Goal: Task Accomplishment & Management: Use online tool/utility

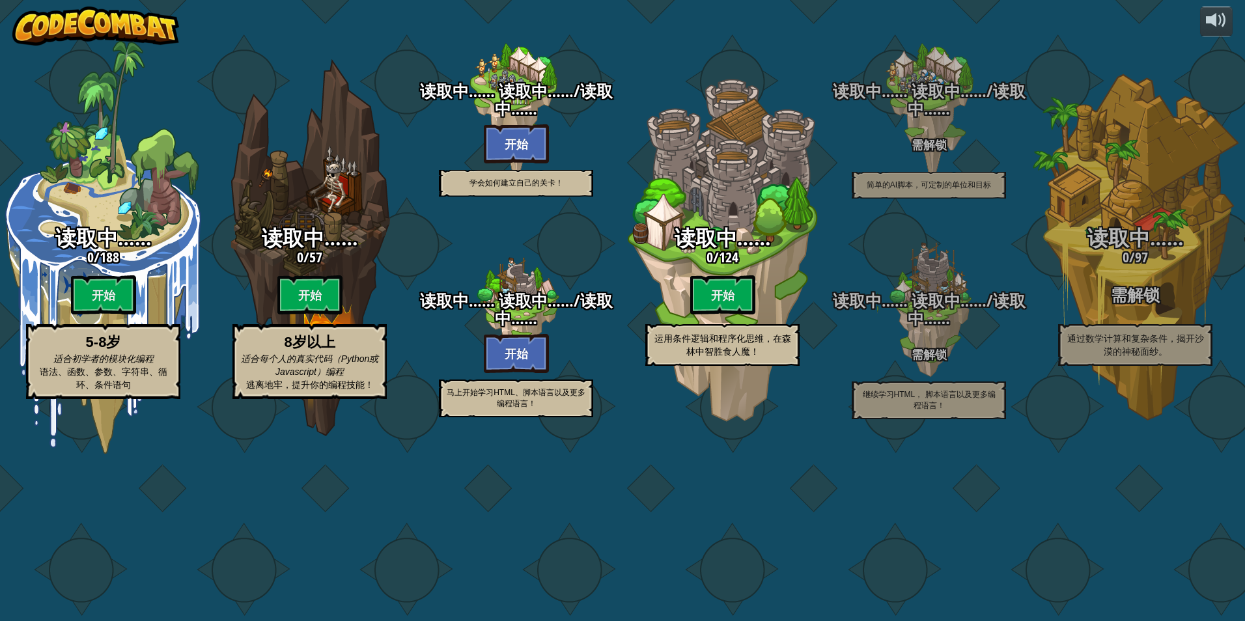
select select "zh-[PERSON_NAME]"
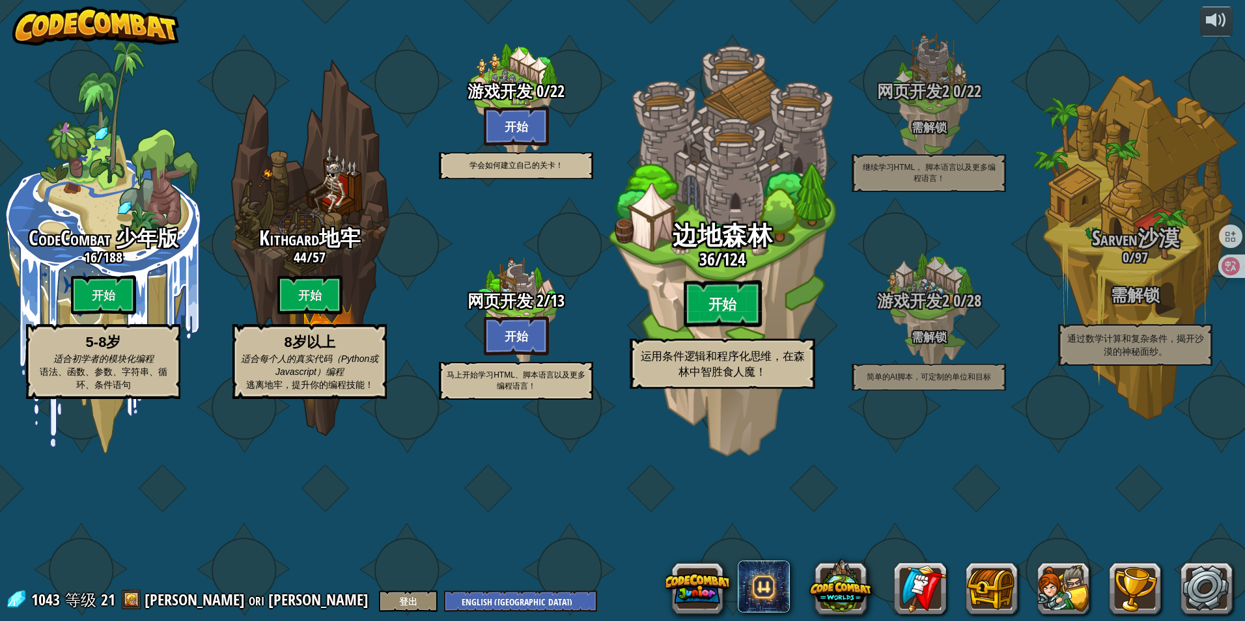
click at [719, 328] on btn "开始" at bounding box center [723, 304] width 78 height 47
select select "zh-[PERSON_NAME]"
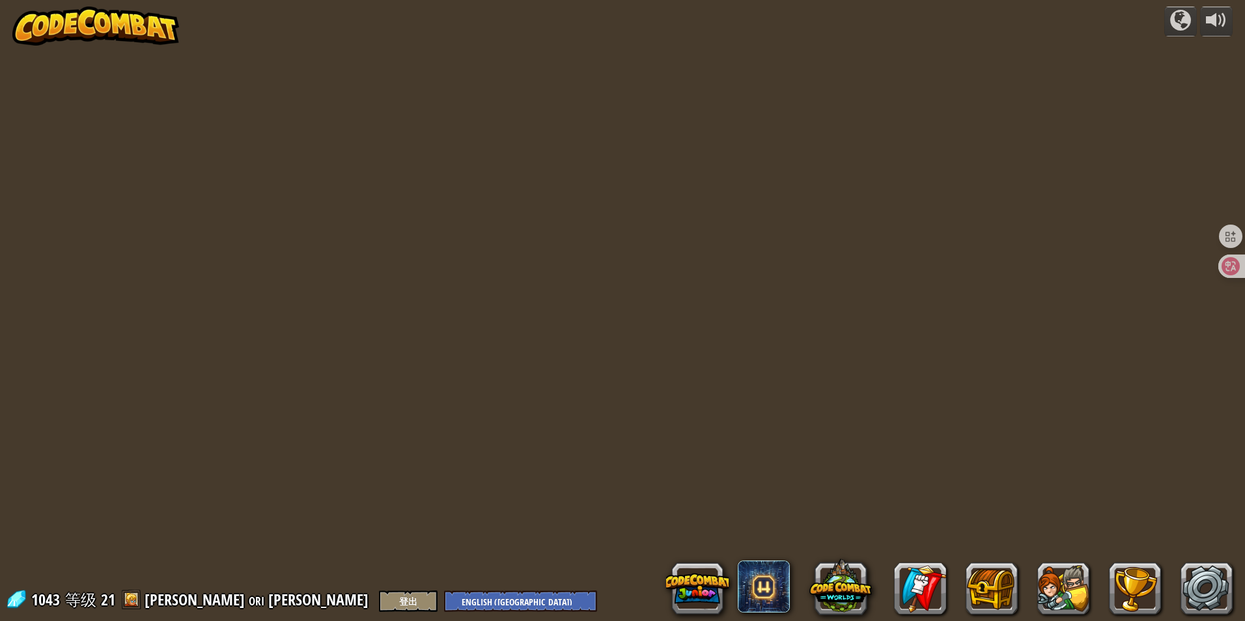
select select "zh-[PERSON_NAME]"
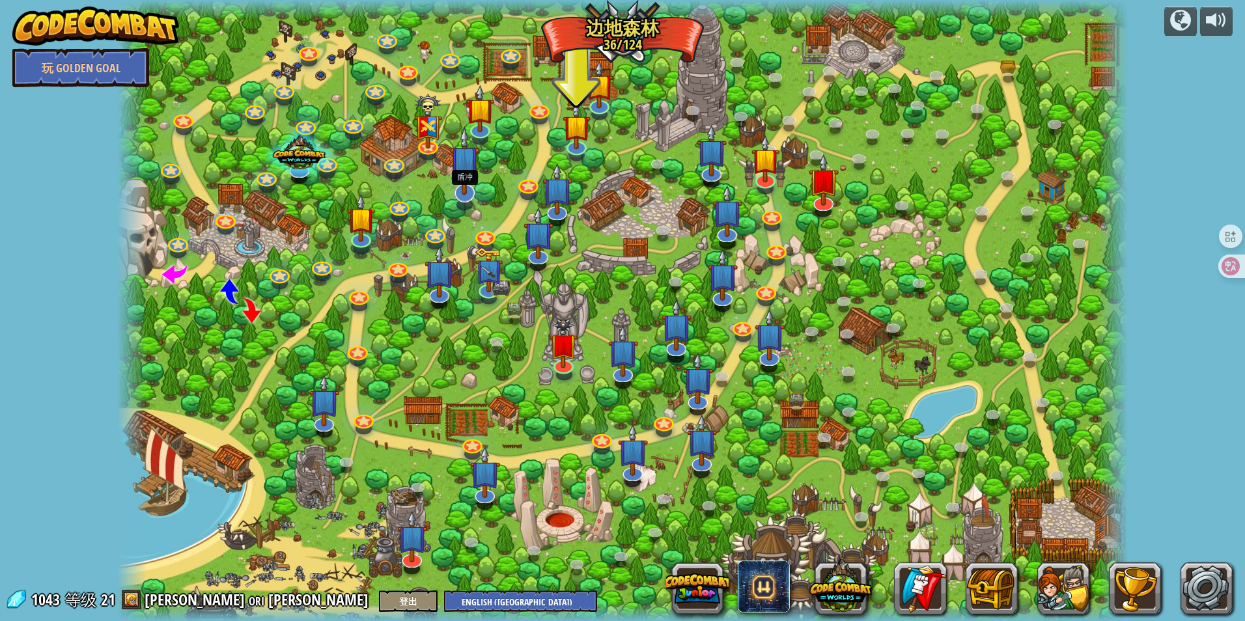
click at [464, 189] on img at bounding box center [465, 160] width 30 height 69
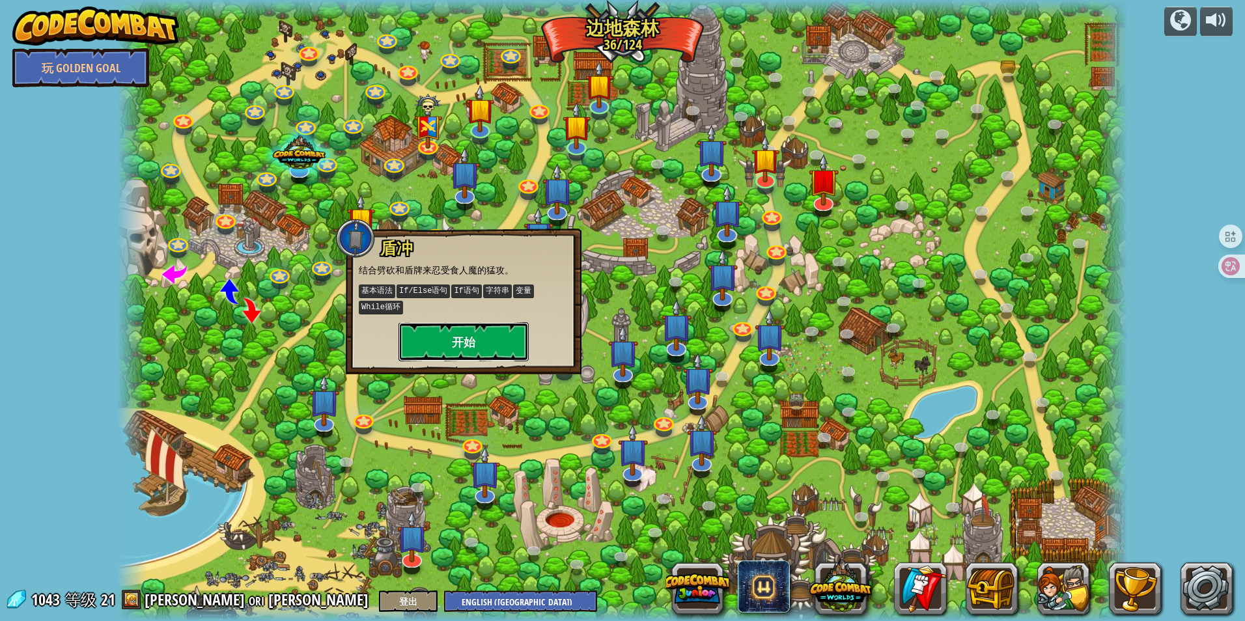
click at [496, 335] on button "开始" at bounding box center [464, 341] width 130 height 39
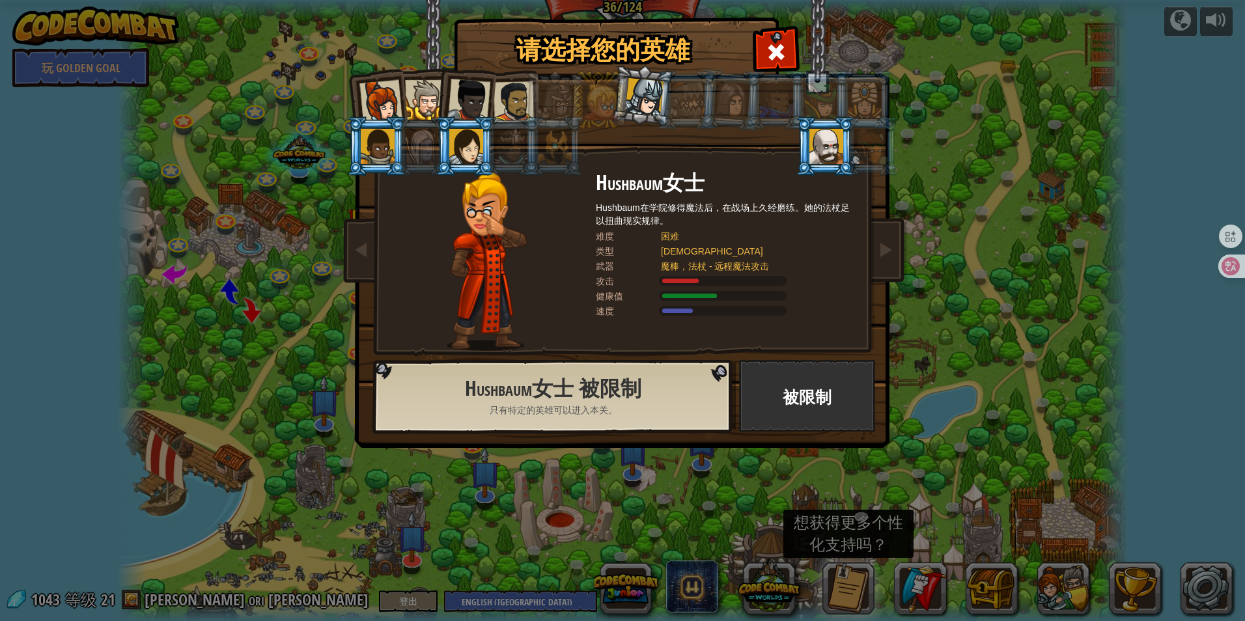
click at [396, 92] on div at bounding box center [380, 101] width 43 height 43
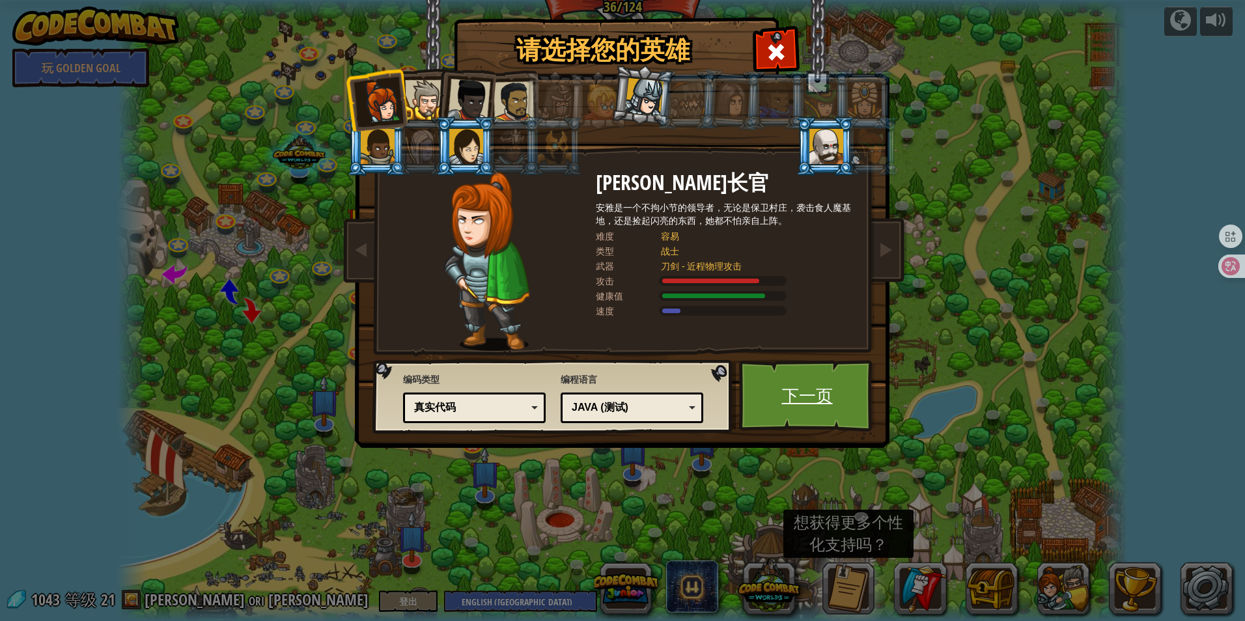
click at [819, 403] on link "下一页" at bounding box center [807, 396] width 136 height 72
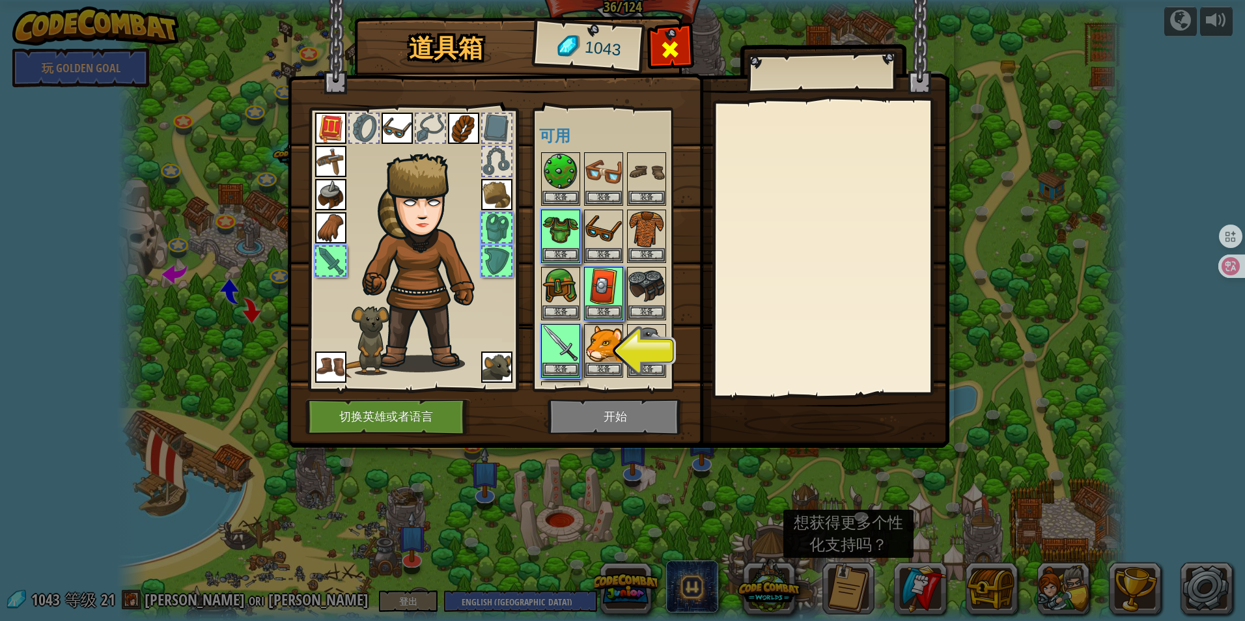
click at [676, 44] on span at bounding box center [670, 49] width 21 height 21
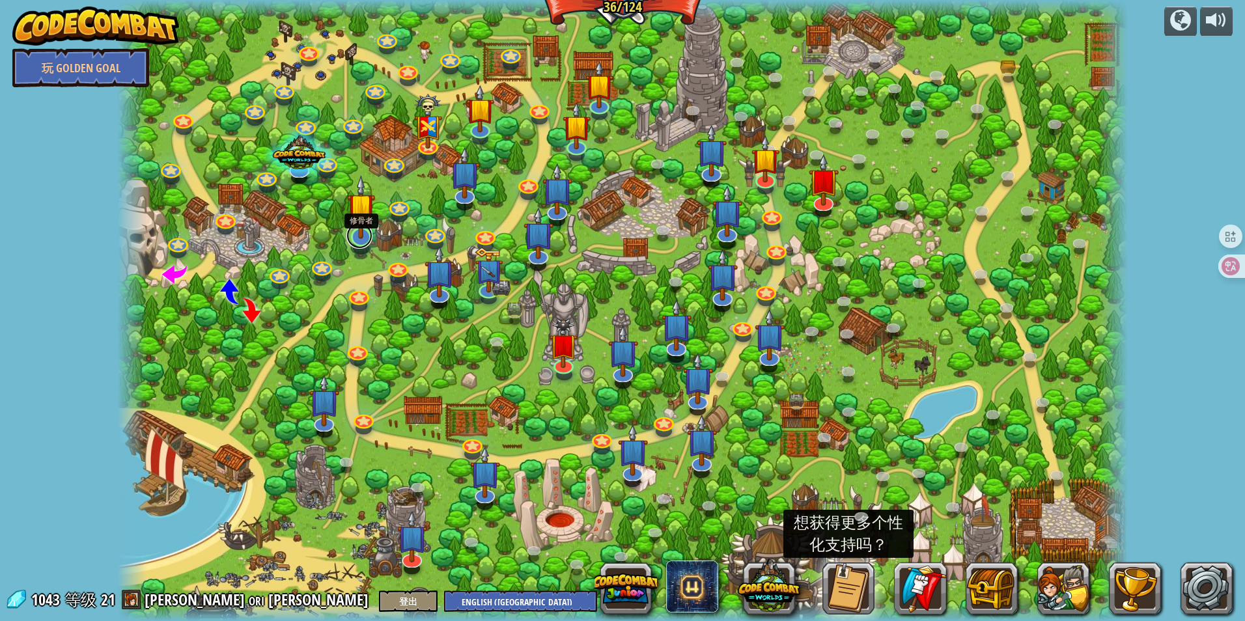
click at [362, 242] on link at bounding box center [359, 236] width 26 height 26
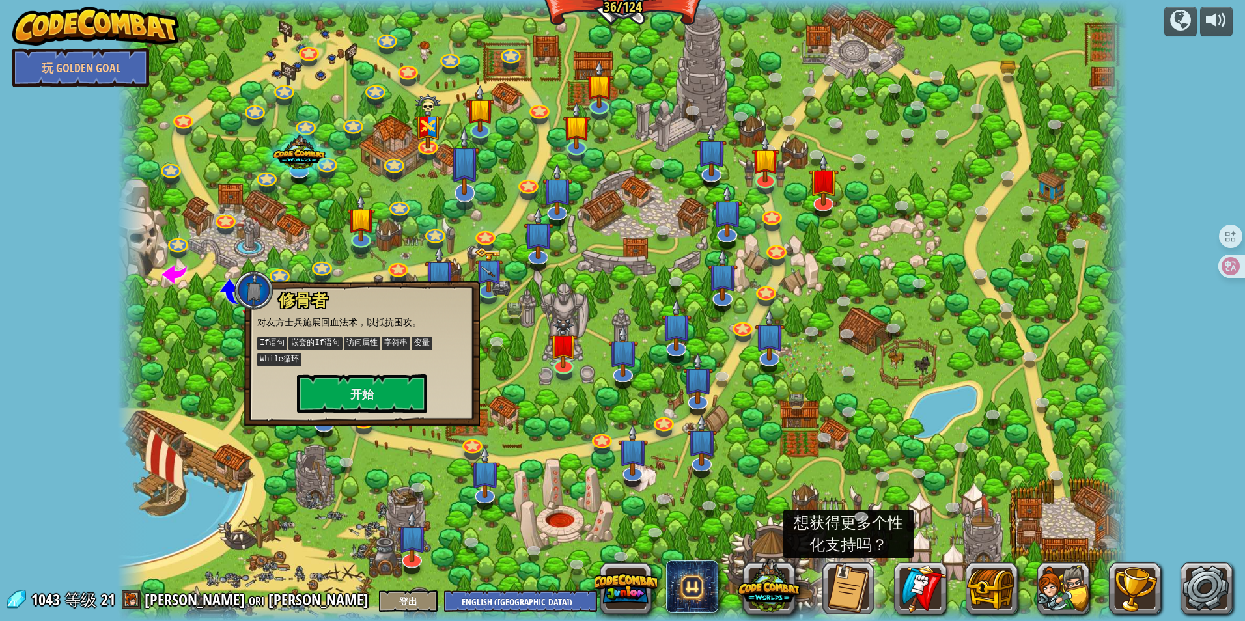
click at [448, 188] on div at bounding box center [622, 310] width 1011 height 621
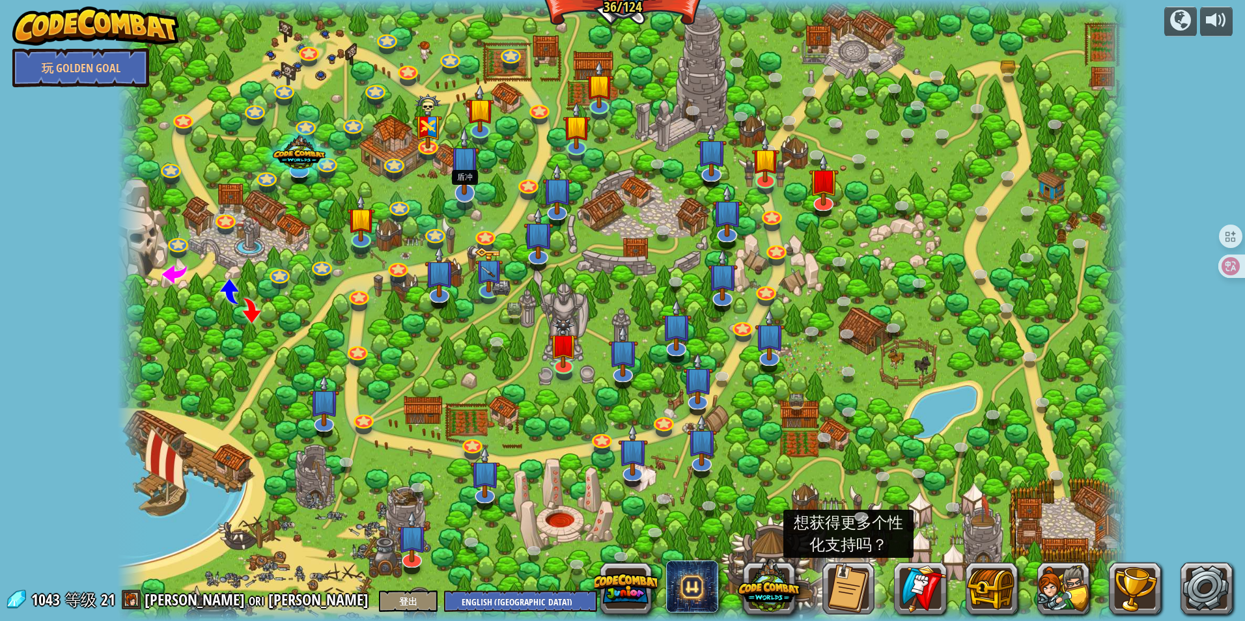
click at [458, 195] on div at bounding box center [465, 193] width 20 height 19
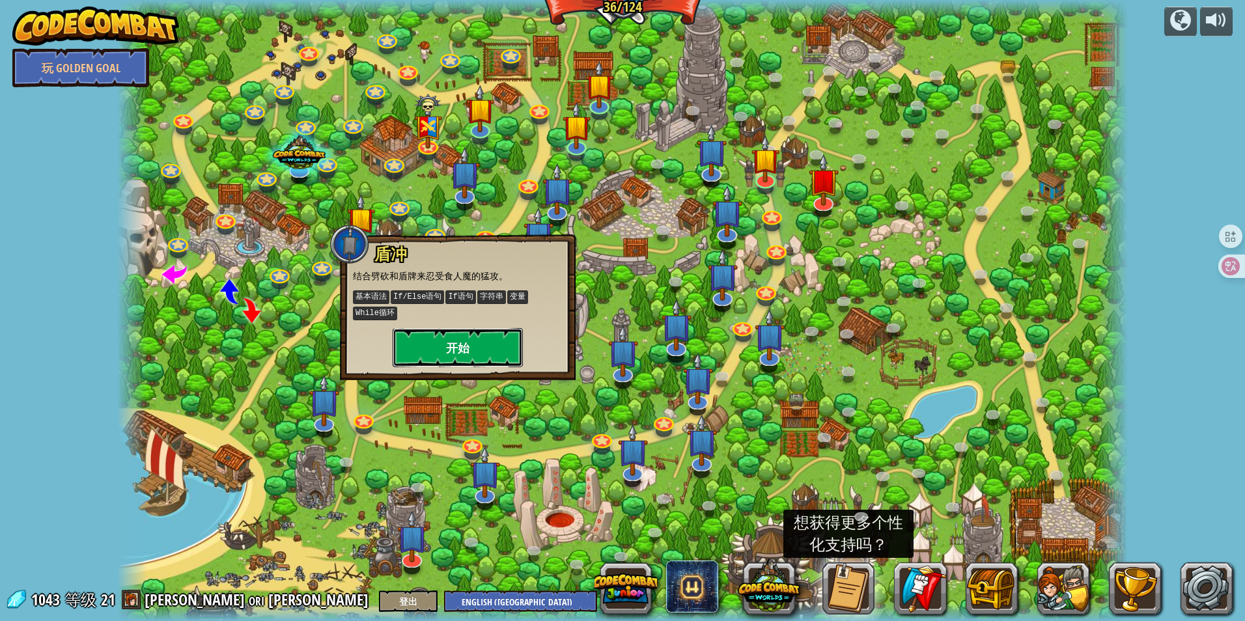
click at [464, 341] on button "开始" at bounding box center [458, 347] width 130 height 39
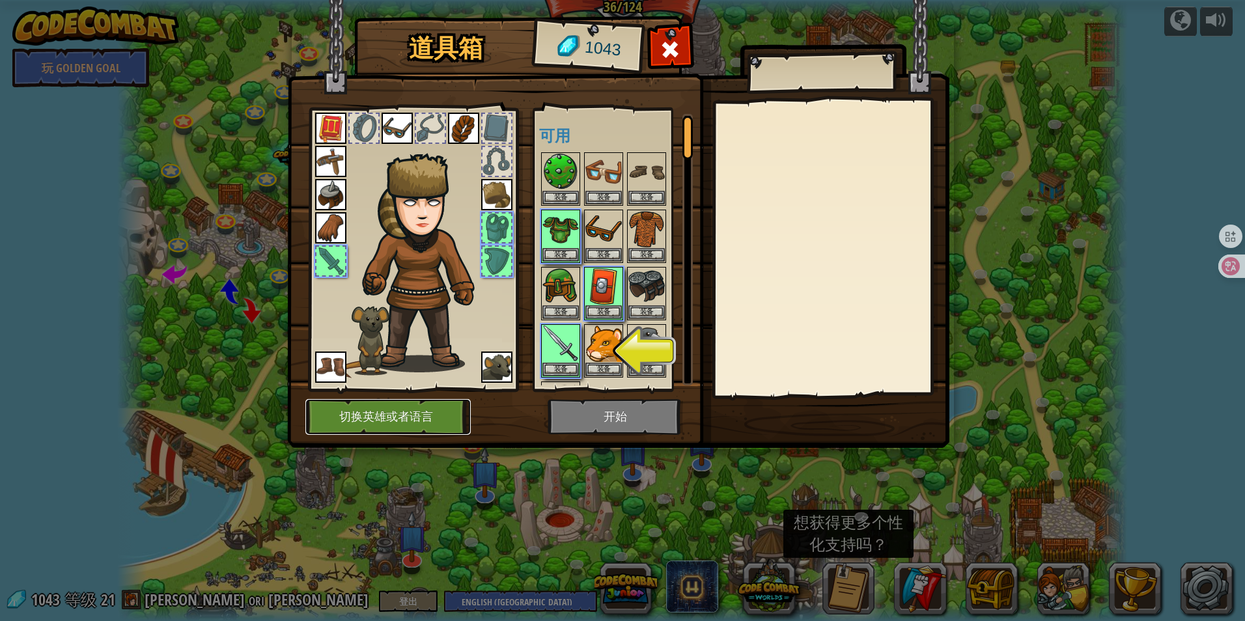
click at [414, 414] on button "切换英雄或者语言" at bounding box center [387, 417] width 165 height 36
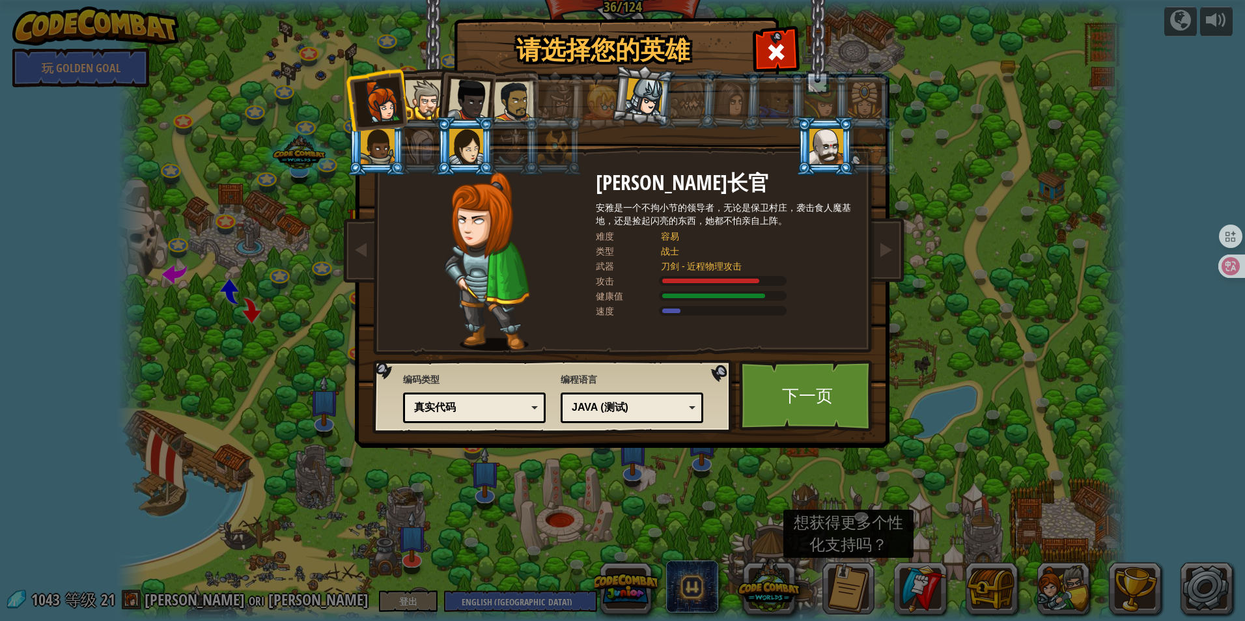
click at [419, 91] on div at bounding box center [425, 100] width 40 height 40
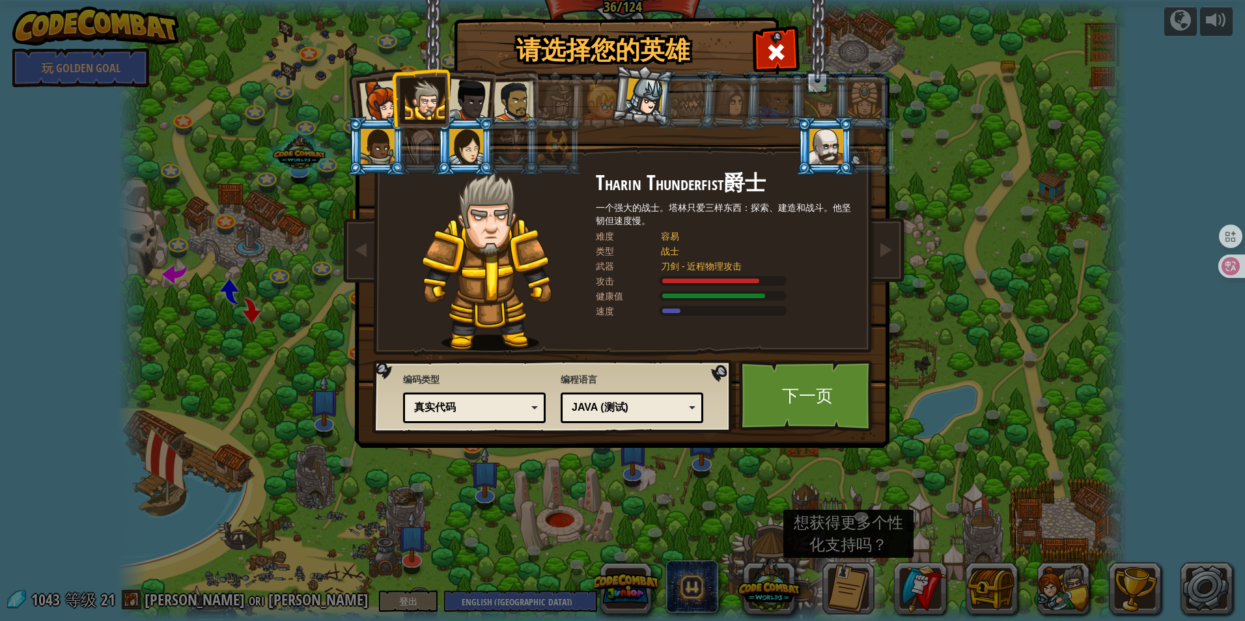
click at [462, 94] on div at bounding box center [468, 100] width 43 height 43
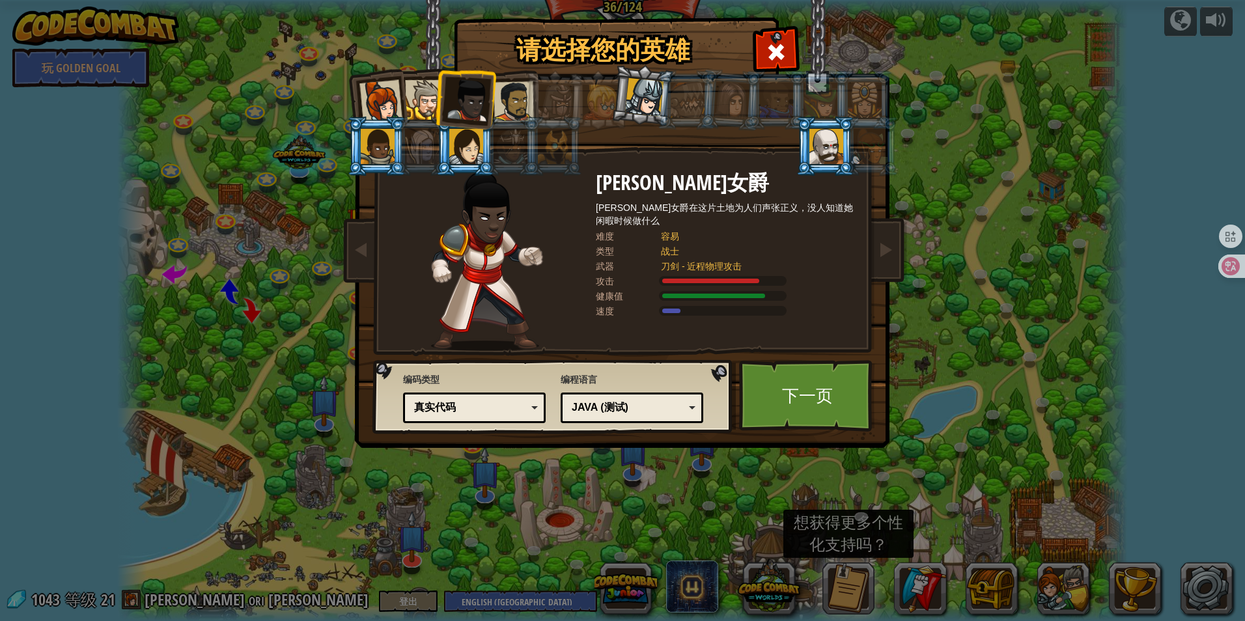
click at [664, 102] on li at bounding box center [686, 99] width 59 height 59
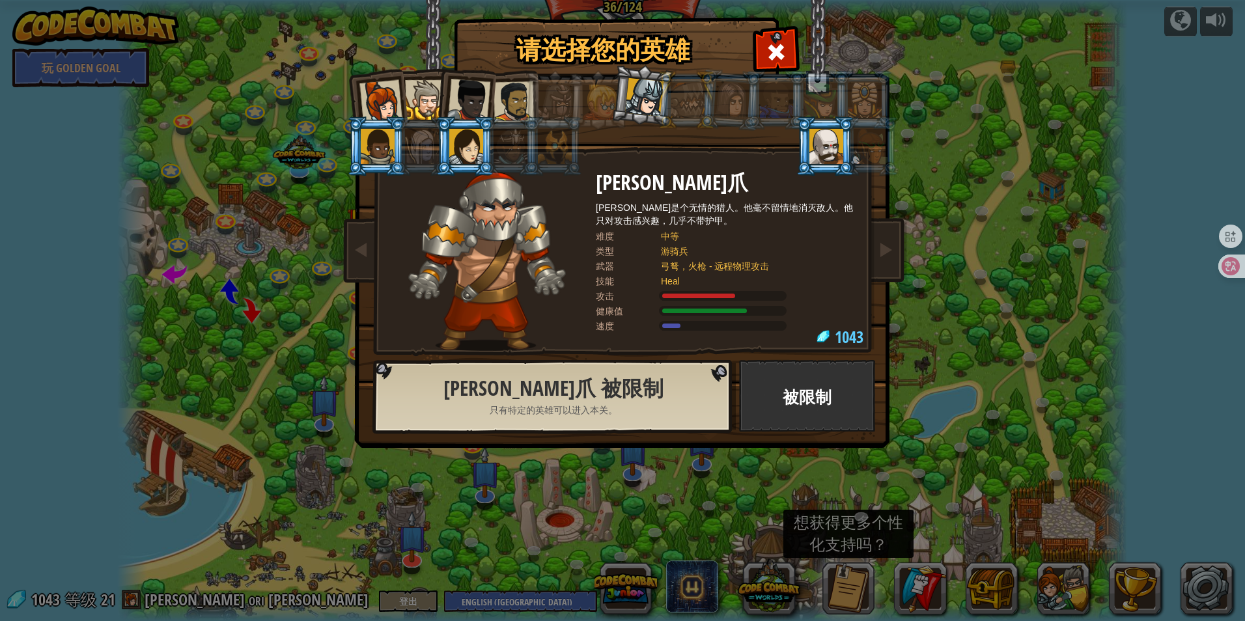
click at [666, 121] on li at bounding box center [686, 99] width 59 height 59
click at [650, 102] on div at bounding box center [644, 97] width 38 height 38
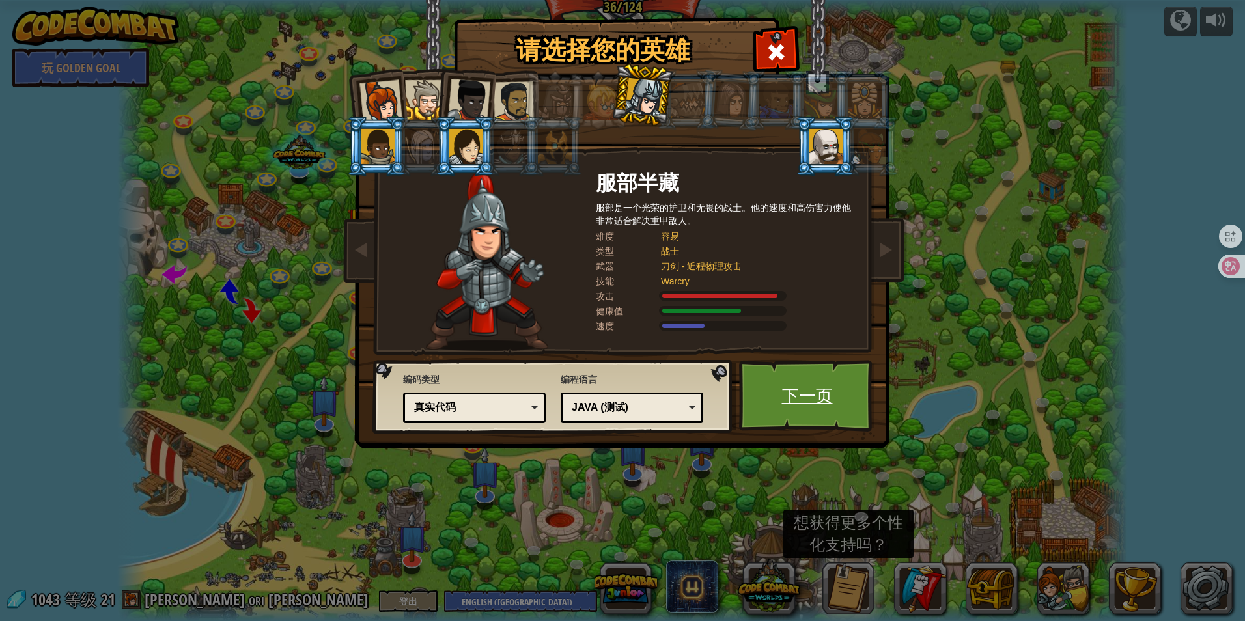
click at [810, 397] on link "下一页" at bounding box center [807, 396] width 136 height 72
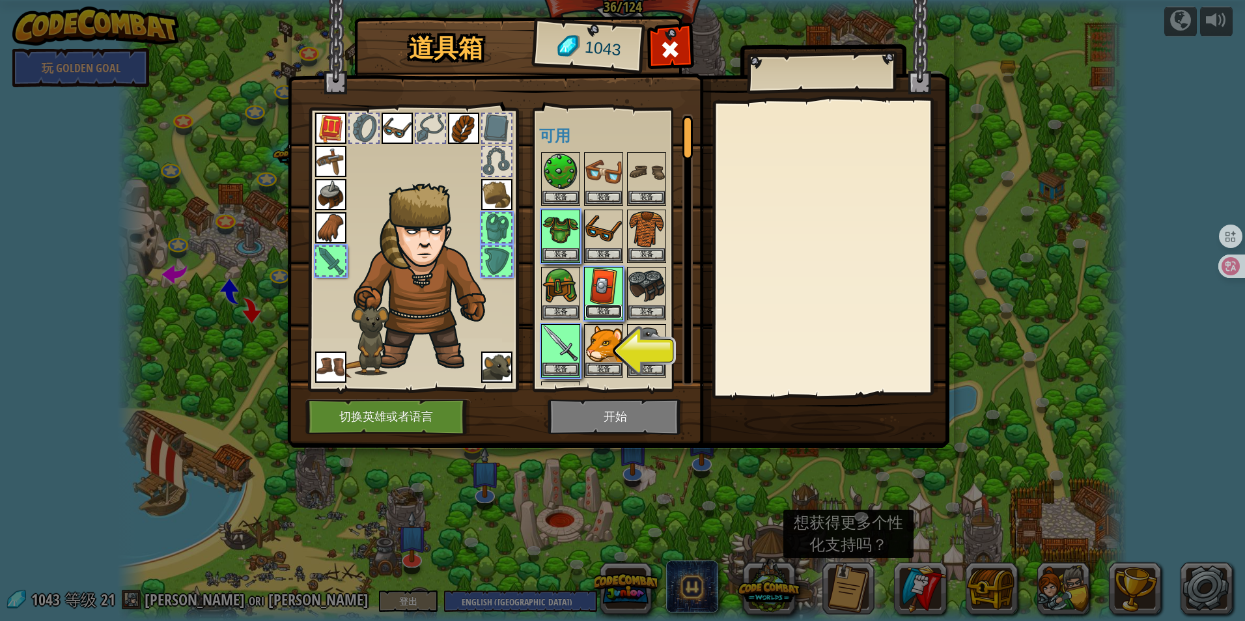
click at [603, 305] on button "装备" at bounding box center [603, 312] width 36 height 14
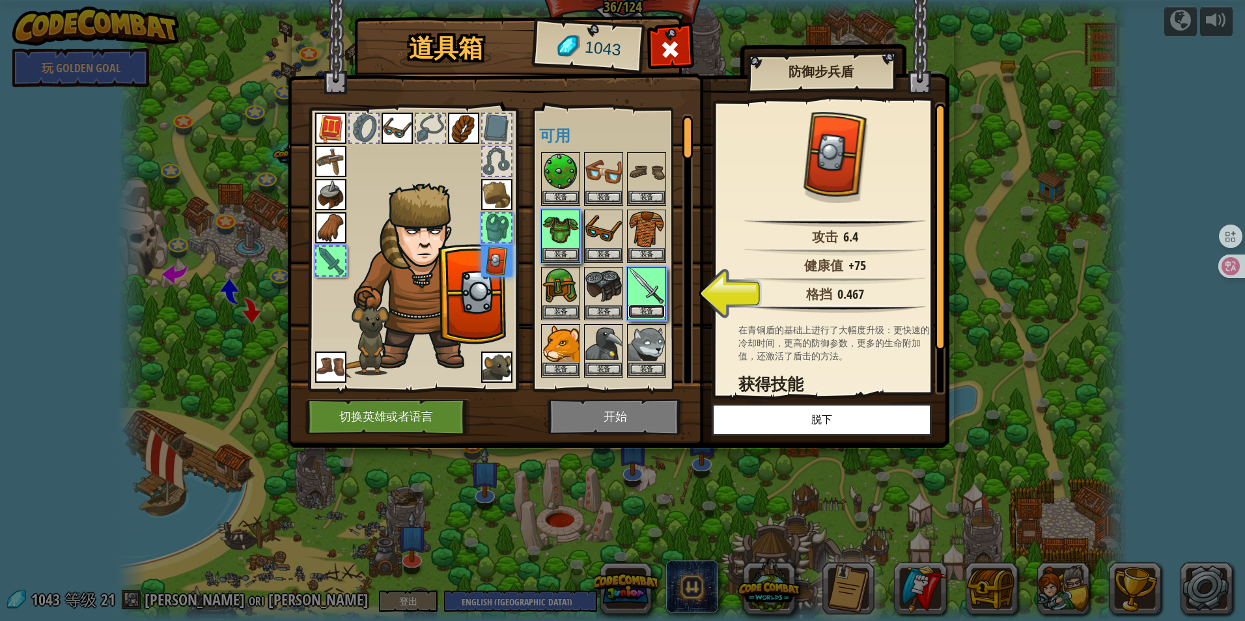
click at [656, 309] on button "装备" at bounding box center [646, 312] width 36 height 14
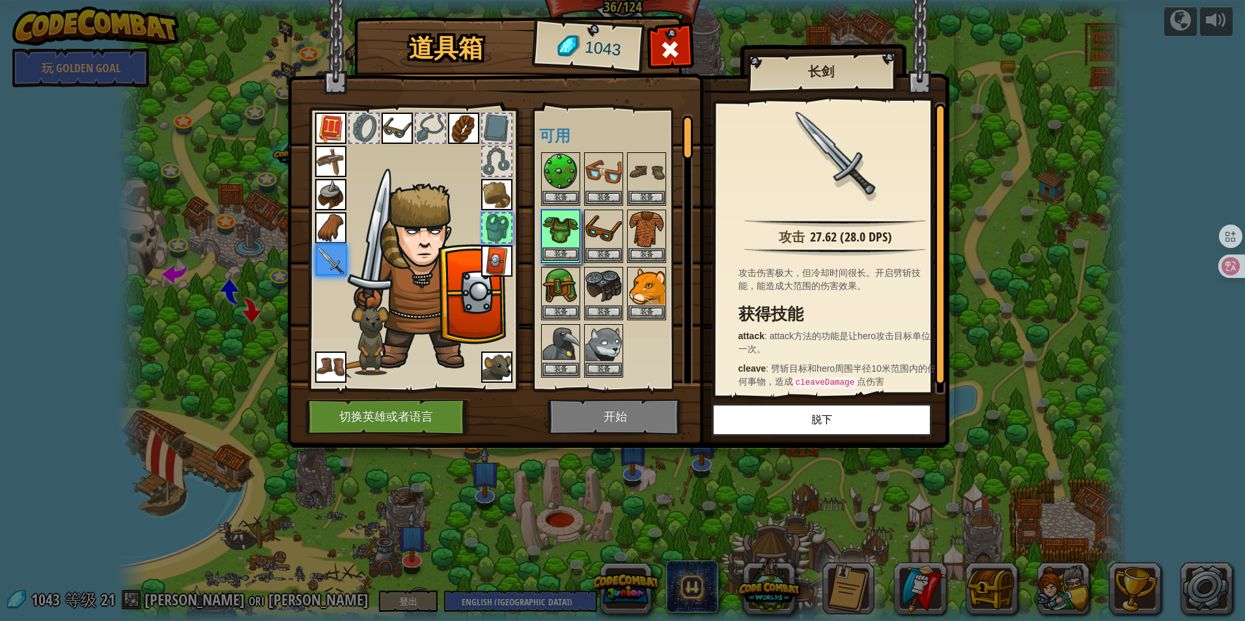
click at [567, 245] on img at bounding box center [560, 229] width 36 height 36
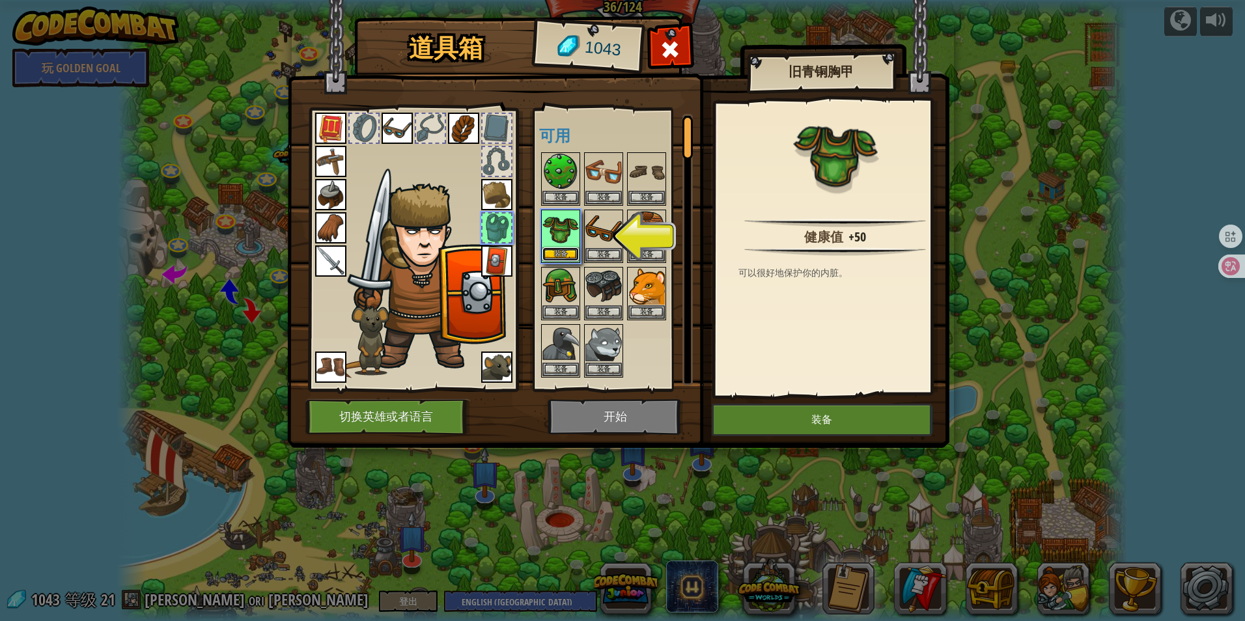
click at [562, 247] on button "装备" at bounding box center [560, 254] width 36 height 14
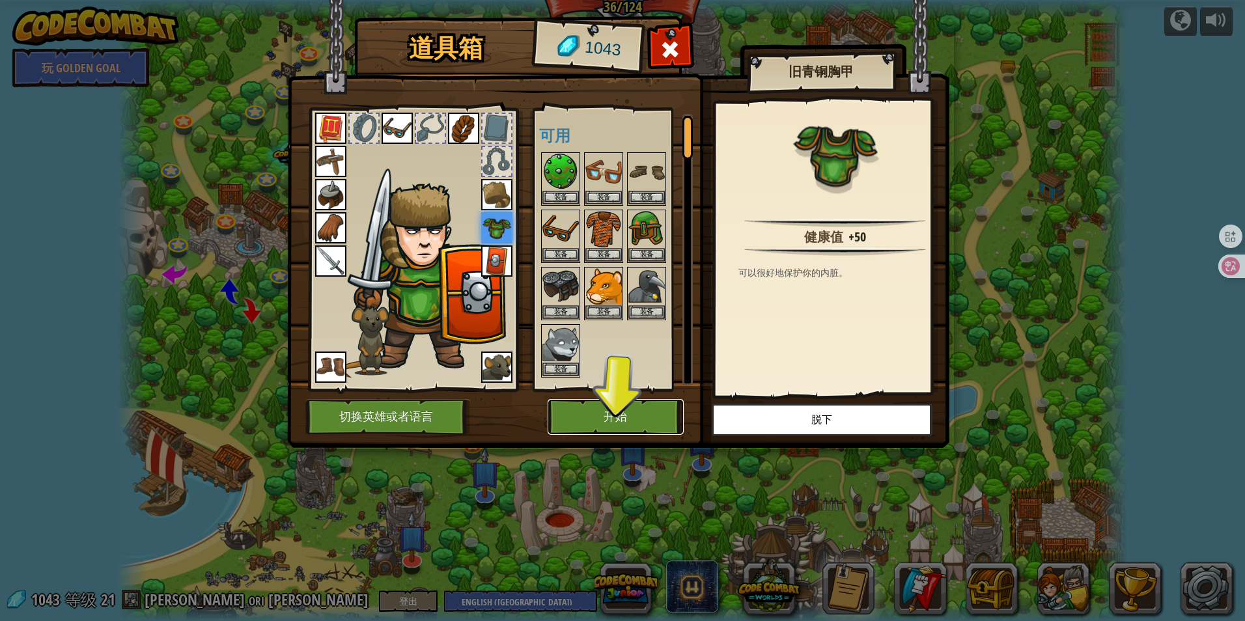
click at [611, 413] on button "开始" at bounding box center [616, 417] width 136 height 36
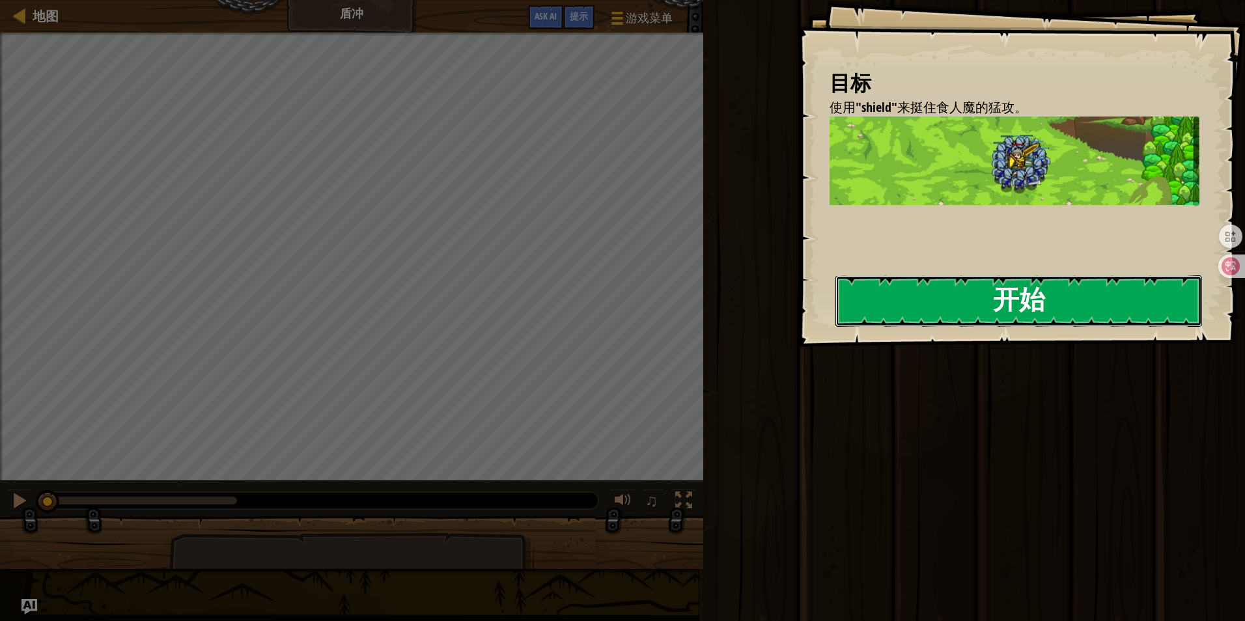
click at [965, 311] on button "开始" at bounding box center [1018, 300] width 367 height 51
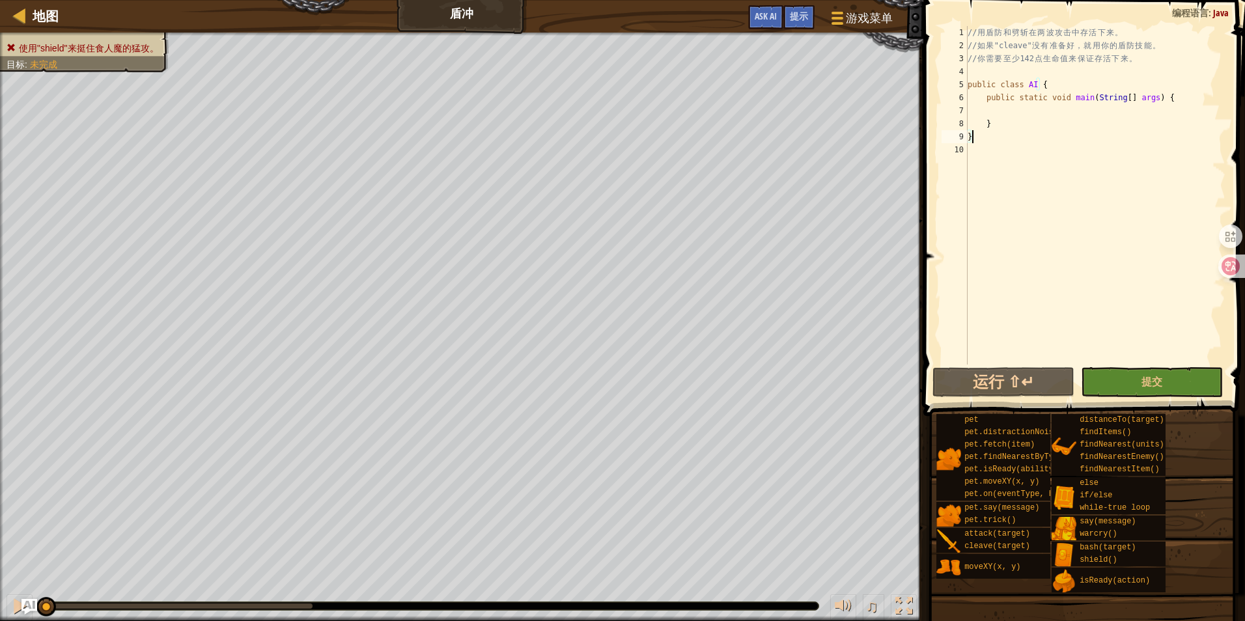
click at [1021, 115] on div "// 用 盾 防 和 劈 斩 在 两 波 攻 击 中 存 活 下 来 。 // 如 果 "cleave" 没 有 准 备 好 ， 就 用 你 的 盾 防 技 …" at bounding box center [1095, 208] width 260 height 365
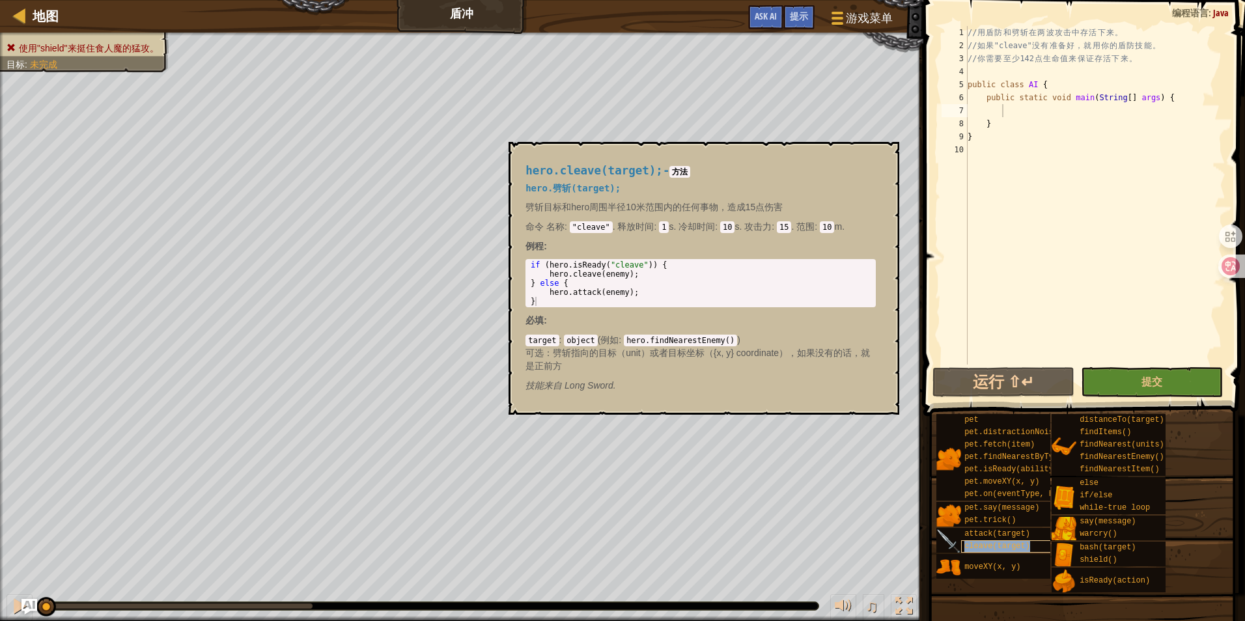
click at [994, 548] on span "cleave(target)" at bounding box center [997, 546] width 66 height 9
click at [887, 153] on button "×" at bounding box center [885, 157] width 10 height 18
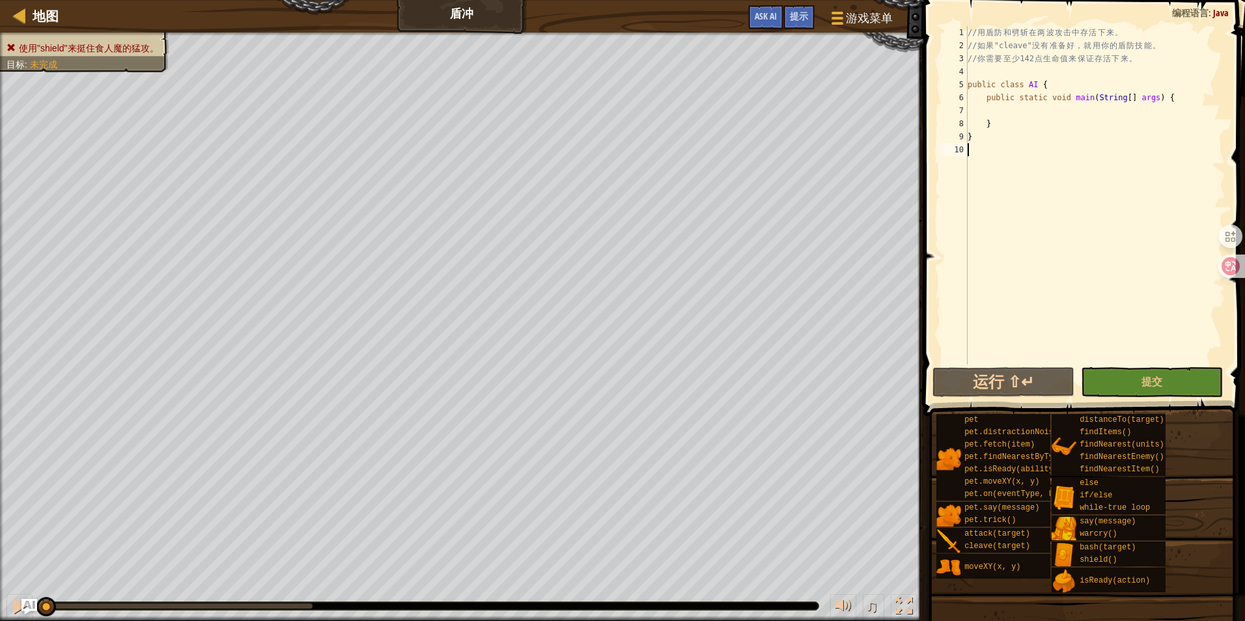
click at [984, 290] on div "// 用 盾 防 和 劈 斩 在 两 波 攻 击 中 存 活 下 来 。 // 如 果 "cleave" 没 有 准 备 好 ， 就 用 你 的 盾 防 技 …" at bounding box center [1095, 208] width 260 height 365
click at [1007, 115] on div "// 用 盾 防 和 劈 斩 在 两 波 攻 击 中 存 活 下 来 。 // 如 果 "cleave" 没 有 准 备 好 ， 就 用 你 的 盾 防 技 …" at bounding box center [1095, 208] width 260 height 365
type textarea "if (hero is pet.isReady("cleave")) {"
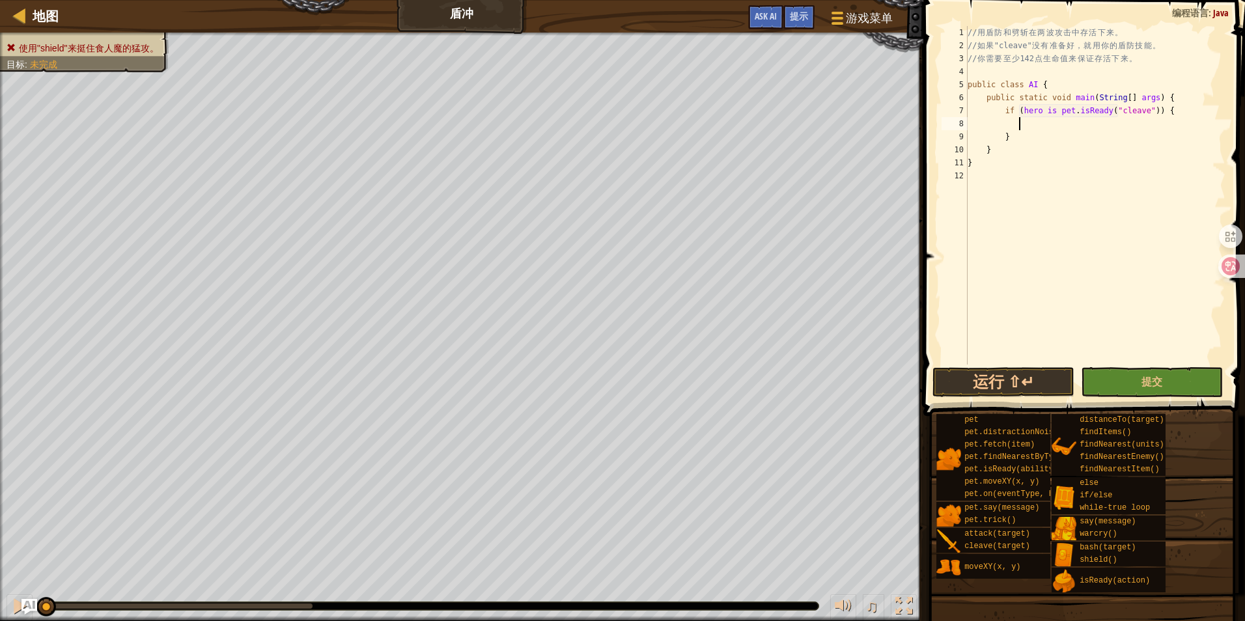
click at [1018, 122] on div "// 用 盾 防 和 劈 斩 在 两 波 攻 击 中 存 活 下 来 。 // 如 果 "cleave" 没 有 准 备 好 ， 就 用 你 的 盾 防 技 …" at bounding box center [1095, 208] width 260 height 365
click at [1002, 126] on div "// 用 盾 防 和 劈 斩 在 两 波 攻 击 中 存 活 下 来 。 // 如 果 "cleave" 没 有 准 备 好 ， 就 用 你 的 盾 防 技 …" at bounding box center [1095, 208] width 260 height 365
click at [1121, 148] on div "// 用 盾 防 和 劈 斩 在 两 波 攻 击 中 存 活 下 来 。 // 如 果 "cleave" 没 有 准 备 好 ， 就 用 你 的 盾 防 技 …" at bounding box center [1095, 208] width 260 height 365
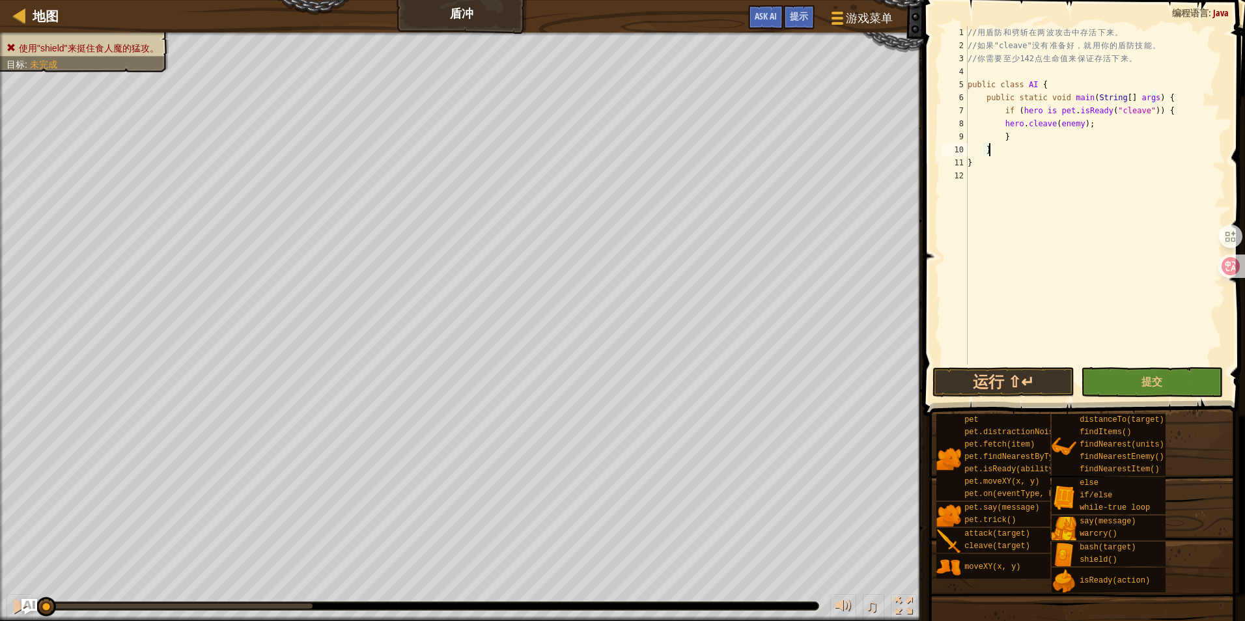
click at [1056, 137] on div "// 用 盾 防 和 劈 斩 在 两 波 攻 击 中 存 活 下 来 。 // 如 果 "cleave" 没 有 准 备 好 ， 就 用 你 的 盾 防 技 …" at bounding box center [1095, 208] width 260 height 365
type textarea "}"
type textarea "else"
type textarea "h"
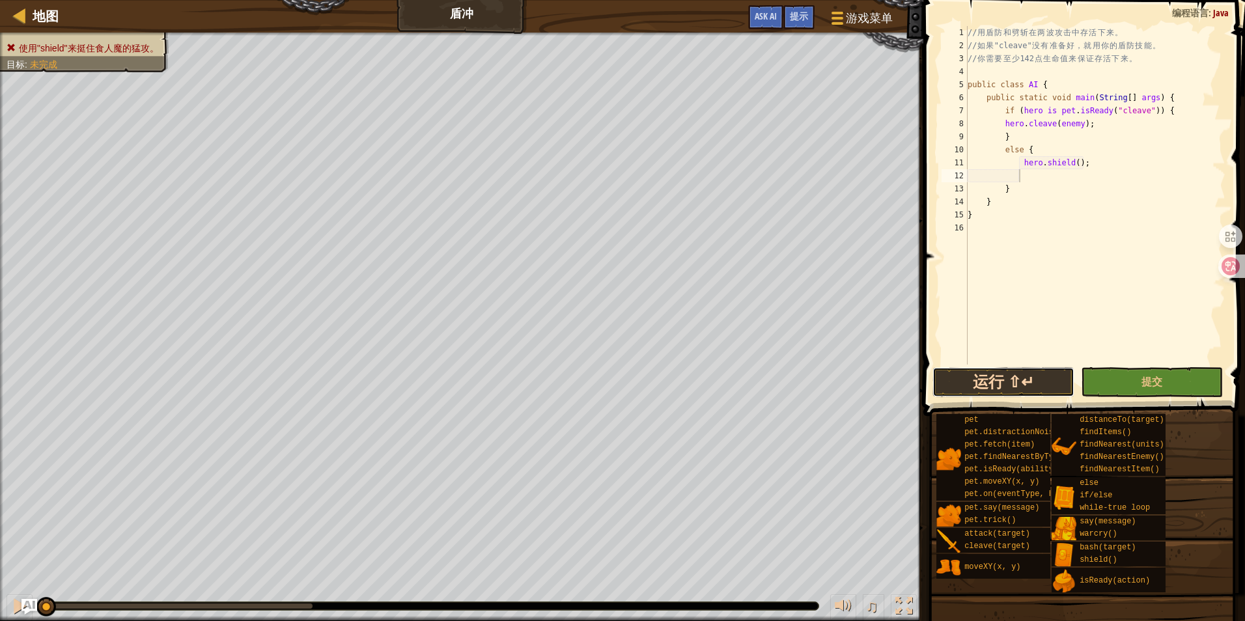
click at [1052, 390] on button "运行 ⇧↵" at bounding box center [1003, 382] width 142 height 30
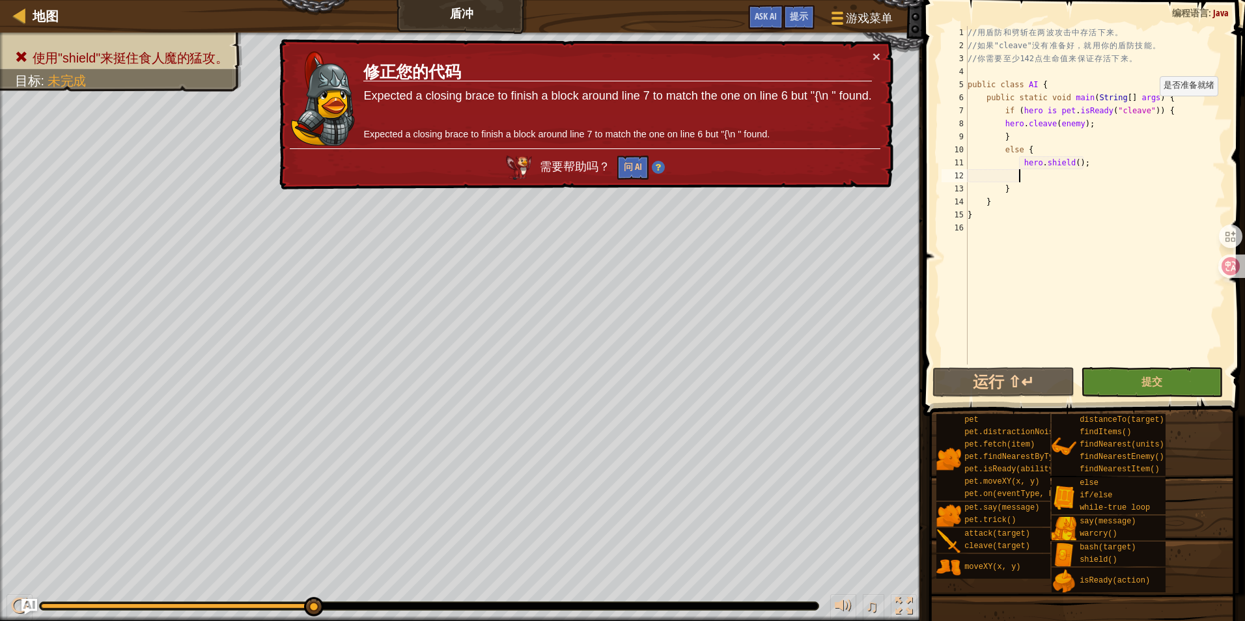
click at [1153, 109] on div "// 用 盾 防 和 劈 斩 在 两 波 攻 击 中 存 活 下 来 。 // 如 果 "cleave" 没 有 准 备 好 ， 就 用 你 的 盾 防 技 …" at bounding box center [1095, 208] width 260 height 365
click at [1024, 148] on div "// 用 盾 防 和 劈 斩 在 两 波 攻 击 中 存 活 下 来 。 // 如 果 "cleave" 没 有 准 备 好 ， 就 用 你 的 盾 防 技 …" at bounding box center [1095, 208] width 260 height 365
click at [988, 201] on div "// 用 盾 防 和 劈 斩 在 两 波 攻 击 中 存 活 下 来 。 // 如 果 "cleave" 没 有 准 备 好 ， 就 用 你 的 盾 防 技 …" at bounding box center [1095, 208] width 260 height 365
click at [972, 217] on div "// 用 盾 防 和 劈 斩 在 两 波 攻 击 中 存 活 下 来 。 // 如 果 "cleave" 没 有 准 备 好 ， 就 用 你 的 盾 防 技 …" at bounding box center [1095, 208] width 260 height 365
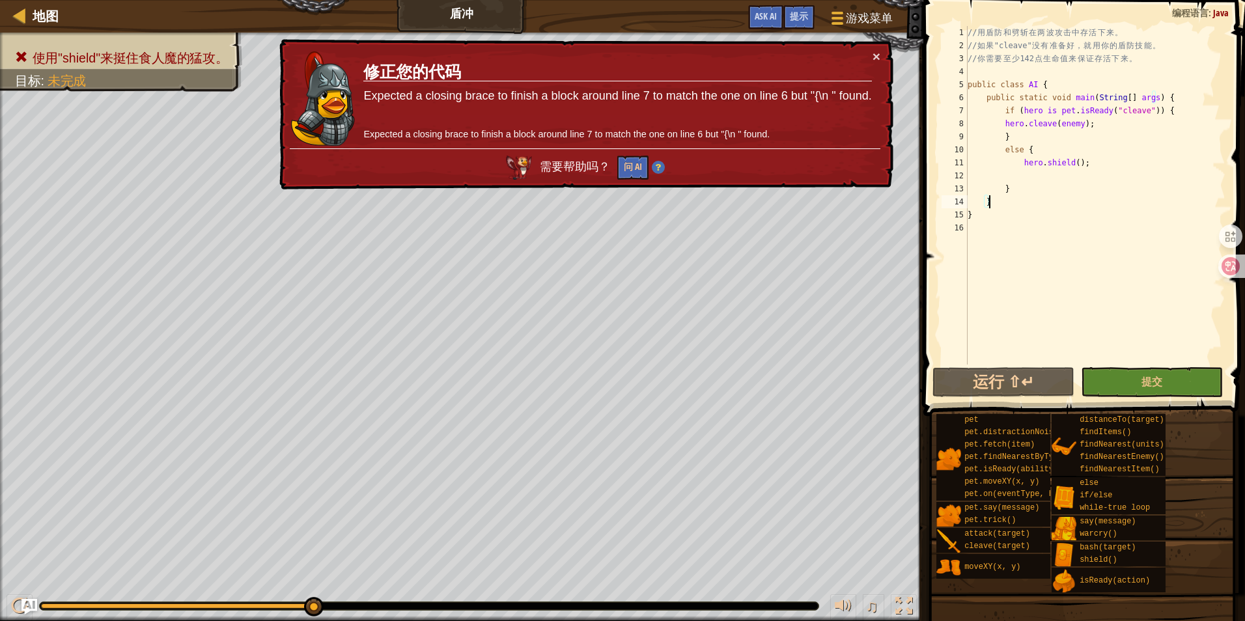
scroll to position [6, 0]
click at [626, 167] on button "问 AI" at bounding box center [632, 168] width 31 height 24
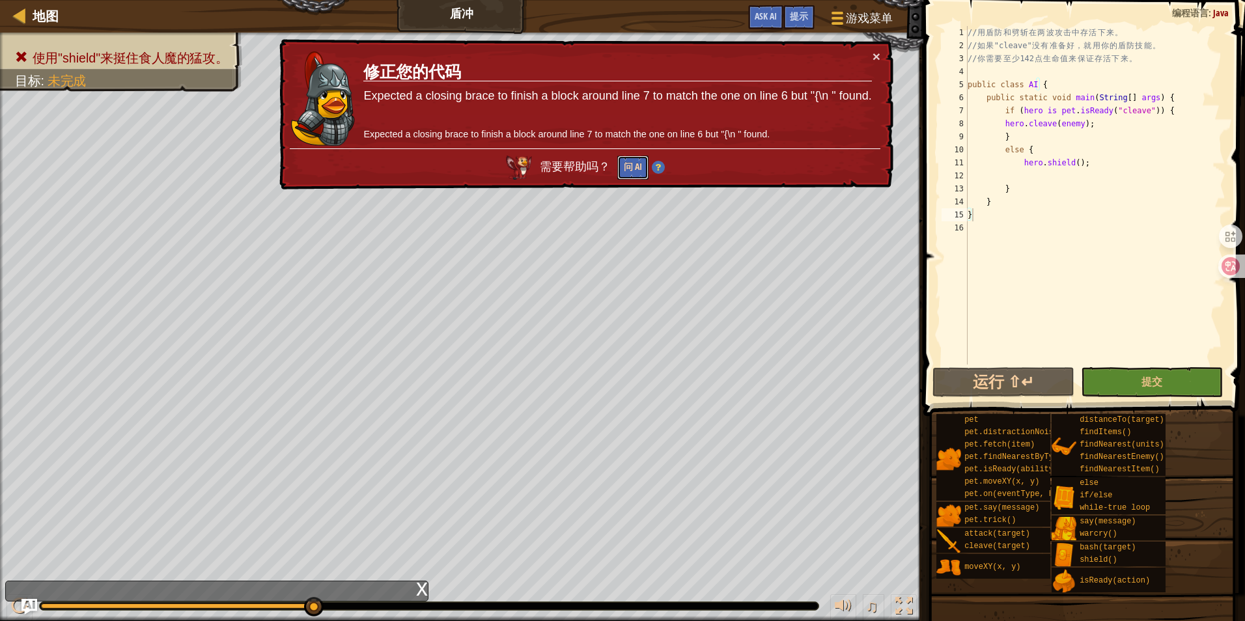
click at [639, 167] on button "问 AI" at bounding box center [632, 168] width 31 height 24
click at [654, 165] on img at bounding box center [658, 167] width 13 height 13
click at [1057, 105] on div "// 用 盾 防 和 劈 斩 在 两 波 攻 击 中 存 活 下 来 。 // 如 果 "cleave" 没 有 准 备 好 ， 就 用 你 的 盾 防 技 …" at bounding box center [1095, 208] width 260 height 365
click at [1065, 106] on div "// 用 盾 防 和 劈 斩 在 两 波 攻 击 中 存 活 下 来 。 // 如 果 "cleave" 没 有 准 备 好 ， 就 用 你 的 盾 防 技 …" at bounding box center [1095, 208] width 260 height 365
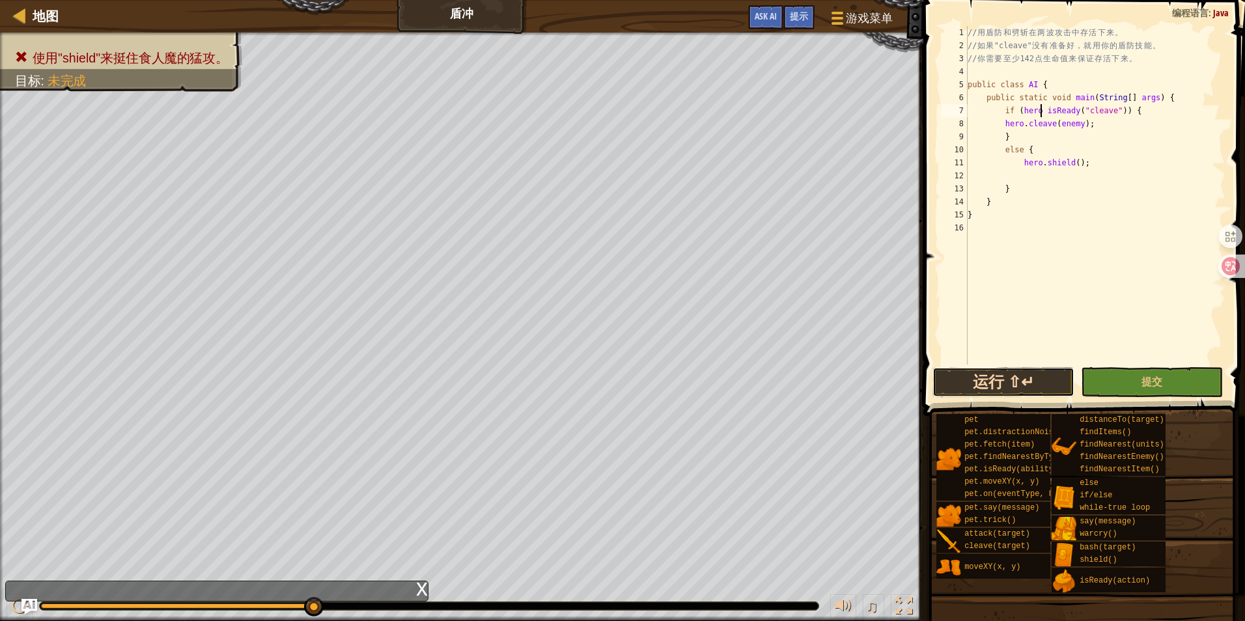
click at [1005, 382] on button "运行 ⇧↵" at bounding box center [1003, 382] width 142 height 30
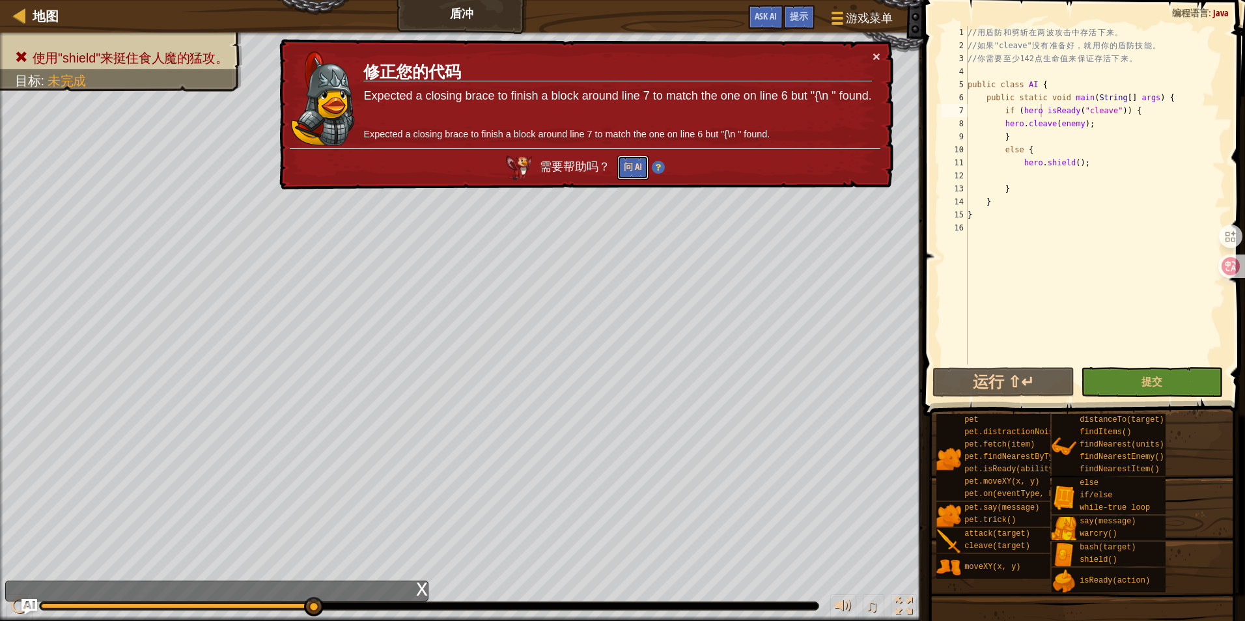
click at [641, 173] on button "问 AI" at bounding box center [632, 168] width 31 height 24
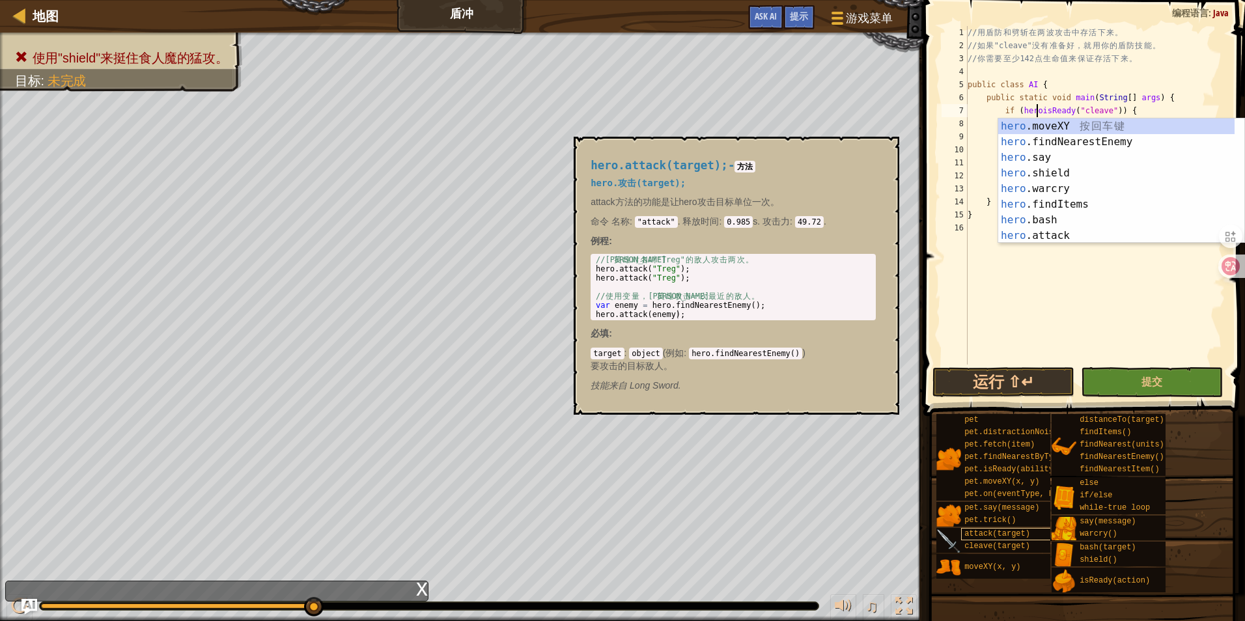
scroll to position [6, 7]
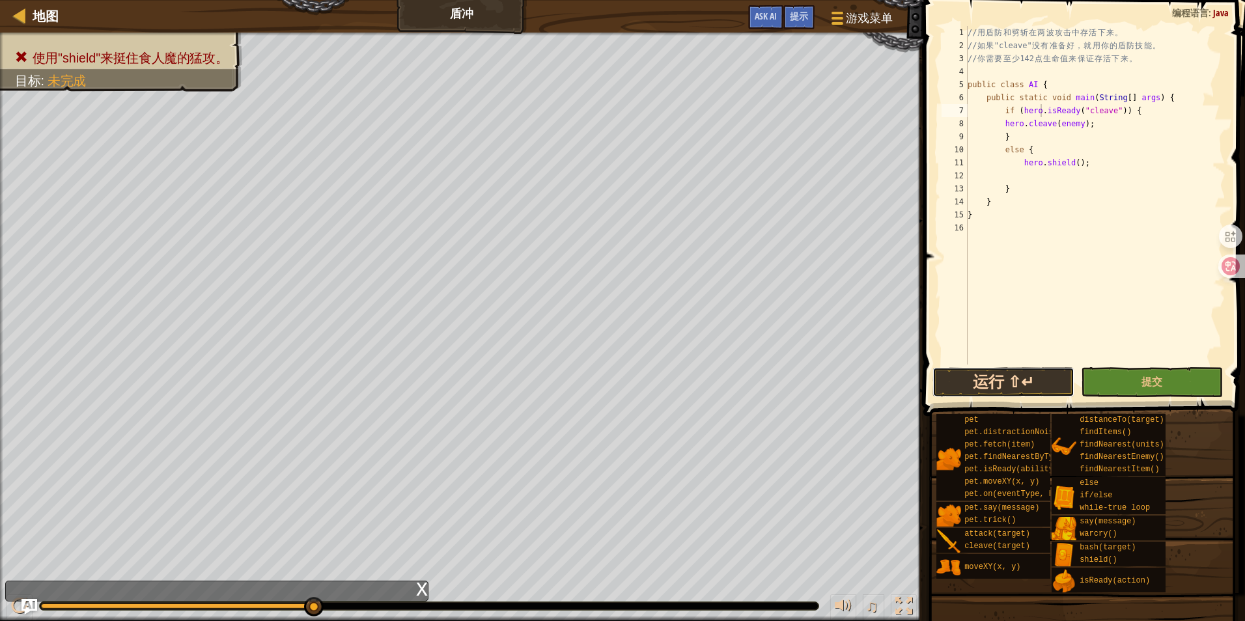
click at [1026, 381] on button "运行 ⇧↵" at bounding box center [1003, 382] width 142 height 30
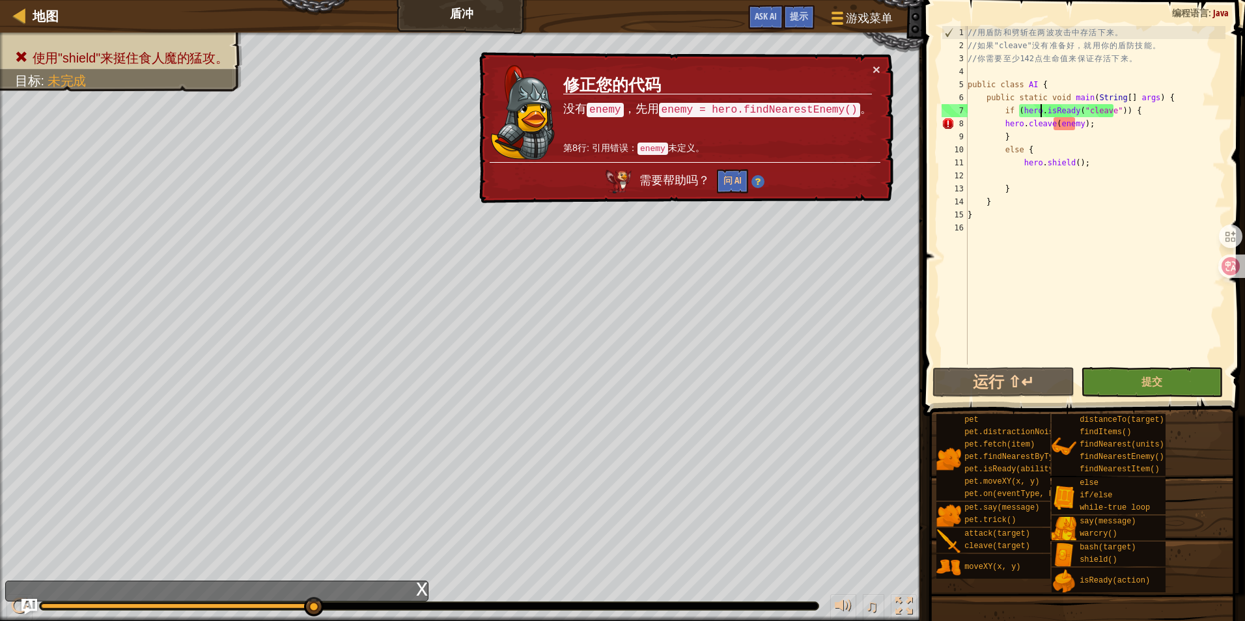
click at [1173, 97] on div "// 用 盾 防 和 劈 斩 在 两 波 攻 击 中 存 活 下 来 。 // 如 果 "cleave" 没 有 准 备 好 ， 就 用 你 的 盾 防 技 …" at bounding box center [1095, 208] width 260 height 365
type textarea "public static void main(String[] args) {"
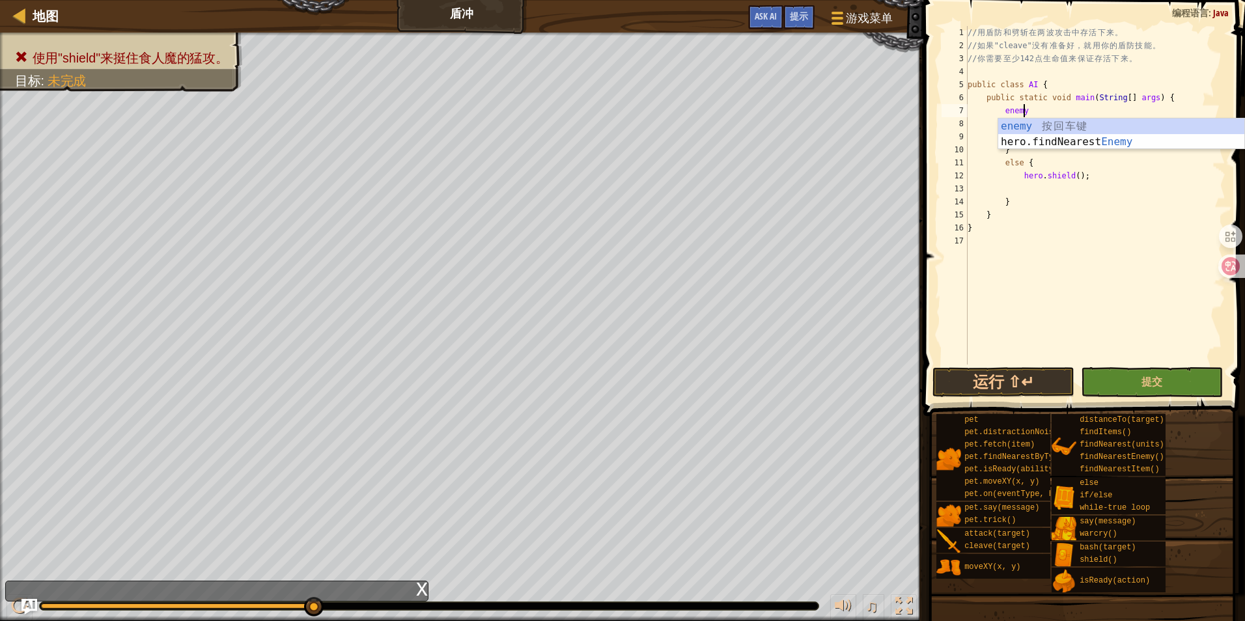
scroll to position [6, 4]
type textarea "enem"
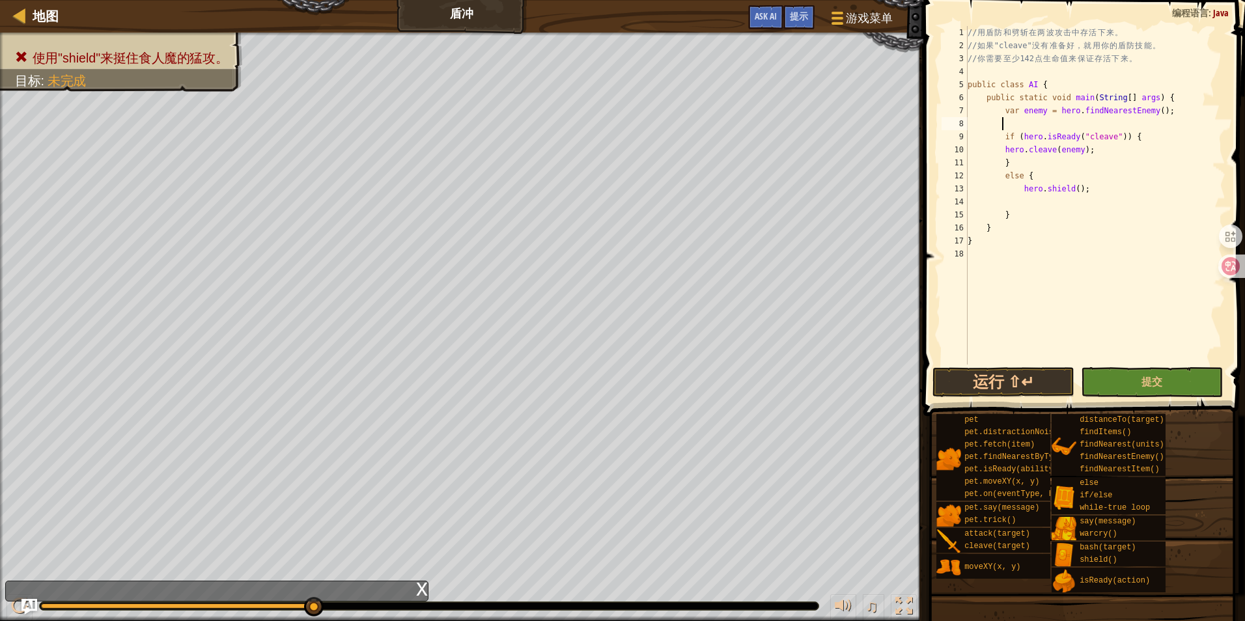
scroll to position [6, 2]
click at [1005, 378] on button "运行 ⇧↵" at bounding box center [1003, 382] width 142 height 30
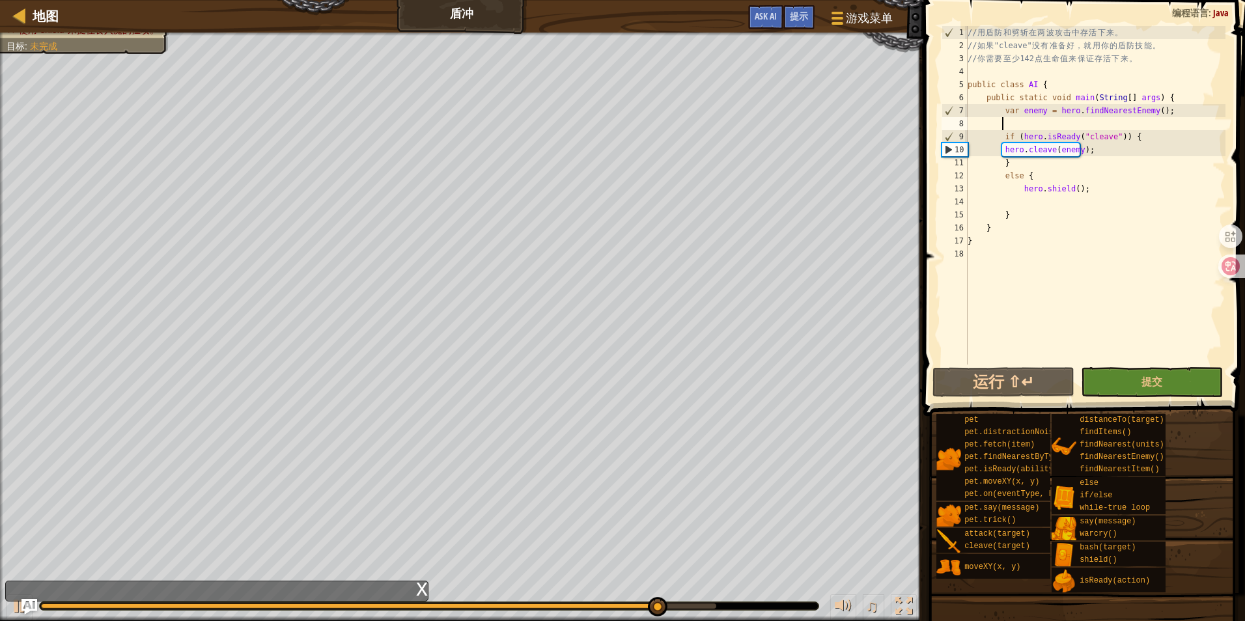
click at [1091, 185] on div "// 用 盾 防 和 劈 斩 在 两 波 攻 击 中 存 活 下 来 。 // 如 果 "cleave" 没 有 准 备 好 ， 就 用 你 的 盾 防 技 …" at bounding box center [1095, 208] width 260 height 365
type textarea "hero.shield();"
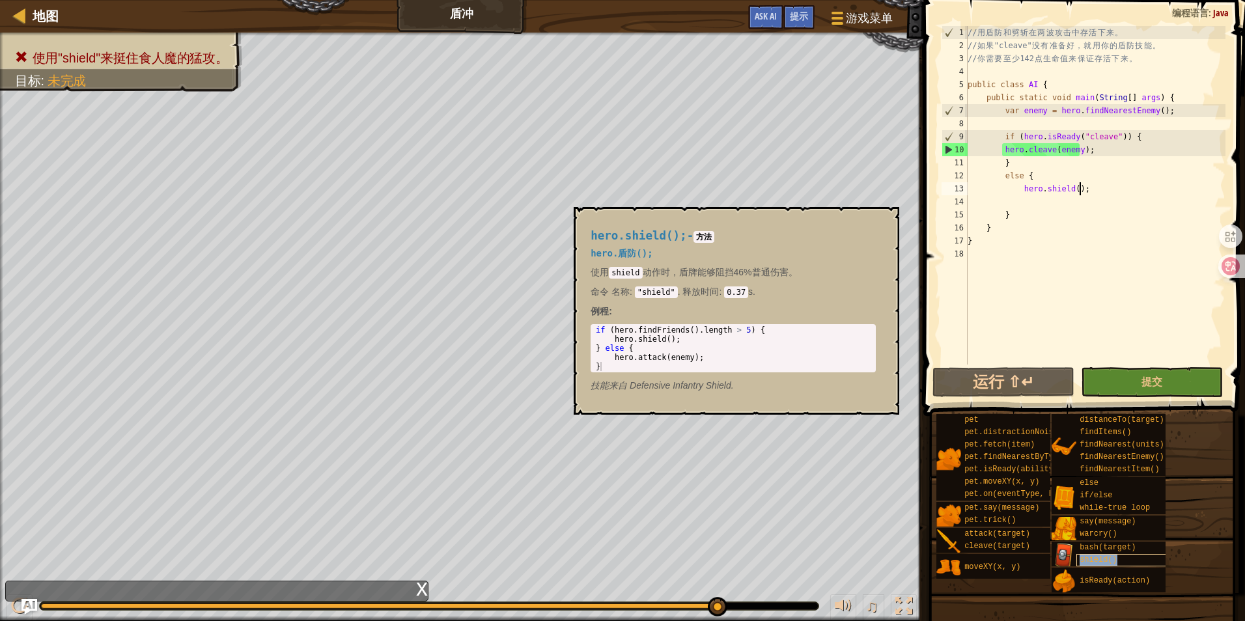
click at [1115, 554] on div "shield()" at bounding box center [1138, 560] width 124 height 12
click at [1017, 193] on div "// 用 盾 防 和 劈 斩 在 两 波 攻 击 中 存 活 下 来 。 // 如 果 "cleave" 没 有 准 备 好 ， 就 用 你 的 盾 防 技 …" at bounding box center [1095, 208] width 260 height 365
click at [1018, 382] on button "运行 ⇧↵" at bounding box center [1003, 382] width 142 height 30
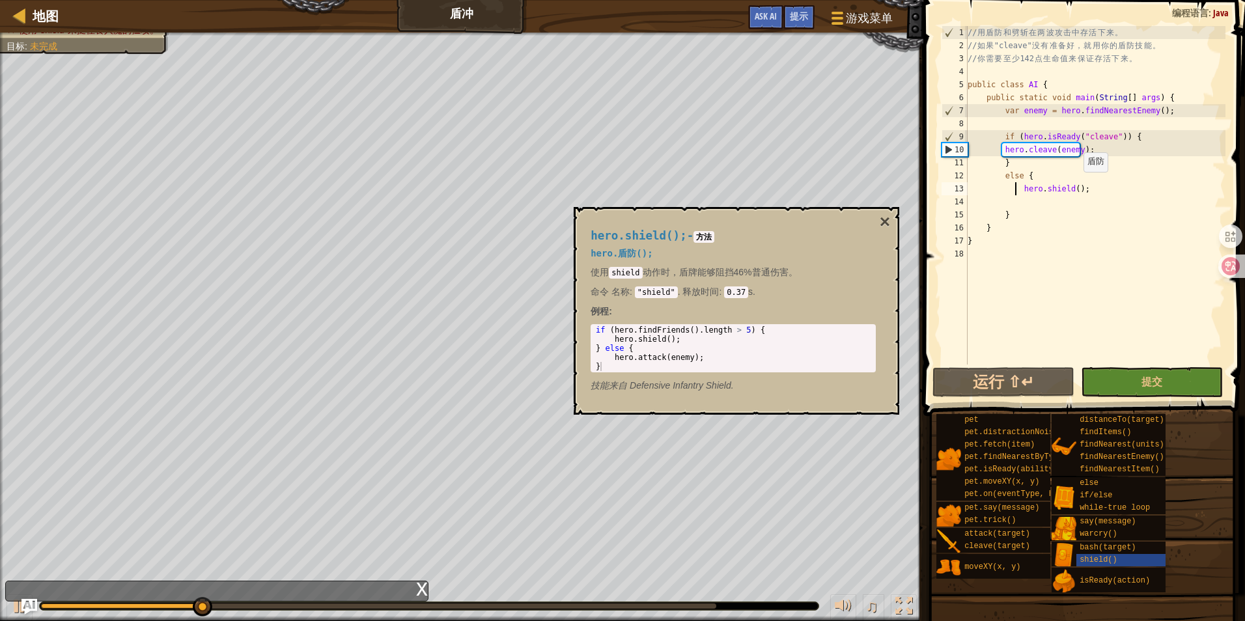
click at [1076, 187] on div "// 用 盾 防 和 劈 斩 在 两 波 攻 击 中 存 活 下 来 。 // 如 果 "cleave" 没 有 准 备 好 ， 就 用 你 的 盾 防 技 …" at bounding box center [1095, 208] width 260 height 365
click at [1071, 189] on div "// 用 盾 防 和 劈 斩 在 两 波 攻 击 中 存 活 下 来 。 // 如 果 "cleave" 没 有 准 备 好 ， 就 用 你 的 盾 防 技 …" at bounding box center [1095, 208] width 260 height 365
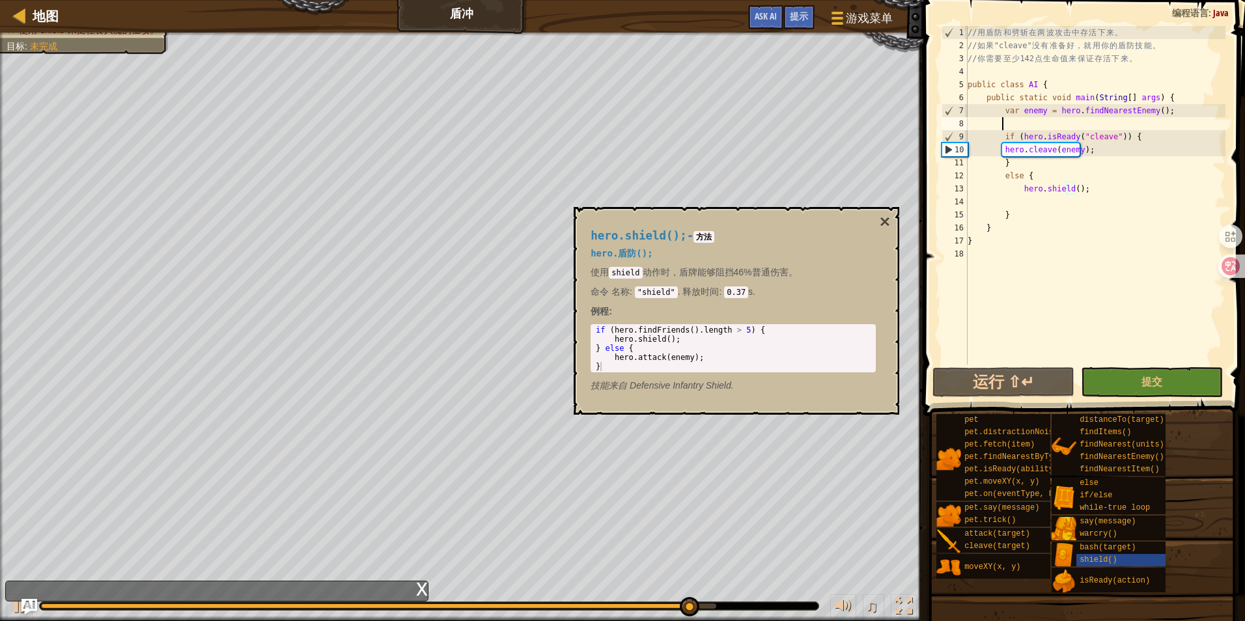
click at [1016, 129] on div "// 用 盾 防 和 劈 斩 在 两 波 攻 击 中 存 活 下 来 。 // 如 果 "cleave" 没 有 准 备 好 ， 就 用 你 的 盾 防 技 …" at bounding box center [1095, 208] width 260 height 365
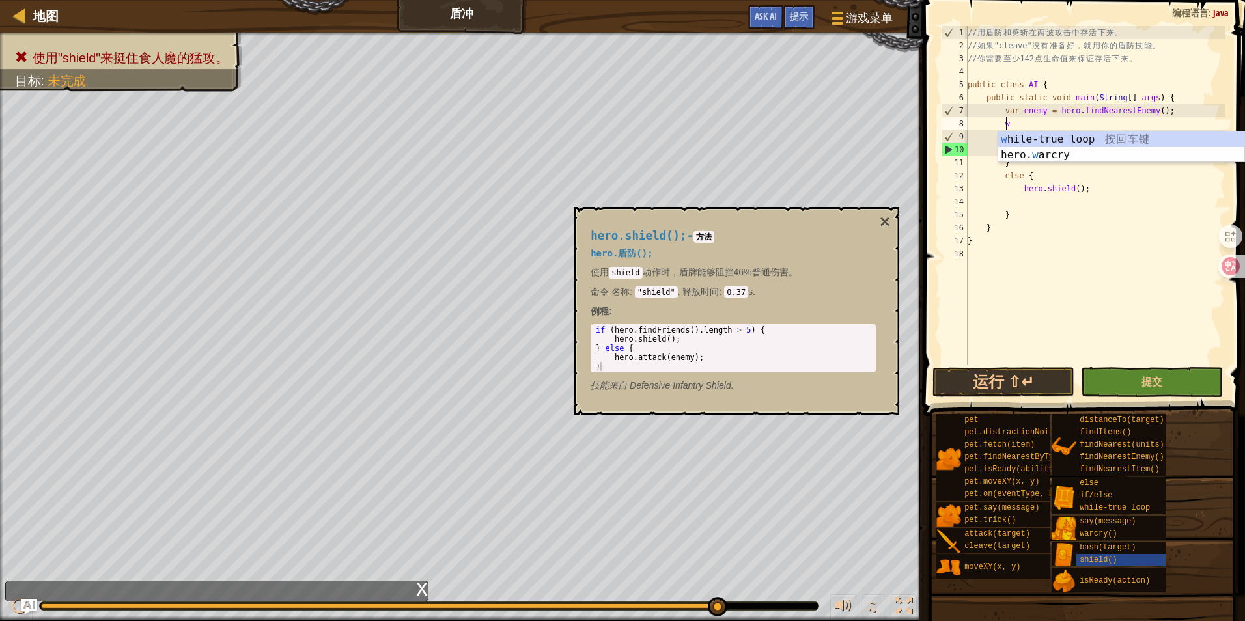
scroll to position [6, 3]
type textarea "wh"
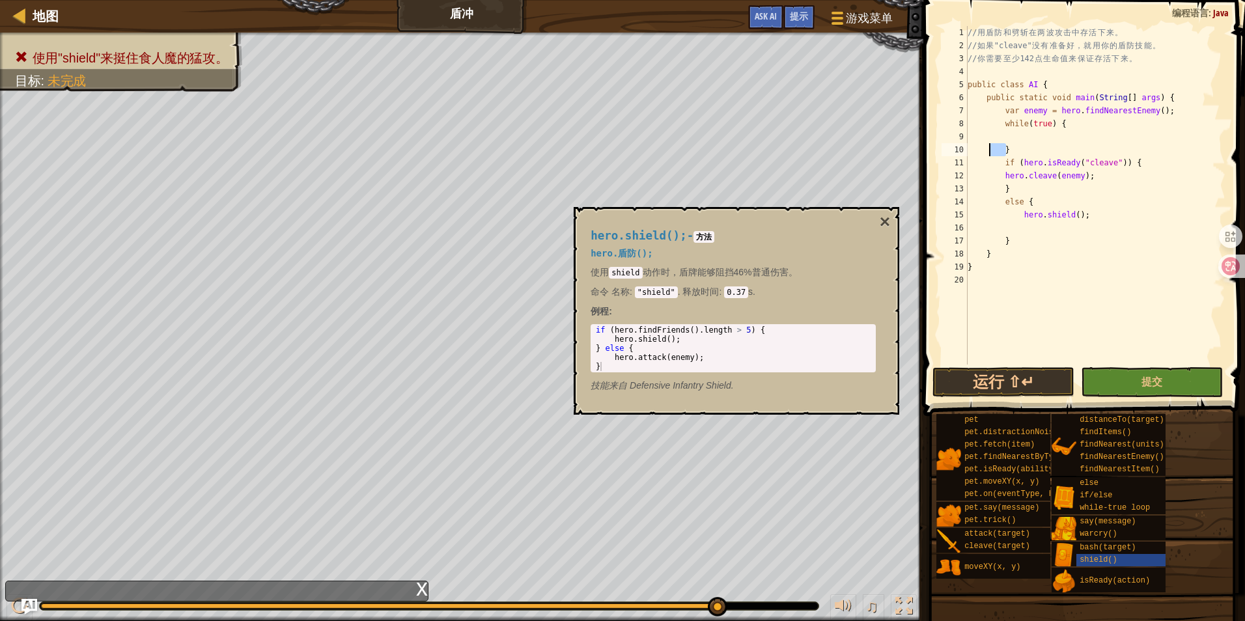
drag, startPoint x: 1010, startPoint y: 152, endPoint x: 987, endPoint y: 154, distance: 22.9
click at [987, 154] on div "// 用 盾 防 和 劈 斩 在 两 波 攻 击 中 存 活 下 来 。 // 如 果 "cleave" 没 有 准 备 好 ， 就 用 你 的 盾 防 技 …" at bounding box center [1095, 208] width 260 height 365
type textarea "}"
click at [1039, 273] on div "// 用 盾 防 和 劈 斩 在 两 波 攻 击 中 存 活 下 来 。 // 如 果 "cleave" 没 有 准 备 好 ， 就 用 你 的 盾 防 技 …" at bounding box center [1095, 208] width 260 height 365
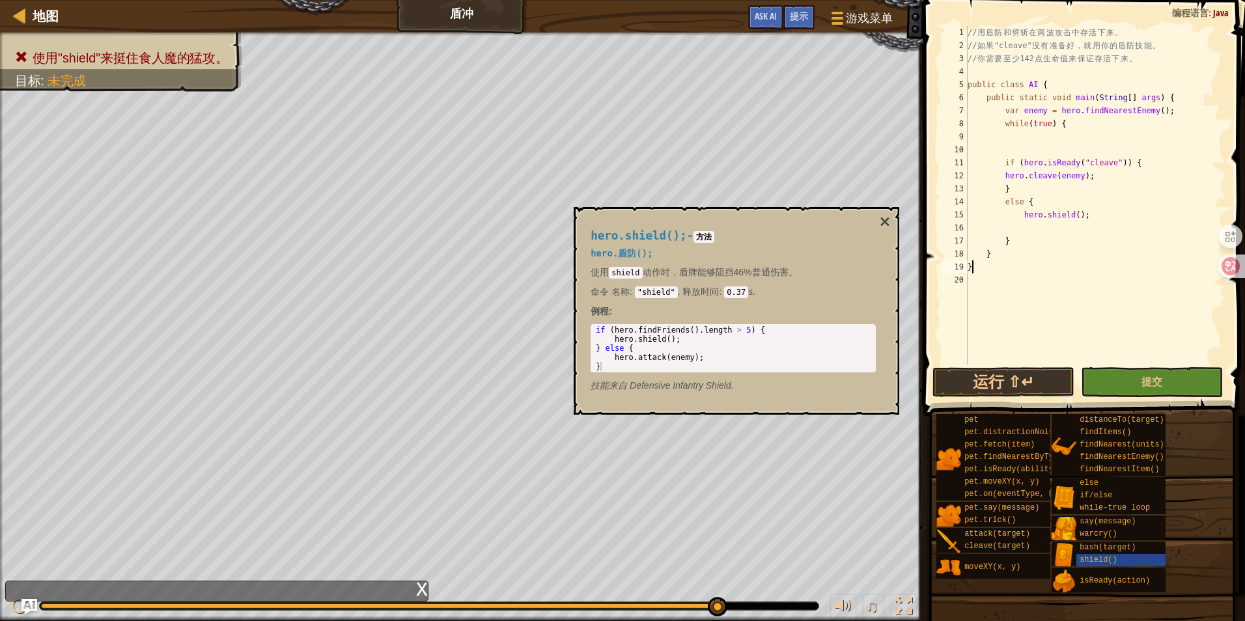
scroll to position [6, 0]
click at [1020, 248] on div "// 用 盾 防 和 劈 斩 在 两 波 攻 击 中 存 活 下 来 。 // 如 果 "cleave" 没 有 准 备 好 ， 就 用 你 的 盾 防 技 …" at bounding box center [1095, 208] width 260 height 365
type textarea "}"
click at [1002, 280] on div "// 用 盾 防 和 劈 斩 在 两 波 攻 击 中 存 活 下 来 。 // 如 果 "cleave" 没 有 准 备 好 ， 就 用 你 的 盾 防 技 …" at bounding box center [1095, 208] width 260 height 365
type textarea "}"
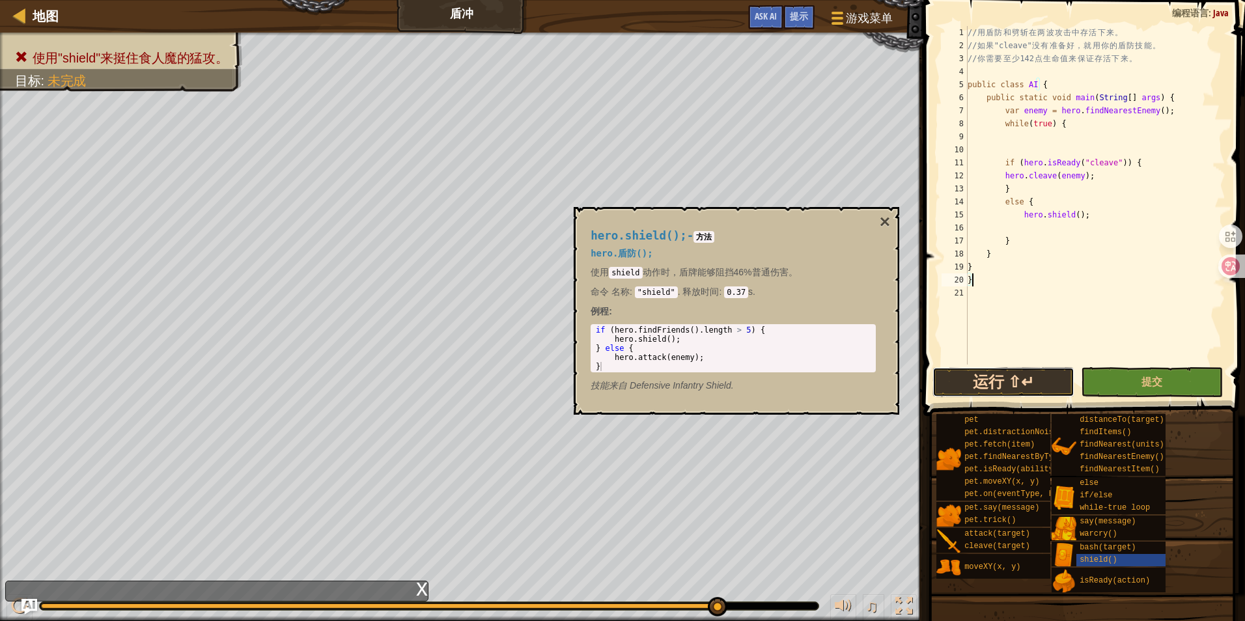
click at [987, 378] on button "运行 ⇧↵" at bounding box center [1003, 382] width 142 height 30
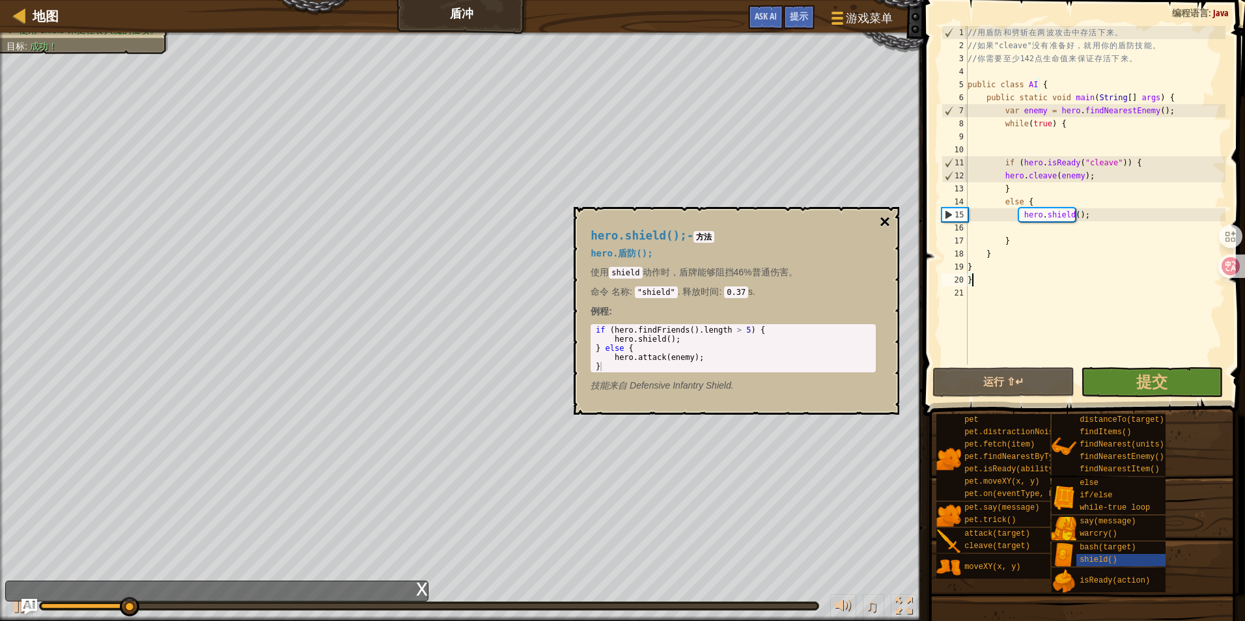
click at [884, 217] on button "×" at bounding box center [885, 222] width 10 height 18
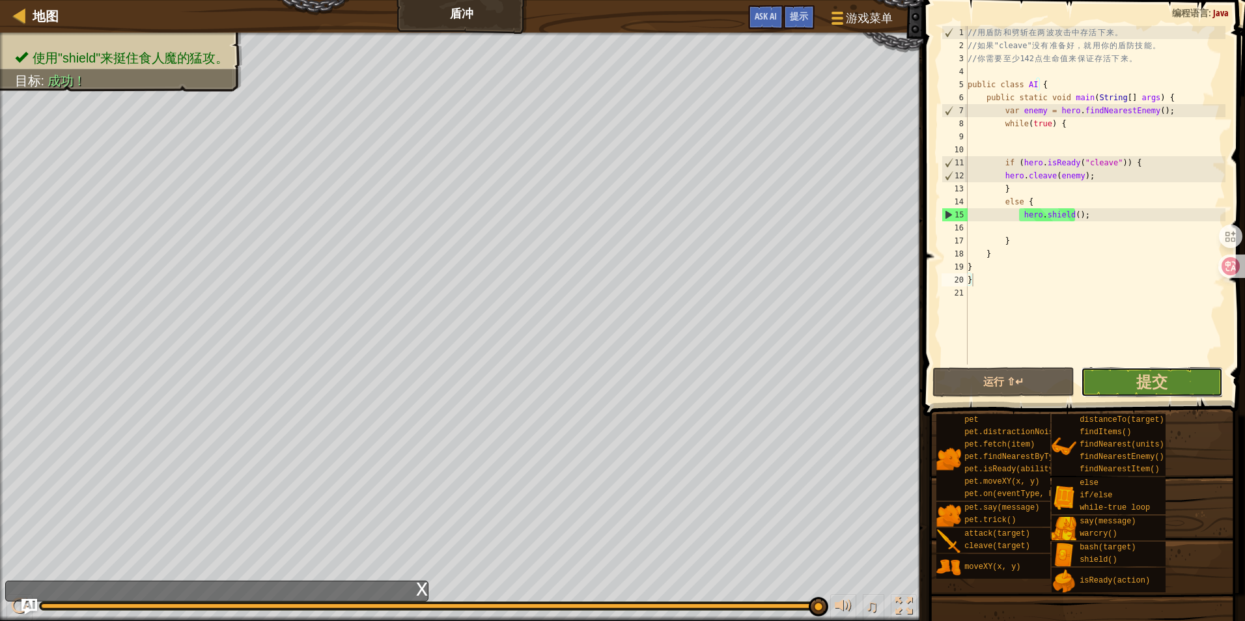
click at [1129, 384] on button "提交" at bounding box center [1152, 382] width 142 height 30
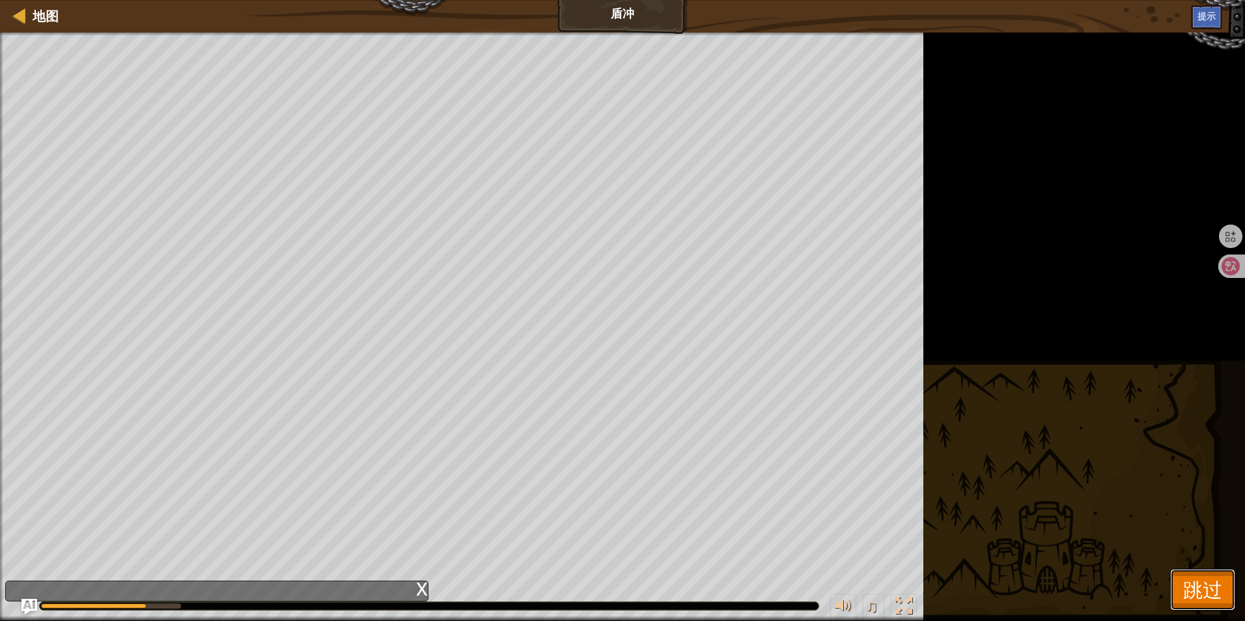
click at [1192, 582] on span "跳过" at bounding box center [1202, 589] width 39 height 27
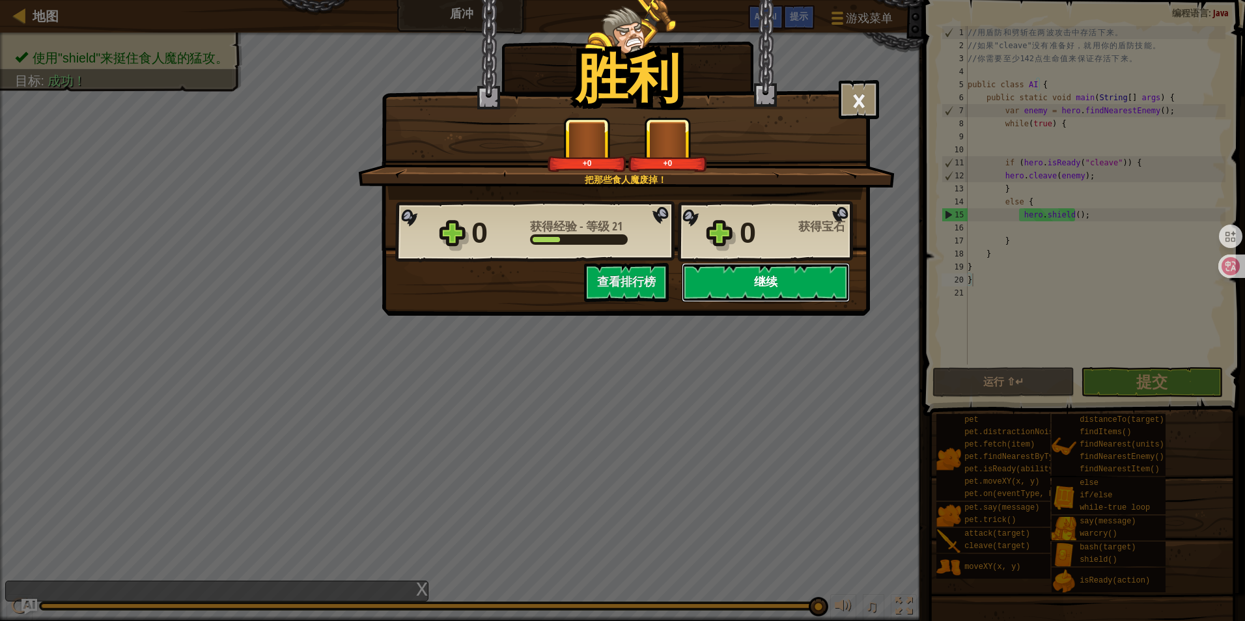
click at [741, 283] on button "继续" at bounding box center [766, 282] width 168 height 39
select select "zh-[PERSON_NAME]"
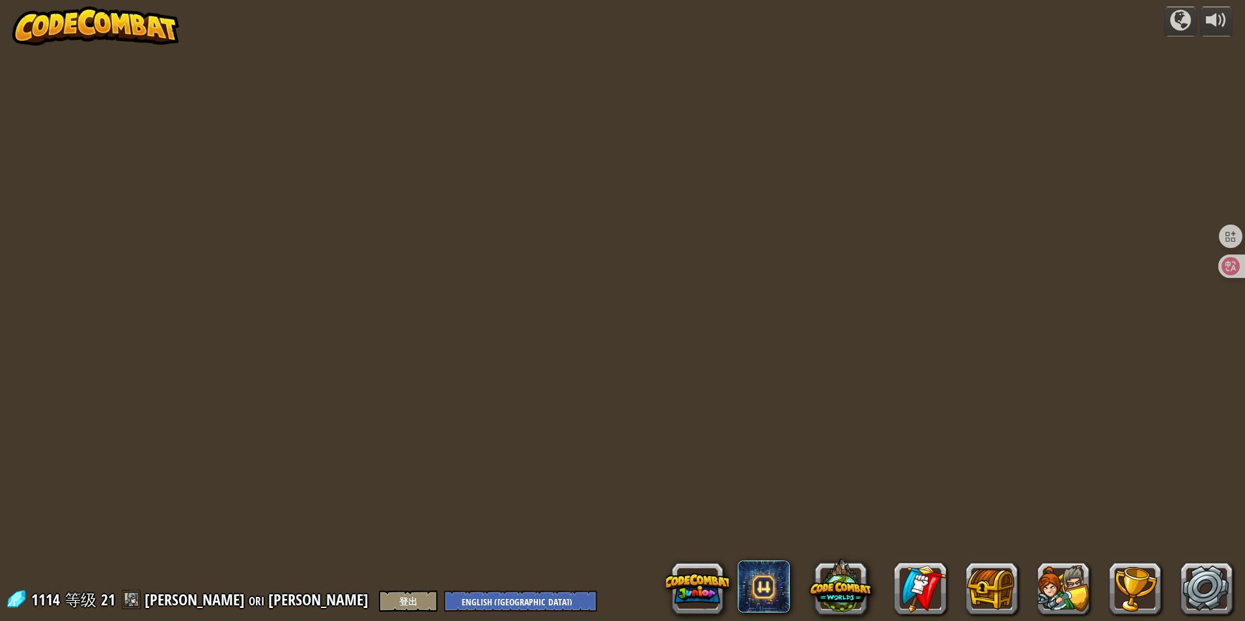
select select "zh-[PERSON_NAME]"
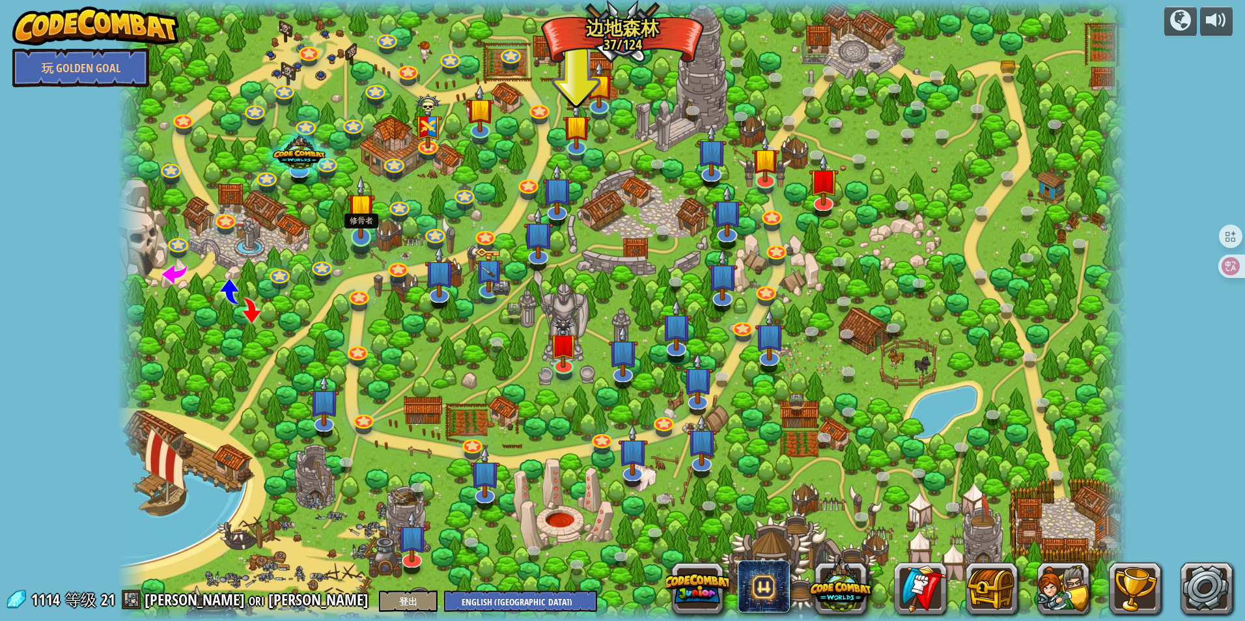
click at [369, 238] on img at bounding box center [361, 207] width 28 height 64
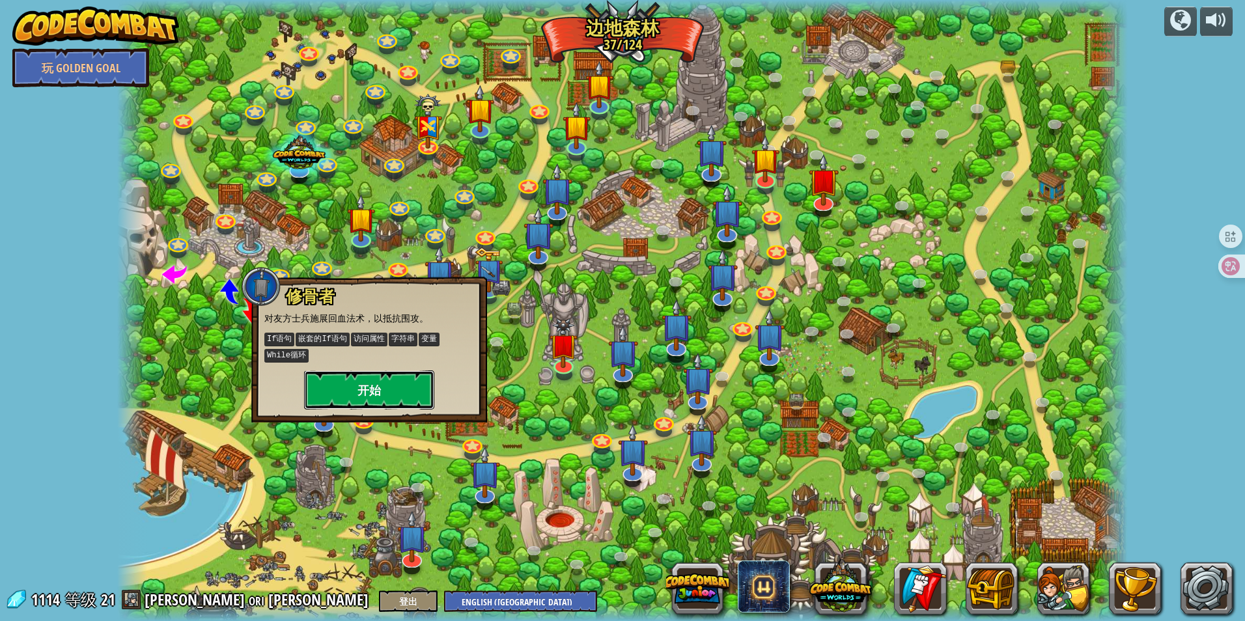
click at [402, 372] on button "开始" at bounding box center [369, 390] width 130 height 39
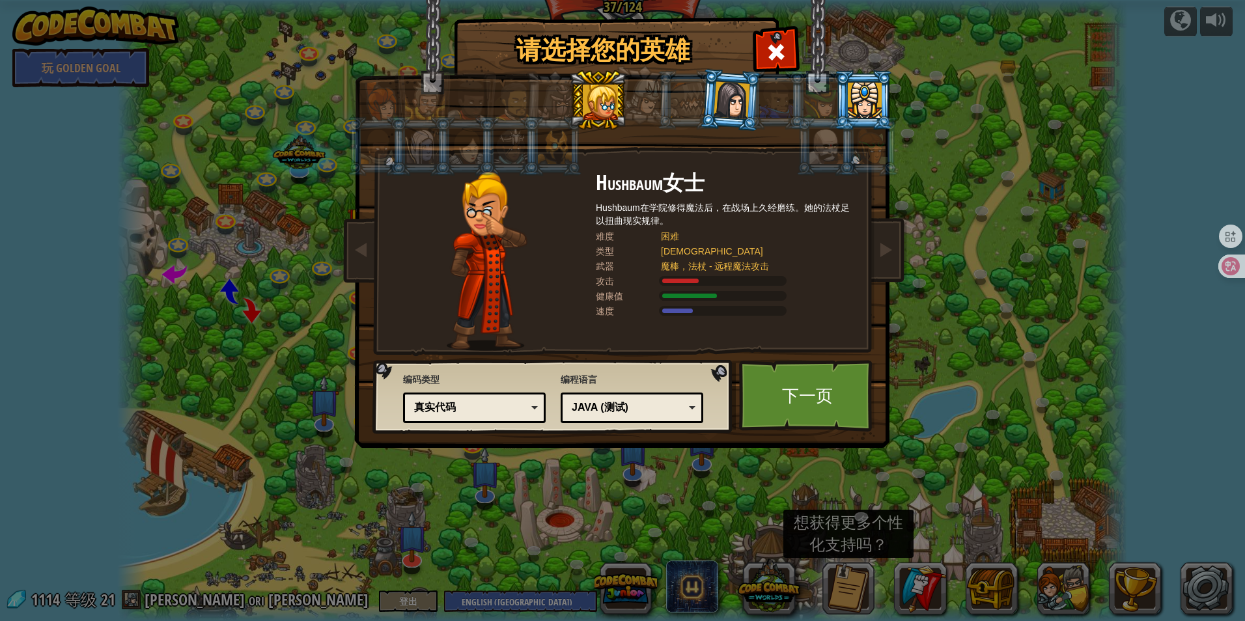
click at [859, 91] on div at bounding box center [865, 100] width 34 height 35
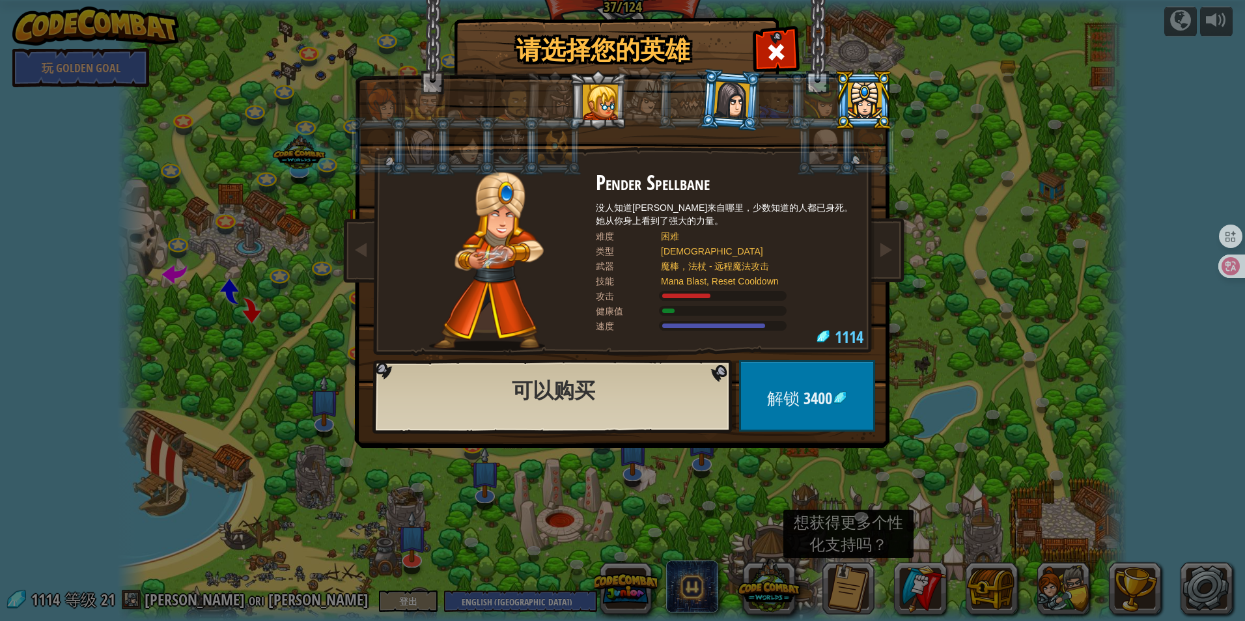
click at [751, 104] on li at bounding box center [775, 99] width 59 height 59
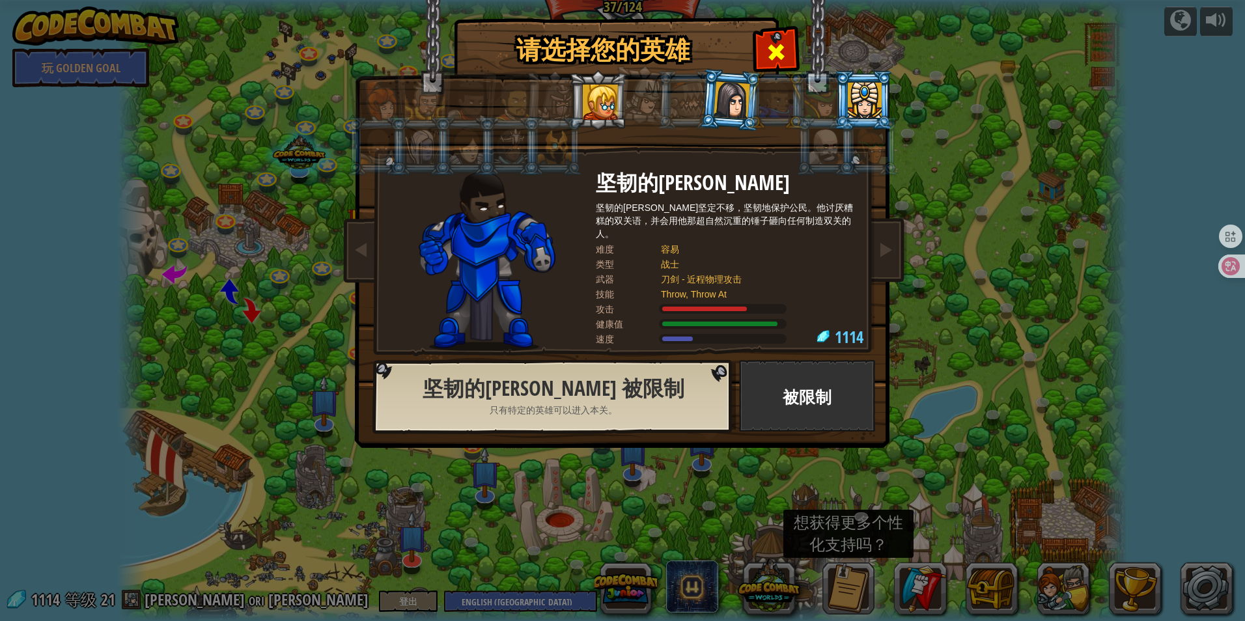
click at [768, 40] on div at bounding box center [775, 50] width 41 height 41
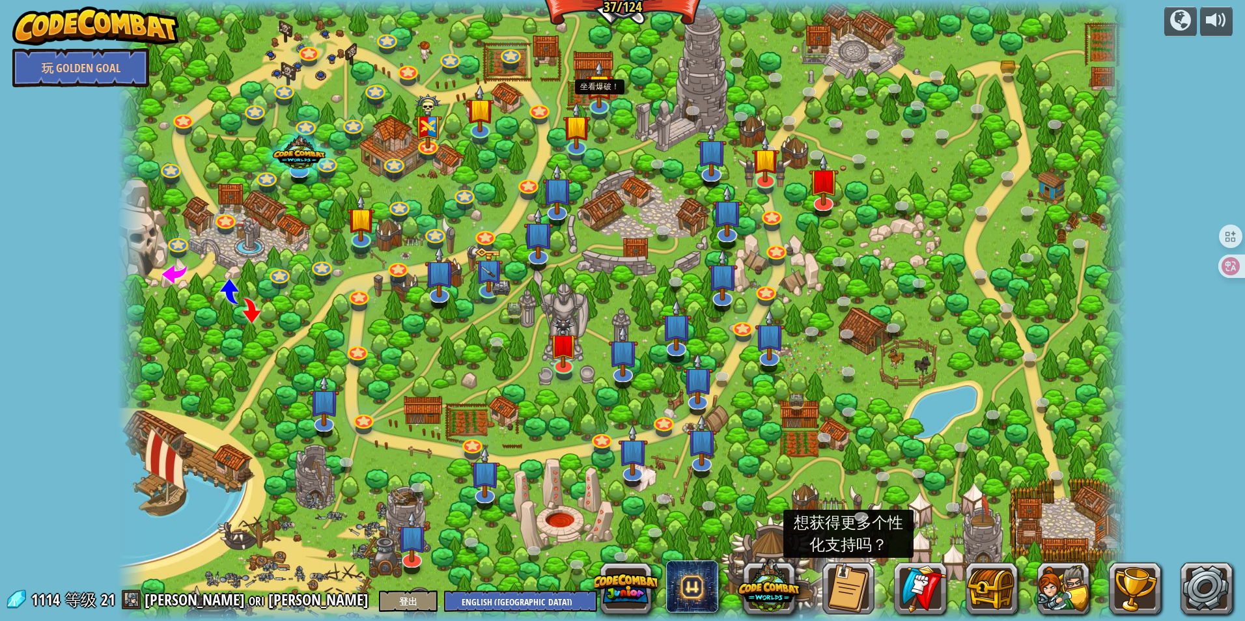
click at [613, 102] on div at bounding box center [622, 310] width 1011 height 621
click at [604, 102] on img at bounding box center [599, 73] width 28 height 64
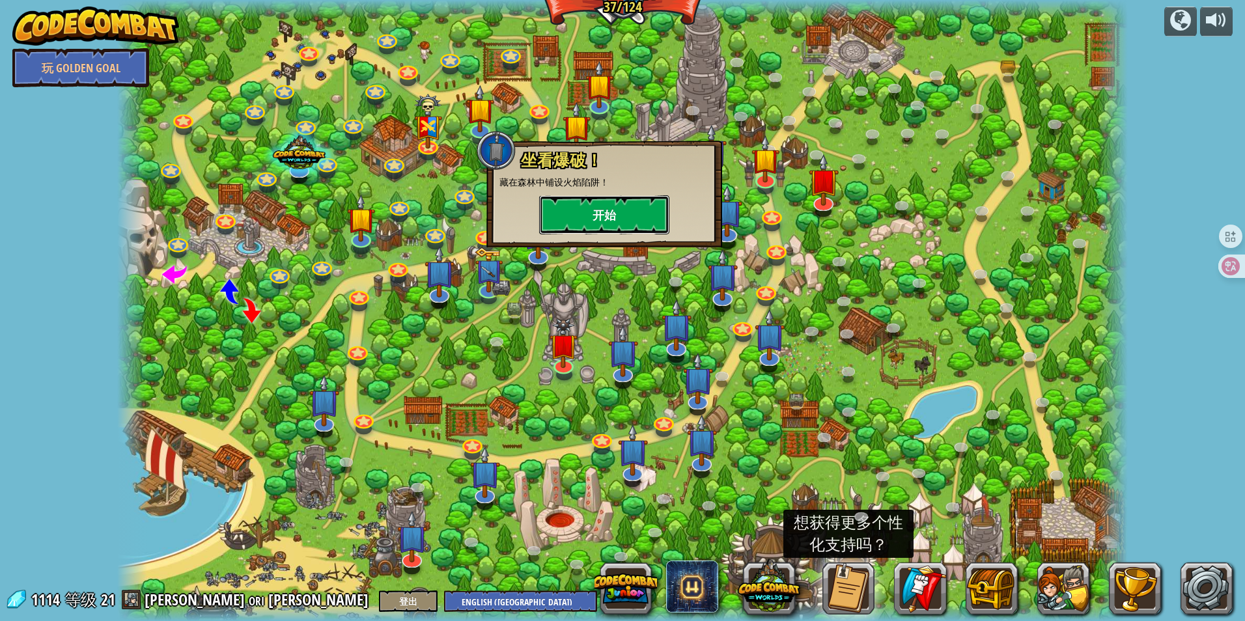
click at [621, 227] on button "开始" at bounding box center [604, 214] width 130 height 39
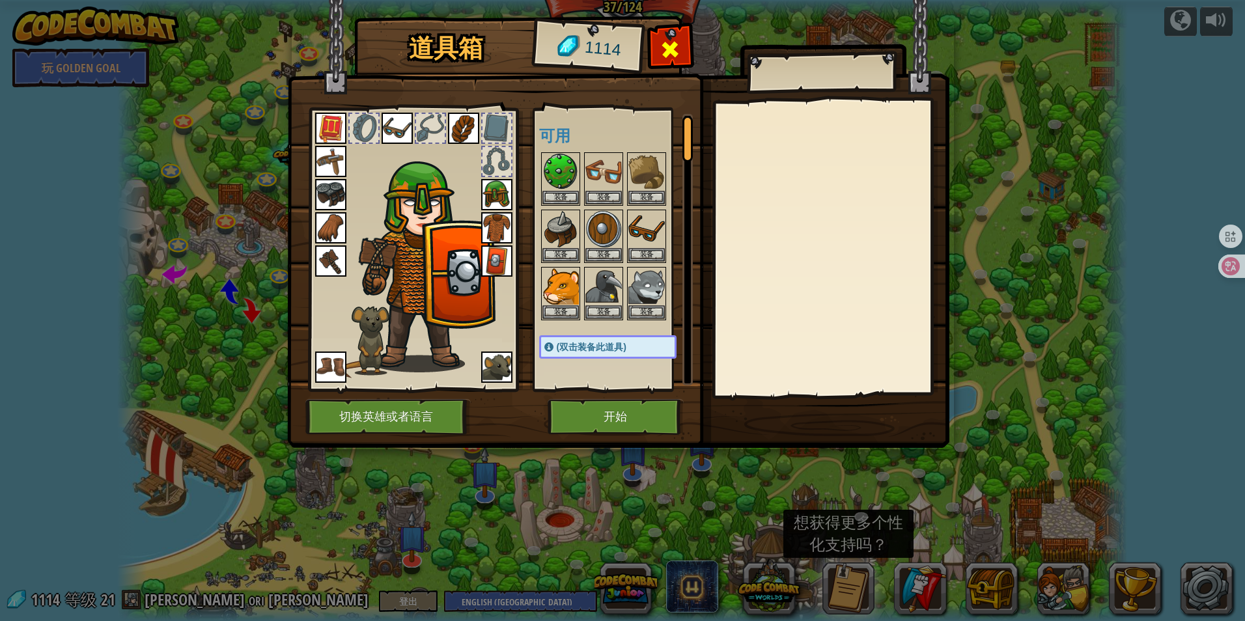
click at [662, 44] on span at bounding box center [670, 49] width 21 height 21
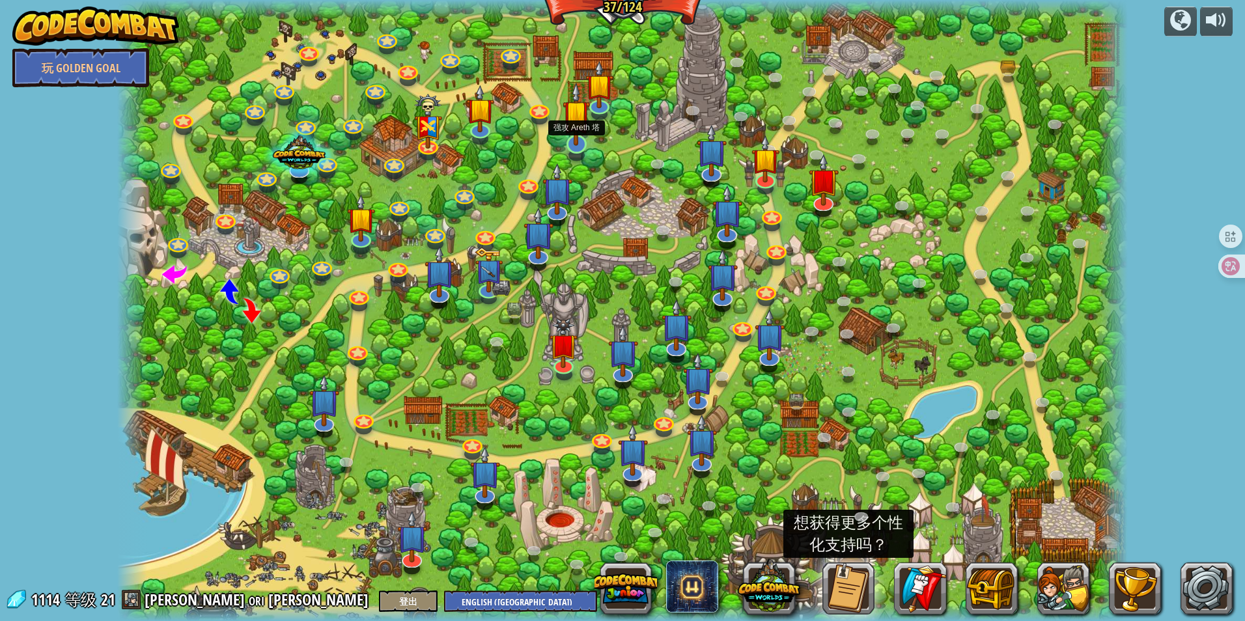
click at [570, 141] on img at bounding box center [577, 114] width 28 height 64
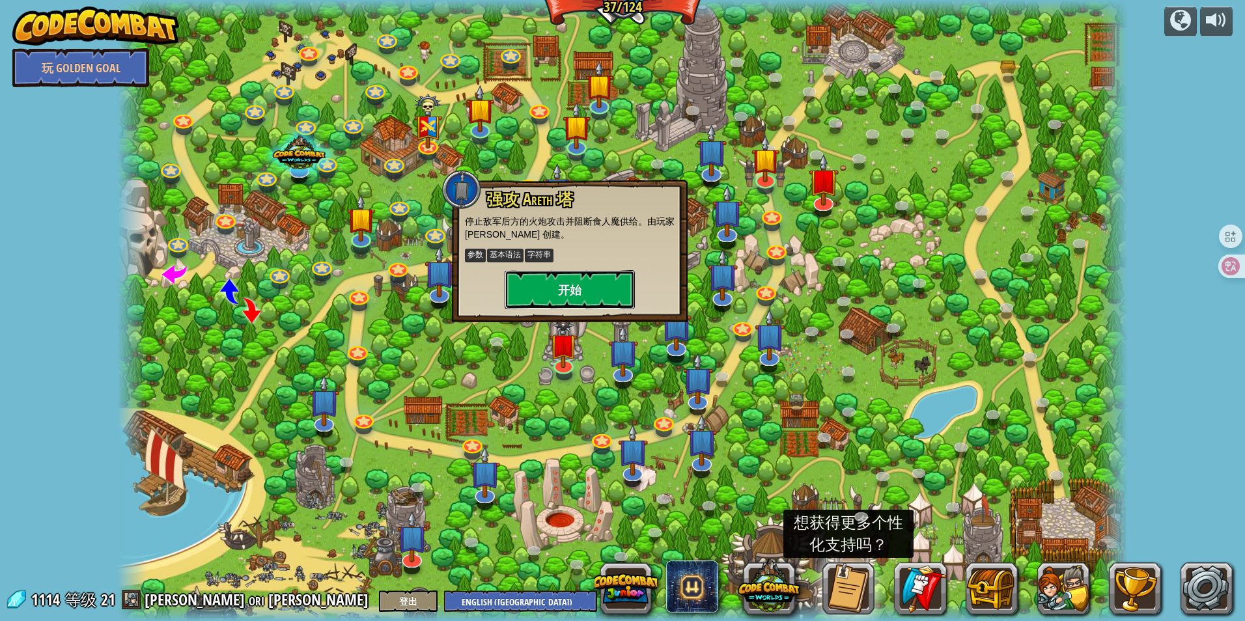
click at [567, 292] on button "开始" at bounding box center [570, 289] width 130 height 39
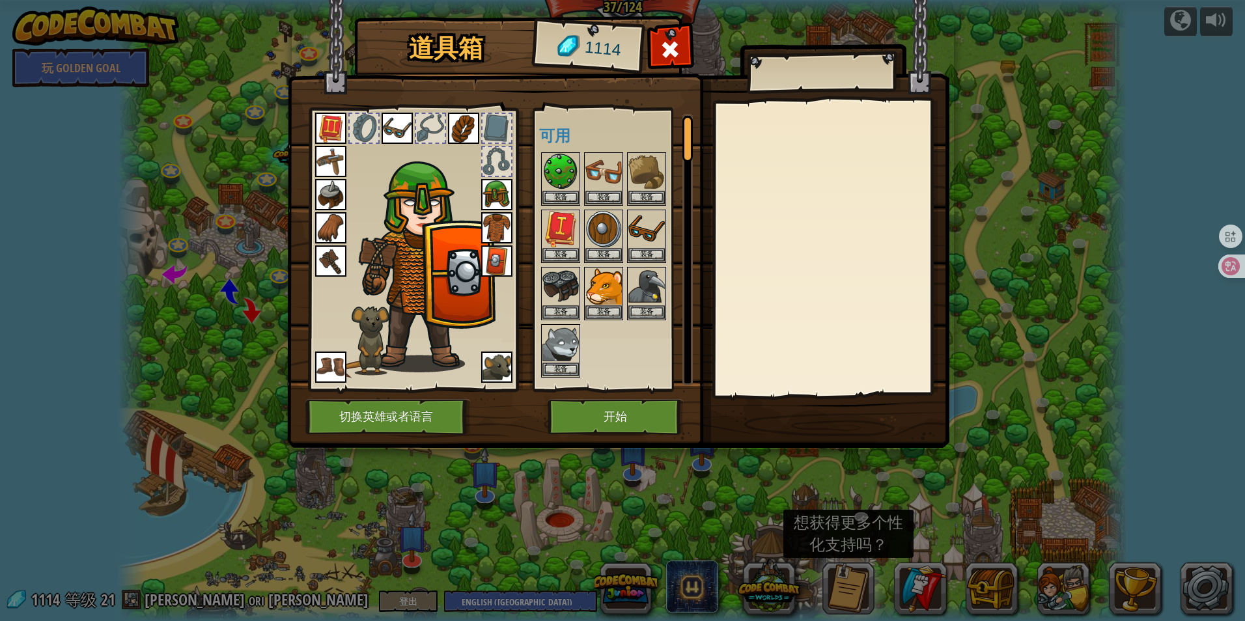
click at [648, 44] on img at bounding box center [618, 211] width 662 height 473
click at [679, 49] on span at bounding box center [670, 49] width 21 height 21
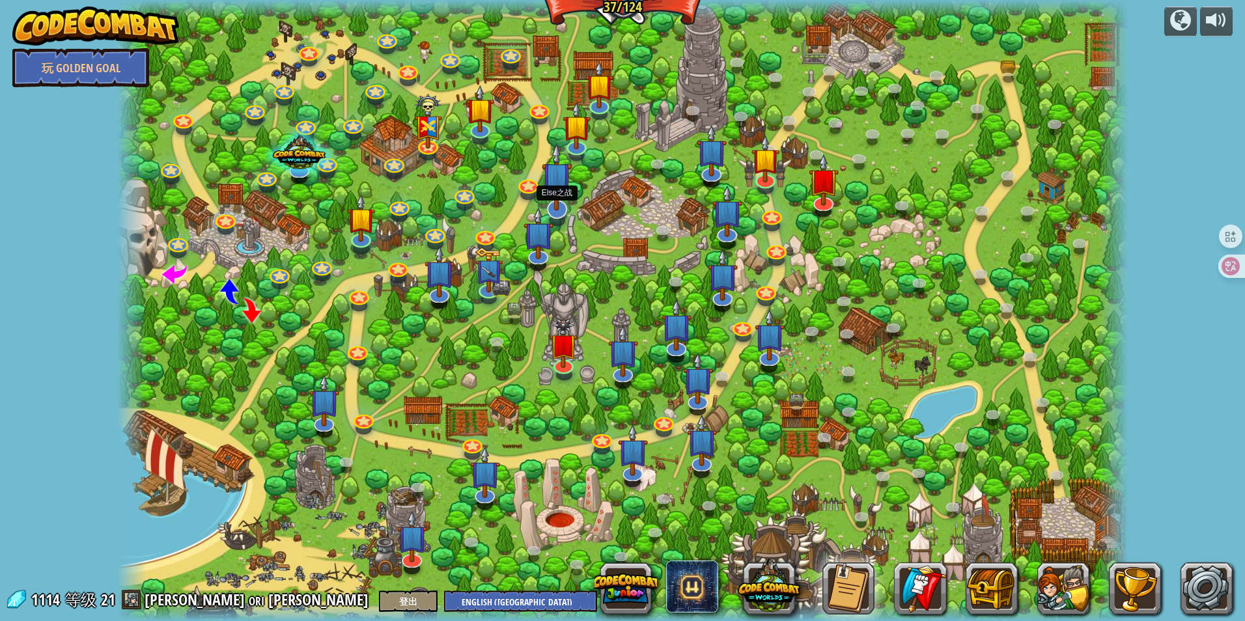
click at [562, 201] on img at bounding box center [557, 177] width 30 height 69
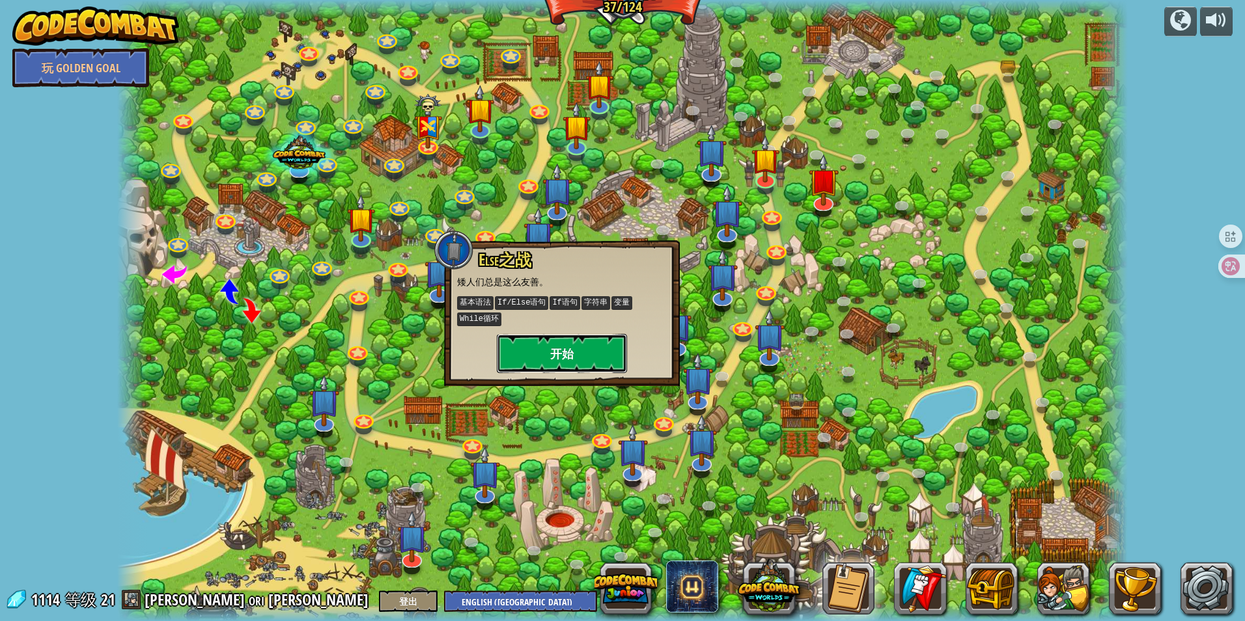
click at [567, 344] on button "开始" at bounding box center [562, 353] width 130 height 39
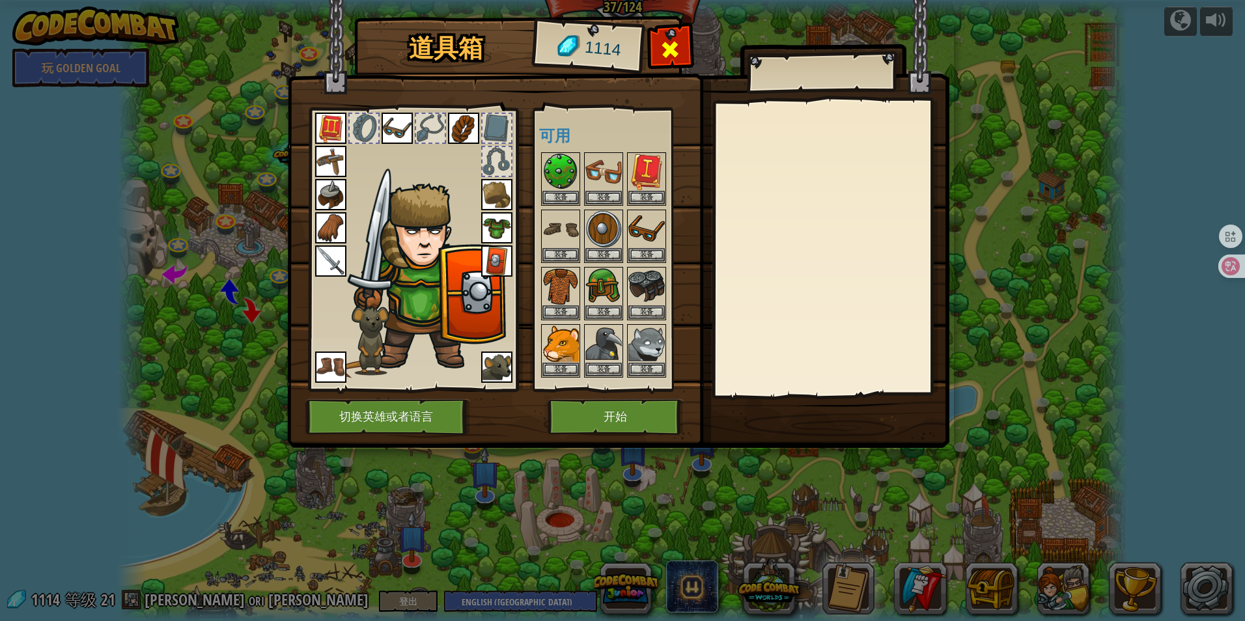
click at [669, 48] on span at bounding box center [670, 49] width 21 height 21
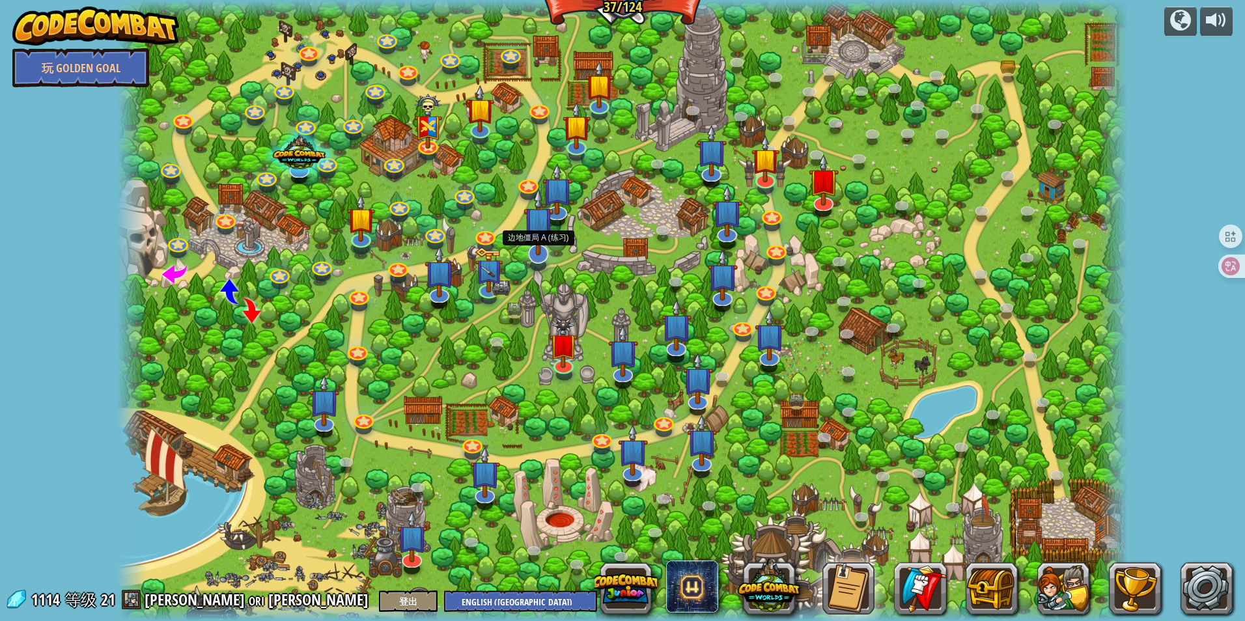
click at [535, 249] on img at bounding box center [539, 222] width 30 height 69
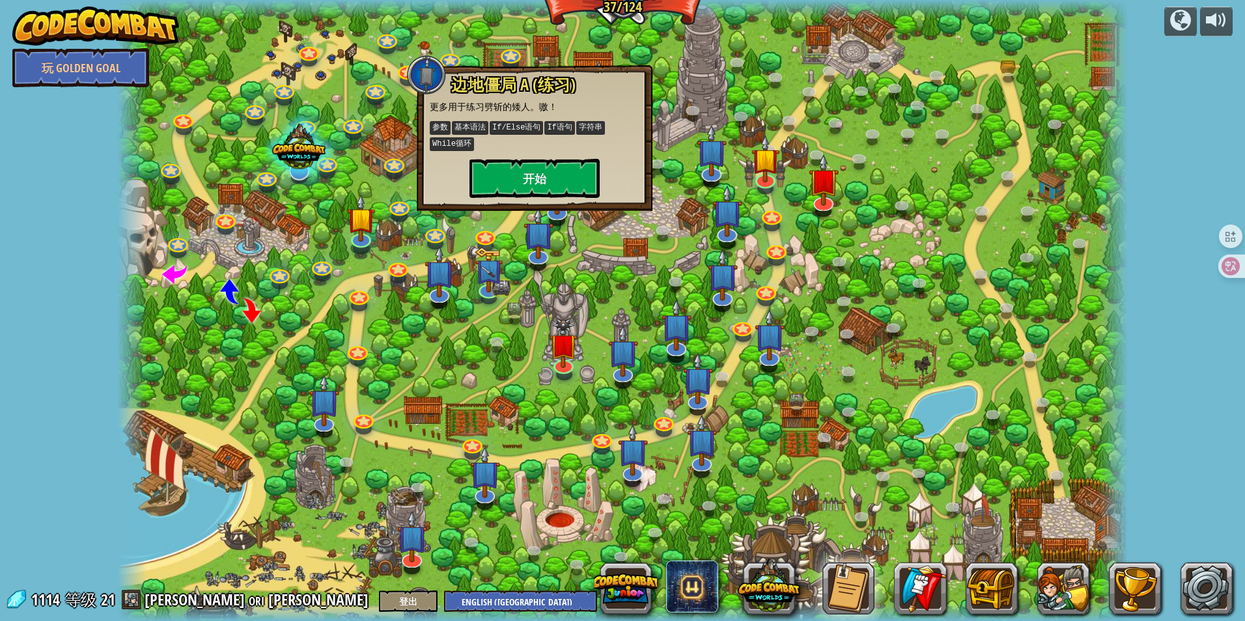
click at [285, 173] on div at bounding box center [299, 149] width 72 height 68
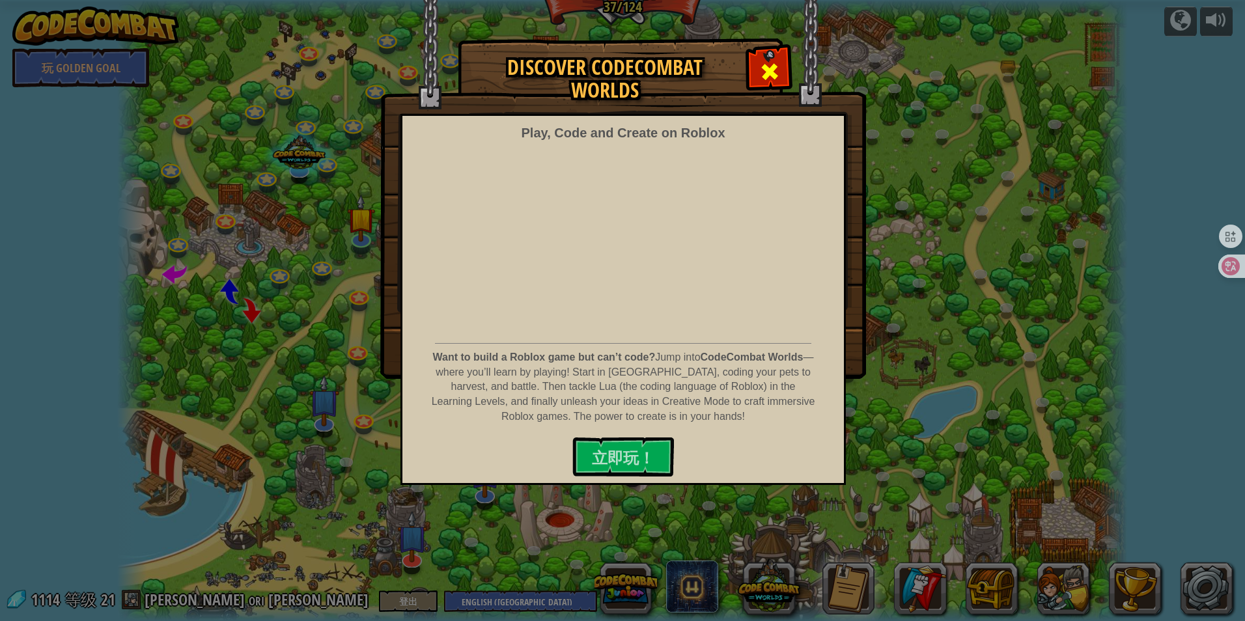
click at [766, 64] on span at bounding box center [769, 71] width 21 height 21
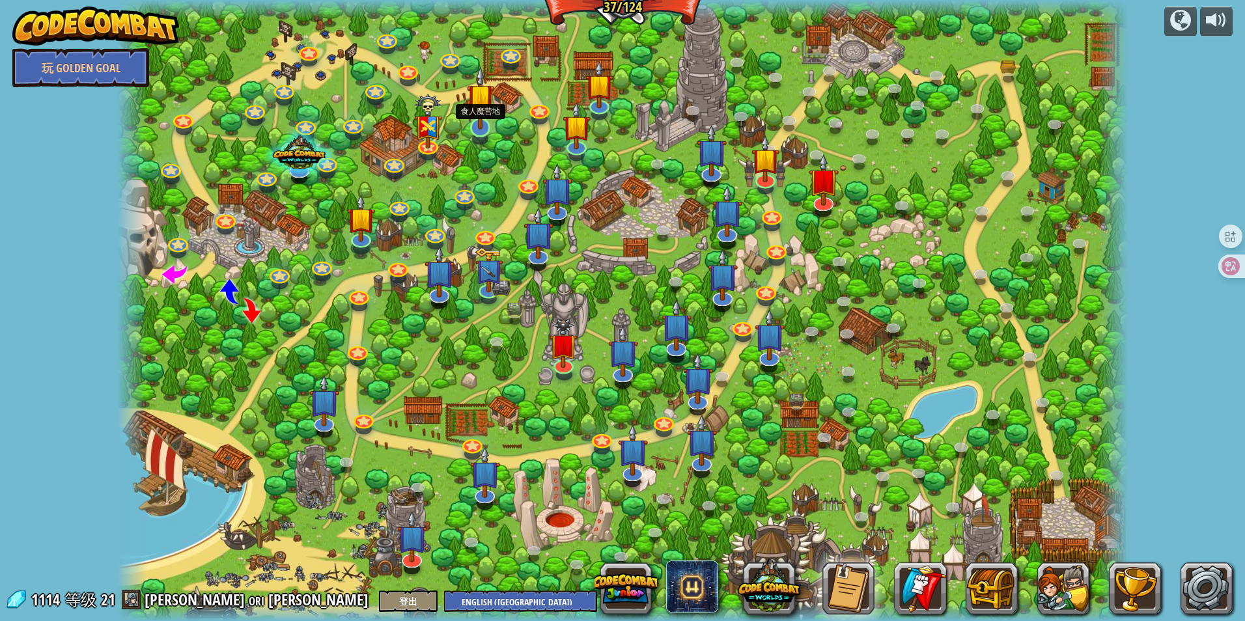
click at [478, 122] on img at bounding box center [481, 98] width 28 height 64
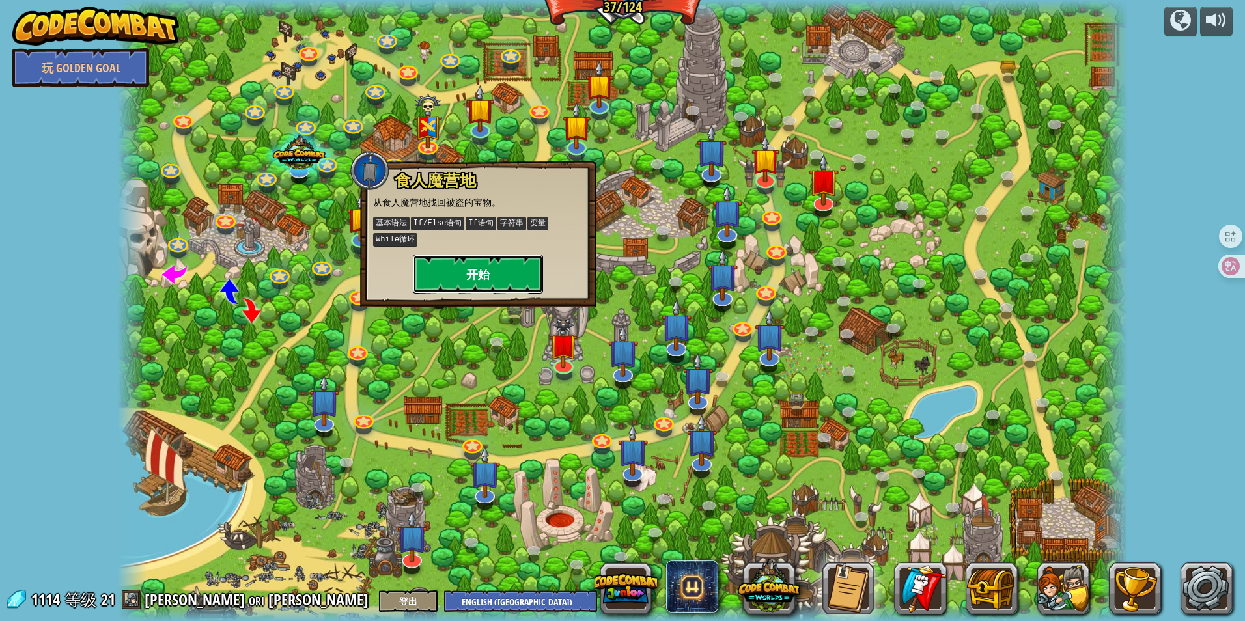
click at [494, 281] on button "开始" at bounding box center [478, 274] width 130 height 39
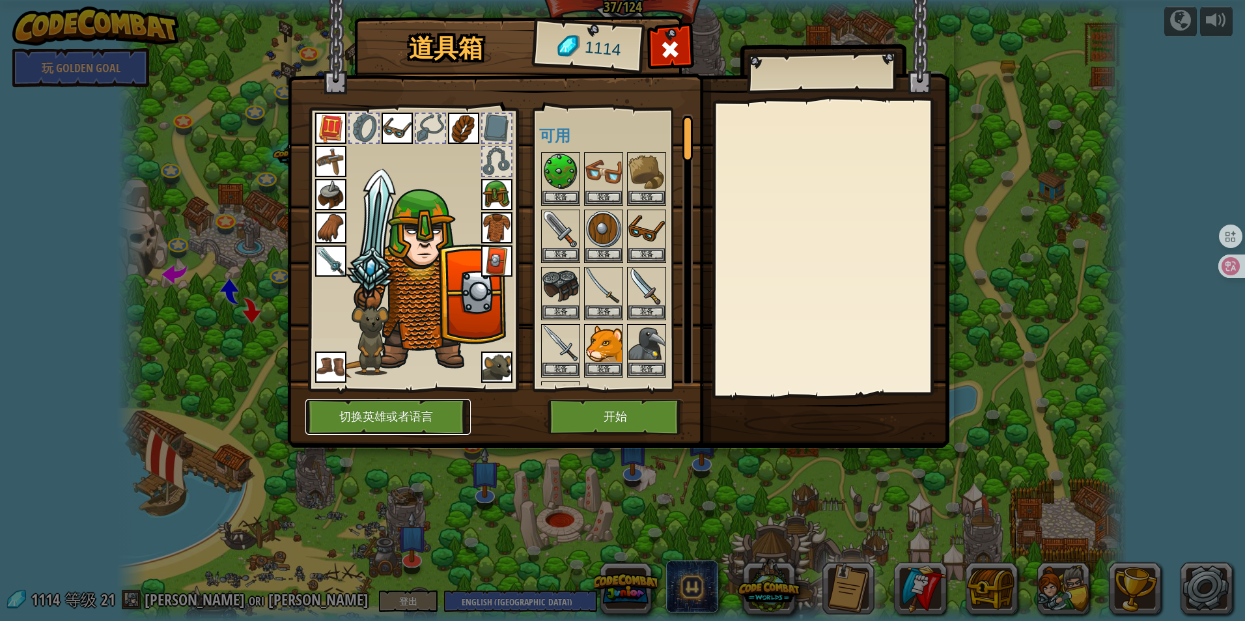
click at [422, 412] on button "切换英雄或者语言" at bounding box center [387, 417] width 165 height 36
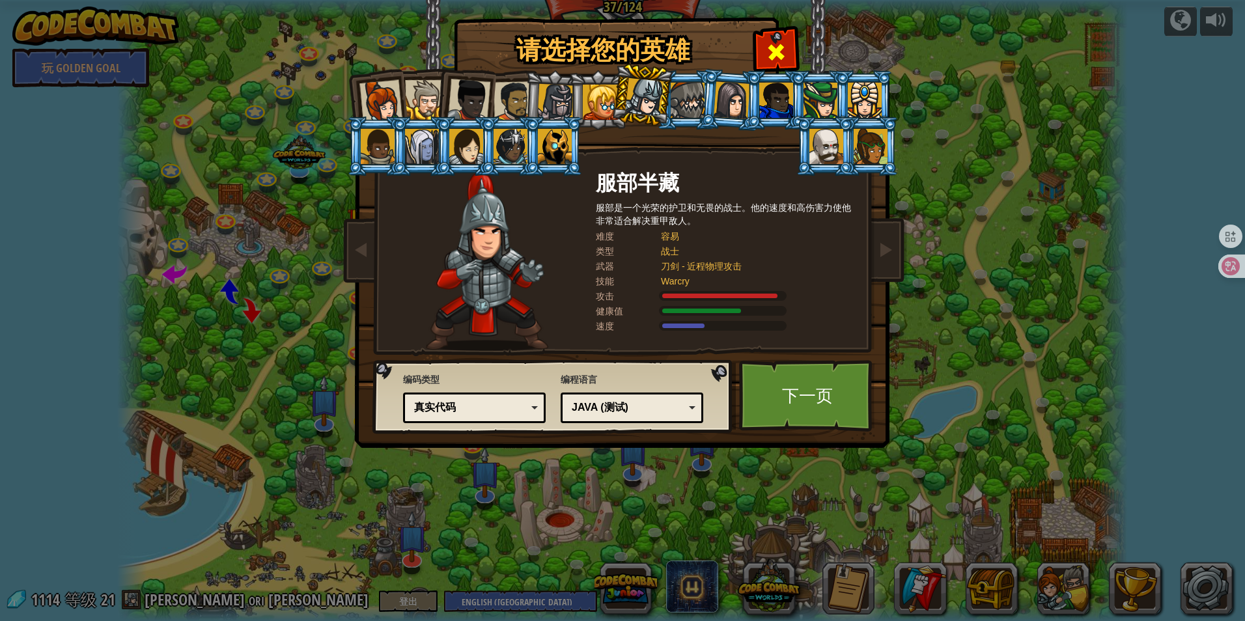
click at [791, 45] on div at bounding box center [775, 50] width 41 height 41
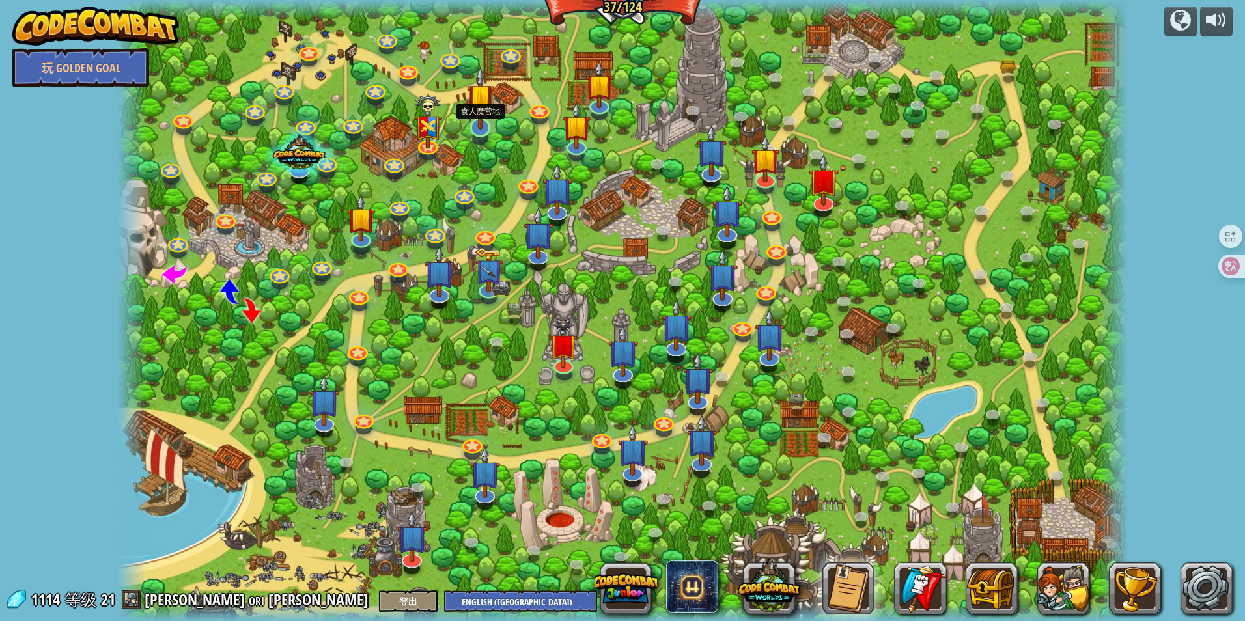
click at [477, 127] on img at bounding box center [481, 98] width 28 height 64
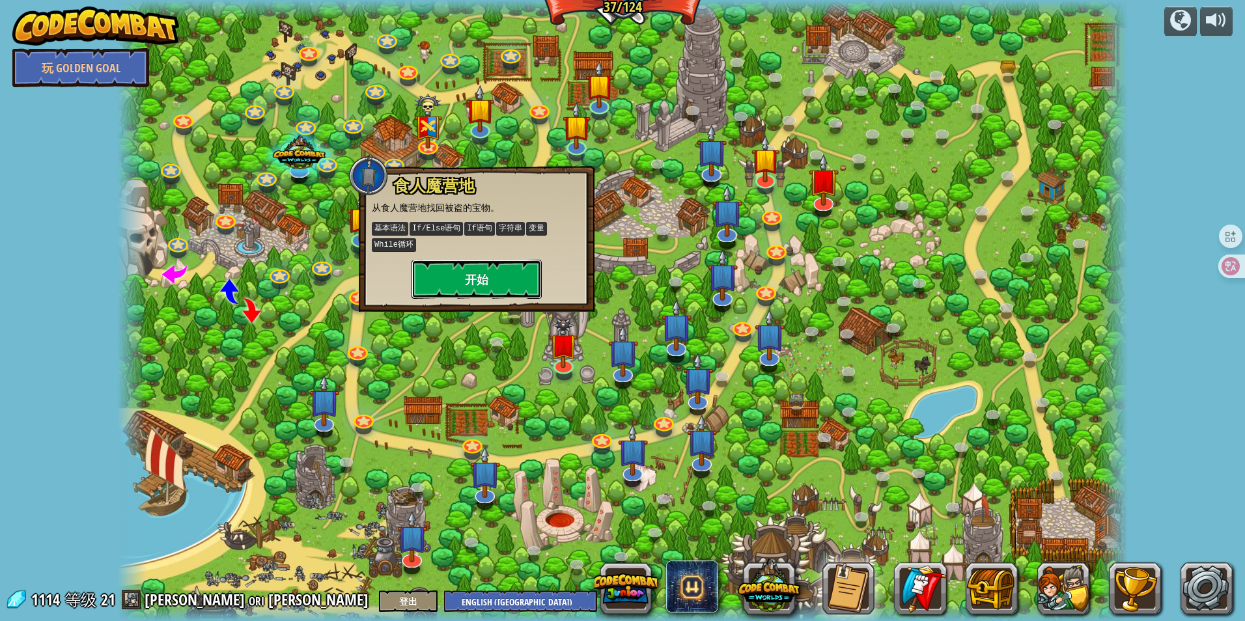
click at [481, 291] on button "开始" at bounding box center [477, 279] width 130 height 39
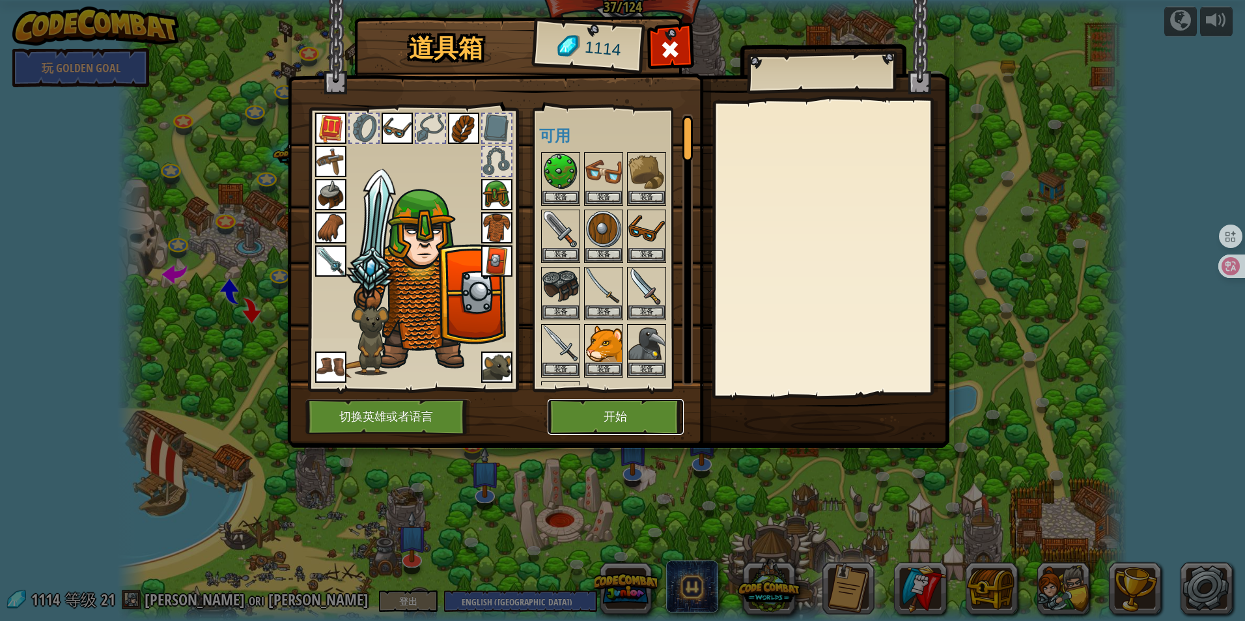
click at [624, 408] on button "开始" at bounding box center [616, 417] width 136 height 36
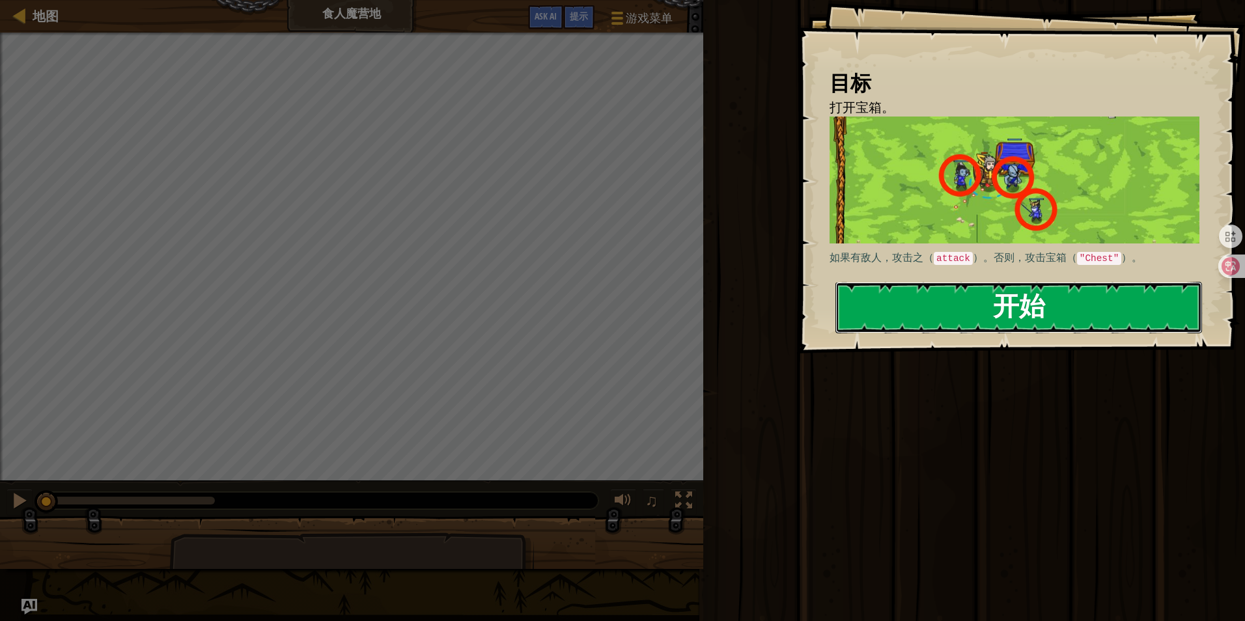
click at [934, 294] on button "开始" at bounding box center [1018, 307] width 367 height 51
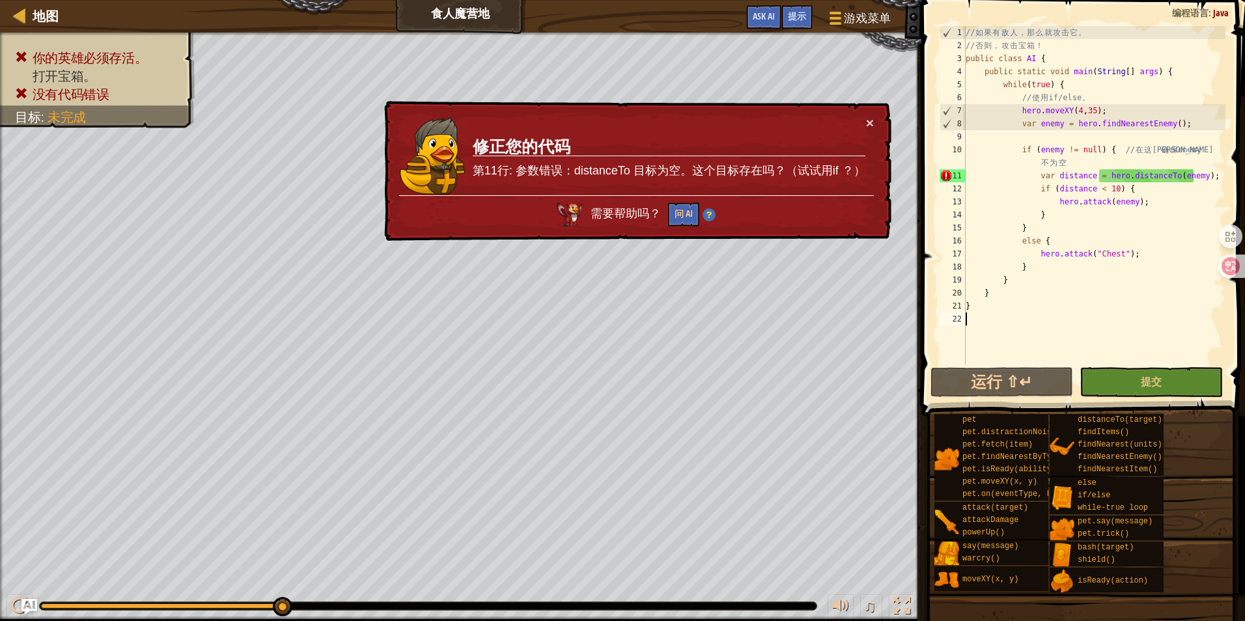
click at [878, 124] on div "× 修正您的代码 第11行: 参数错误：distanceTo 目标为空。这个目标存在吗？（试试用if ？） 需要帮助吗？ 问 AI" at bounding box center [637, 171] width 510 height 141
click at [863, 110] on div "× 修正您的代码 第11行: 参数错误：distanceTo 目标为空。这个目标存在吗？（试试用if ？） 需要帮助吗？ 问 AI" at bounding box center [637, 171] width 510 height 141
click at [856, 109] on div "× 修正您的代码 第11行: 参数错误：distanceTo 目标为空。这个目标存在吗？（试试用if ？） 需要帮助吗？ 问 AI" at bounding box center [637, 171] width 510 height 141
click at [873, 119] on button "×" at bounding box center [870, 123] width 8 height 14
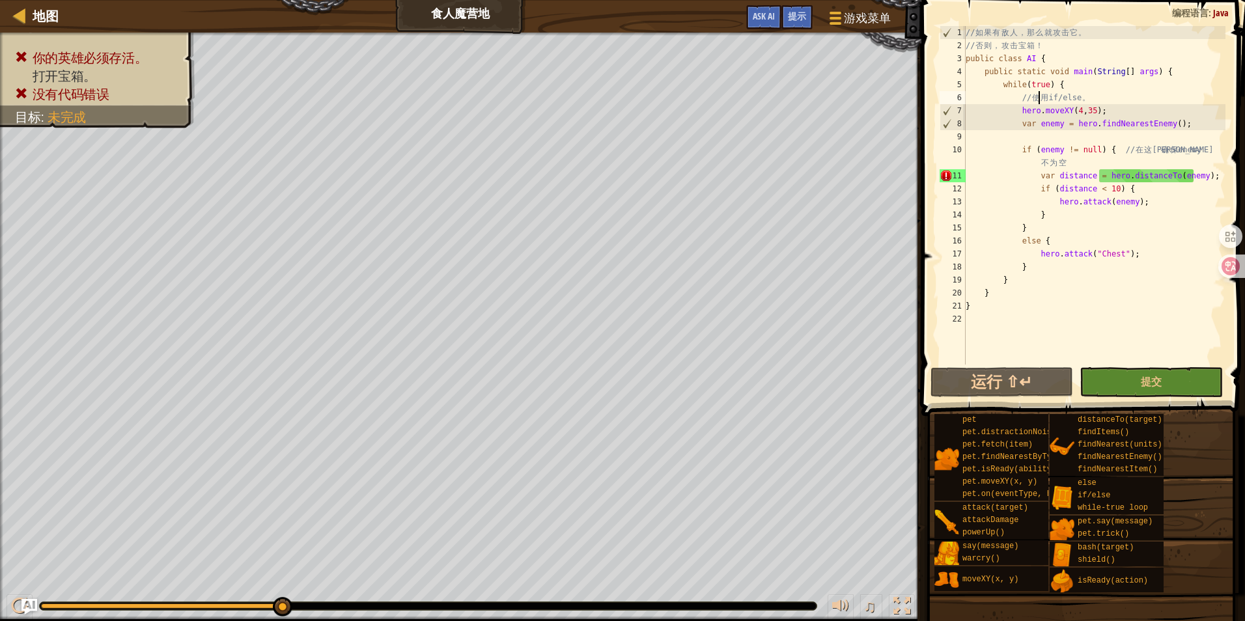
click at [1041, 91] on div "// 如 果 有 敌 人 ， 那 么 就 攻 击 它 。 // 否 则 ， 攻 击 宝 箱 ！ public class AI { public static…" at bounding box center [1094, 208] width 262 height 365
click at [1099, 96] on div "// 如 果 有 敌 人 ， 那 么 就 攻 击 它 。 // 否 则 ， 攻 击 宝 箱 ！ public class AI { public static…" at bounding box center [1094, 208] width 262 height 365
click at [1015, 391] on button "运行 ⇧↵" at bounding box center [1002, 382] width 143 height 30
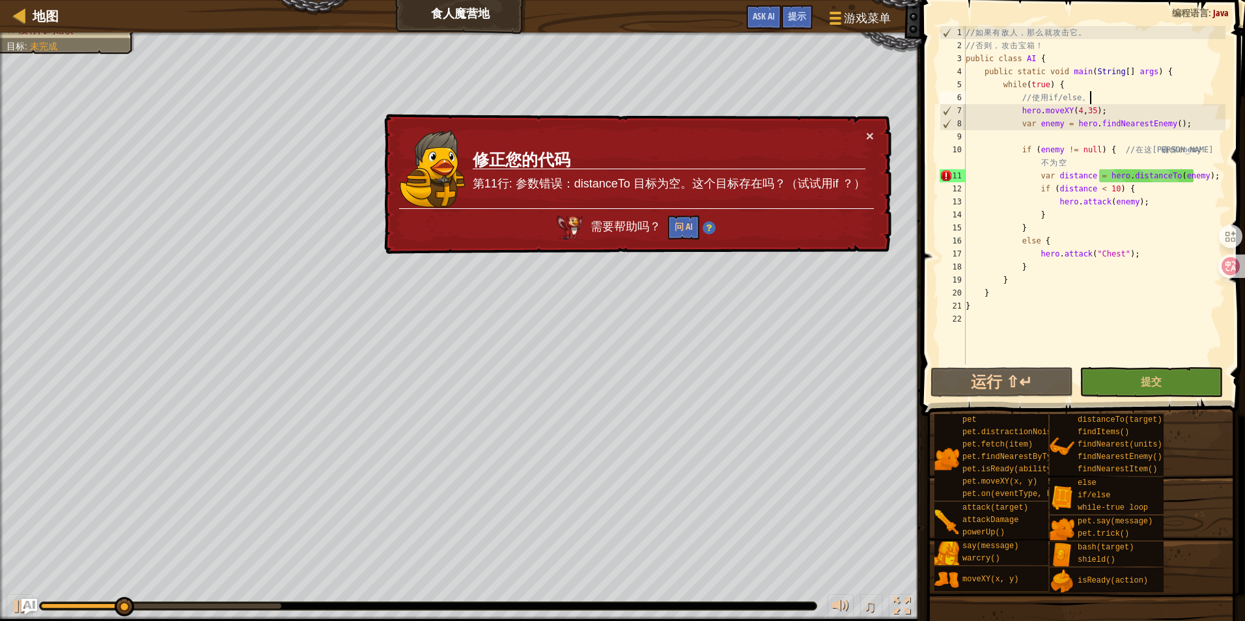
click at [874, 131] on div "× 修正您的代码 第11行: 参数错误：distanceTo 目标为空。这个目标存在吗？（试试用if ？） 需要帮助吗？ 问 AI" at bounding box center [637, 184] width 510 height 141
drag, startPoint x: 1075, startPoint y: 116, endPoint x: 1066, endPoint y: 105, distance: 14.3
click at [1072, 111] on div "// 如 果 有 敌 人 ， 那 么 就 攻 击 它 。 // 否 则 ， 攻 击 宝 箱 ！ public class AI { public static…" at bounding box center [1094, 208] width 262 height 365
type textarea "hero.moveXY(4, 35);"
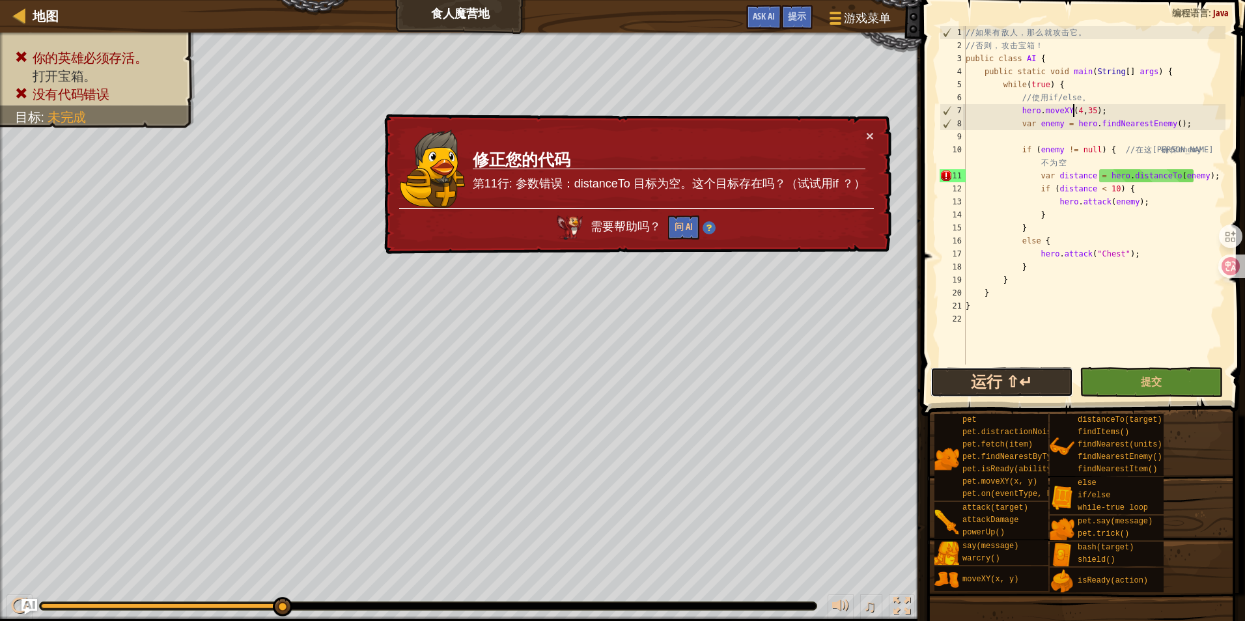
click at [1022, 387] on button "运行 ⇧↵" at bounding box center [1002, 382] width 143 height 30
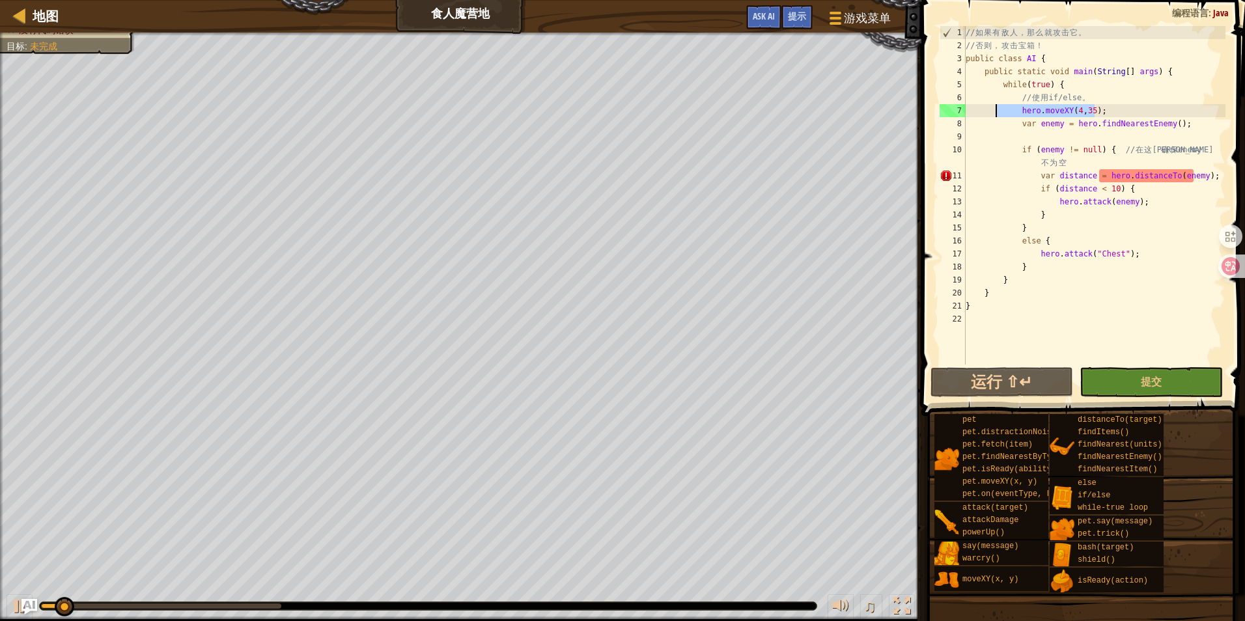
click at [997, 115] on div "// 如 果 有 敌 人 ， 那 么 就 攻 击 它 。 // 否 则 ， 攻 击 宝 箱 ！ public class AI { public static…" at bounding box center [1094, 208] width 262 height 365
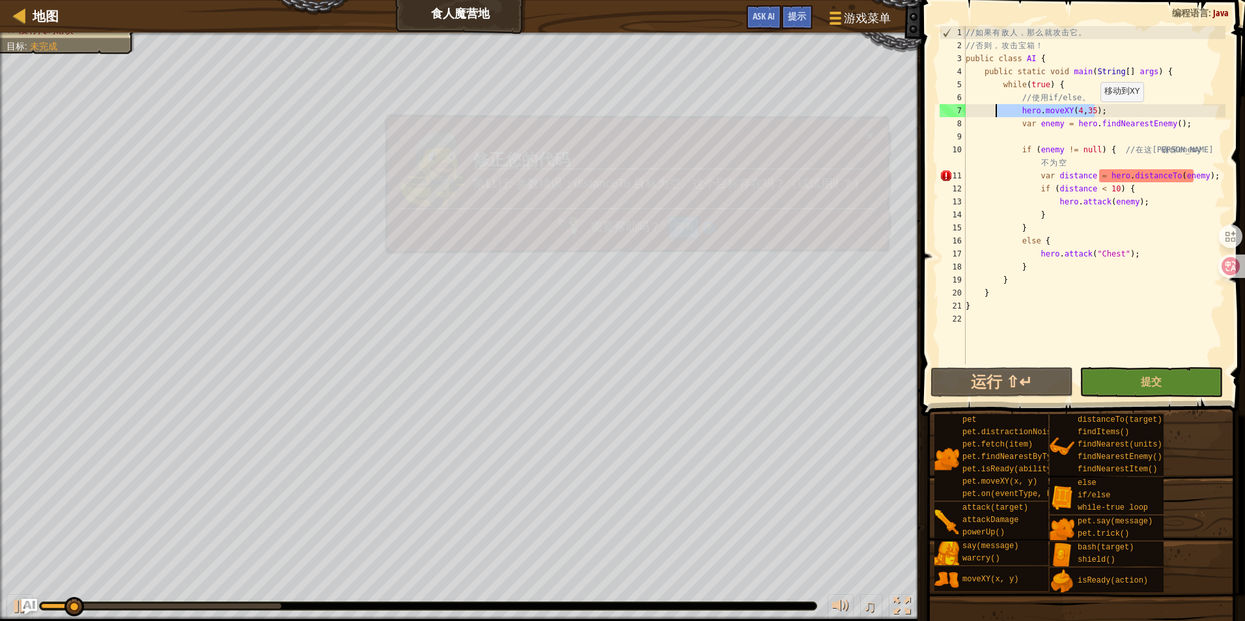
click at [1104, 115] on div "// 如 果 有 敌 人 ， 那 么 就 攻 击 它 。 // 否 则 ， 攻 击 宝 箱 ！ public class AI { public static…" at bounding box center [1094, 208] width 262 height 365
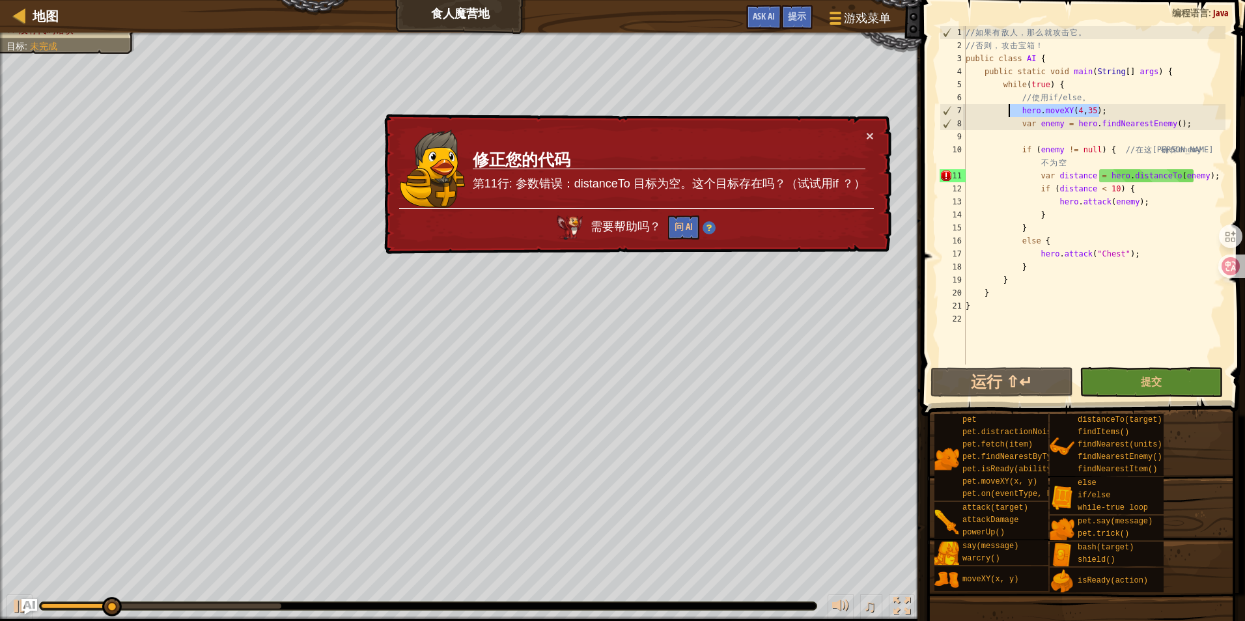
drag, startPoint x: 1076, startPoint y: 110, endPoint x: 1009, endPoint y: 111, distance: 67.1
click at [1009, 111] on div "// 如 果 有 敌 人 ， 那 么 就 攻 击 它 。 // 否 则 ， 攻 击 宝 箱 ！ public class AI { public static…" at bounding box center [1094, 208] width 262 height 365
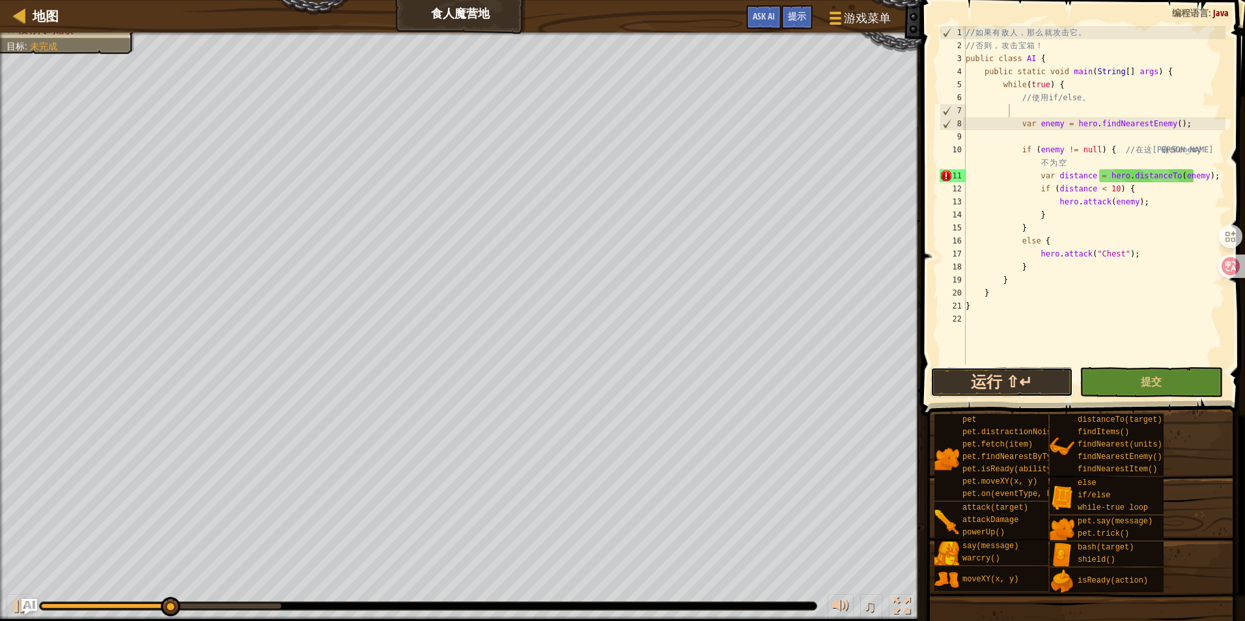
click at [1020, 386] on button "运行 ⇧↵" at bounding box center [1002, 382] width 143 height 30
